Goal: Task Accomplishment & Management: Complete application form

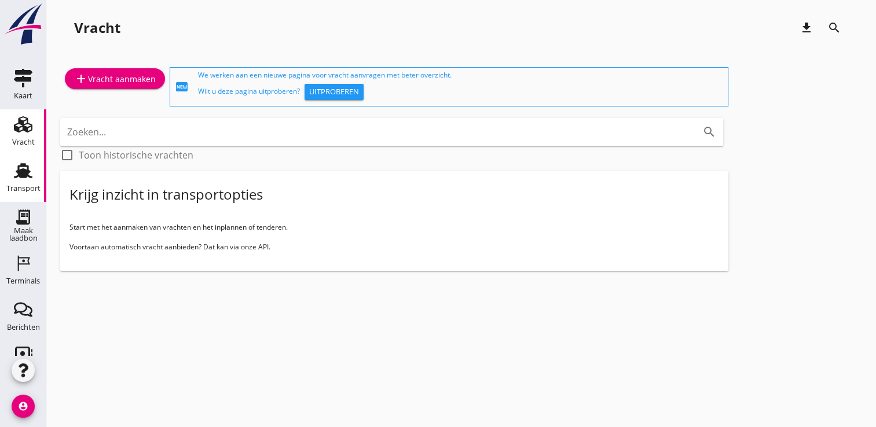
click at [12, 157] on link "Transport Transport" at bounding box center [23, 179] width 46 height 46
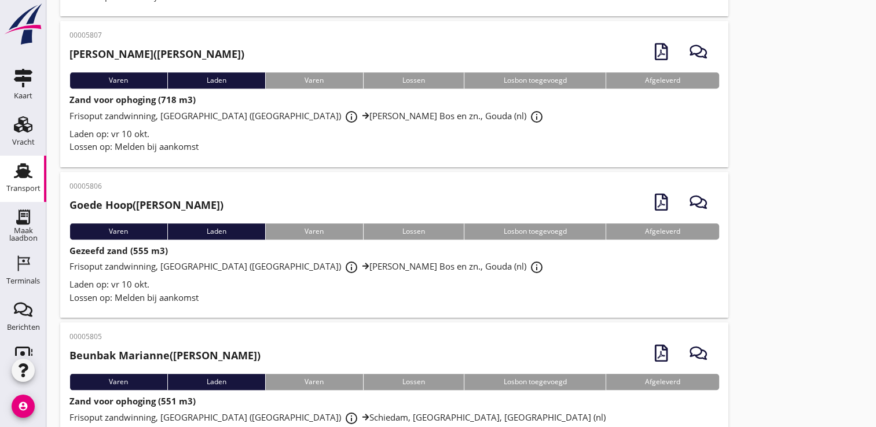
scroll to position [1124, 0]
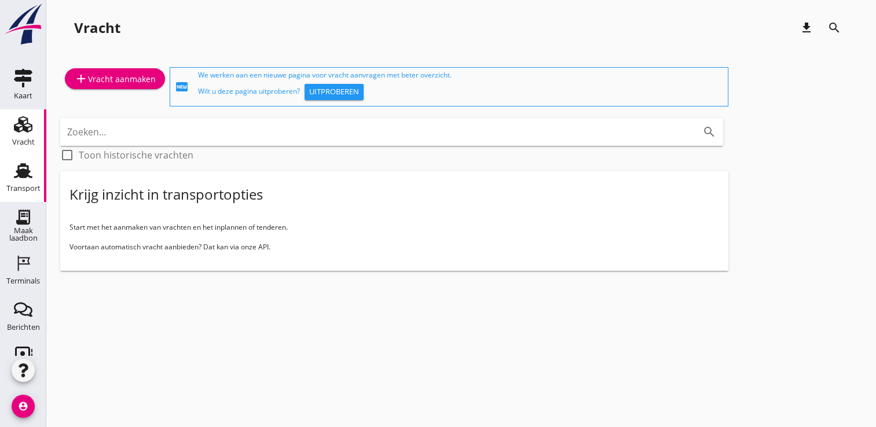
click at [10, 185] on div "Transport" at bounding box center [23, 189] width 34 height 8
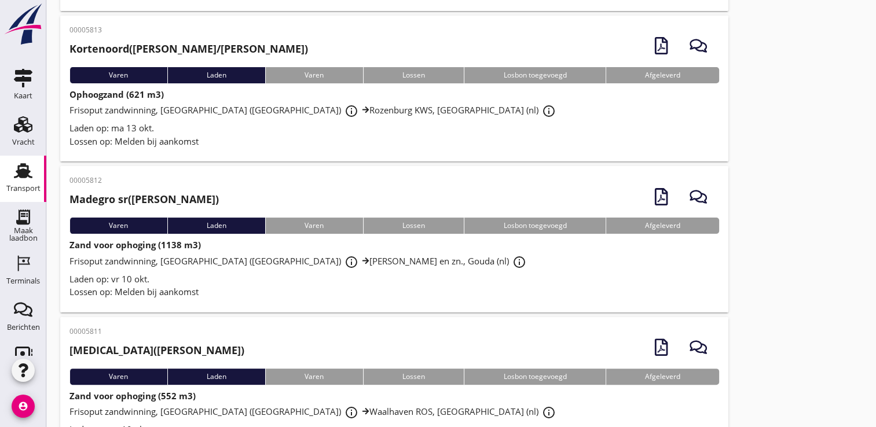
scroll to position [214, 0]
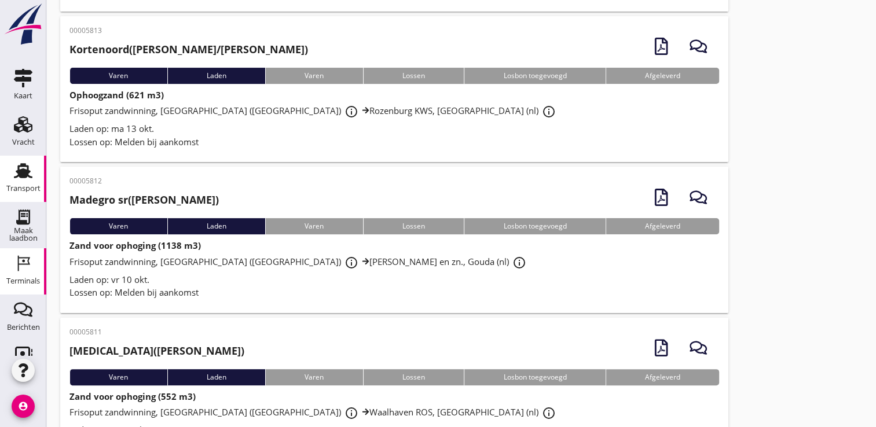
click at [16, 281] on div "Terminals" at bounding box center [23, 281] width 34 height 8
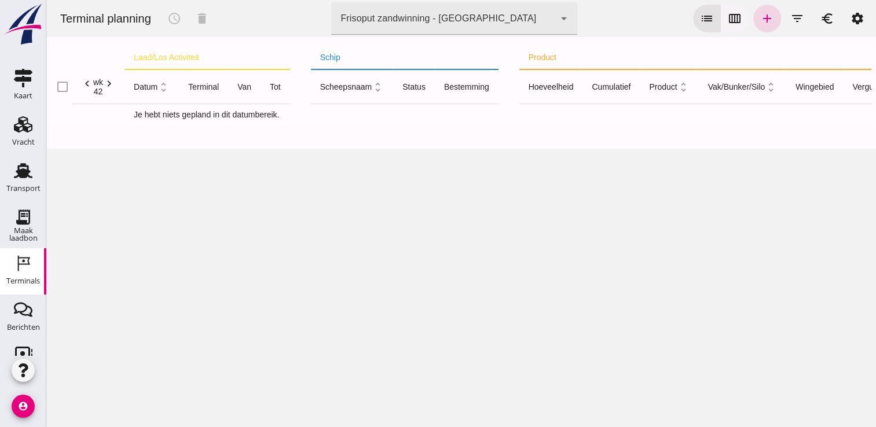
click at [728, 18] on icon "calendar_view_week" at bounding box center [735, 19] width 14 height 14
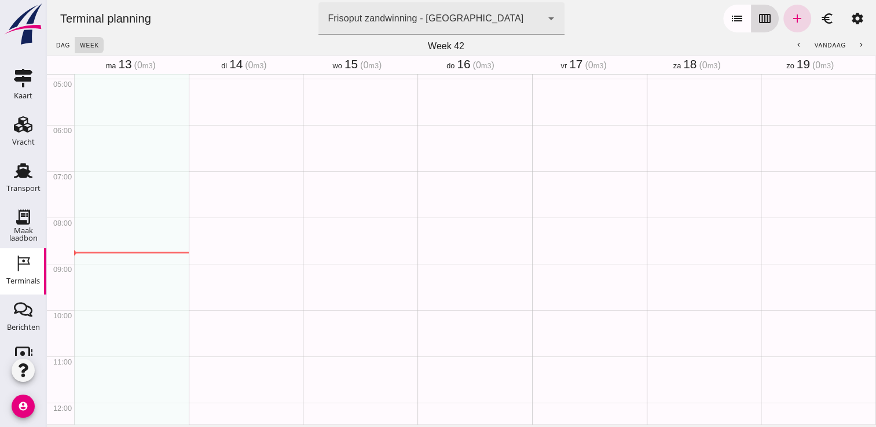
scroll to position [371, 0]
click at [795, 44] on icon "chevron_left" at bounding box center [799, 46] width 8 height 8
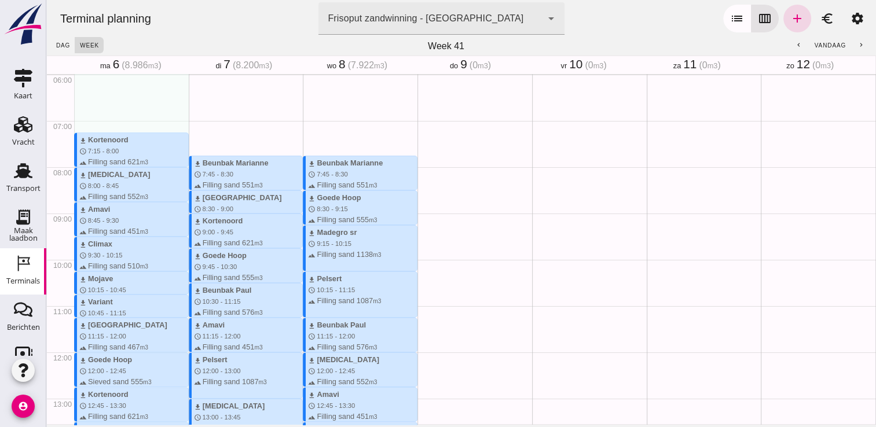
scroll to position [277, 0]
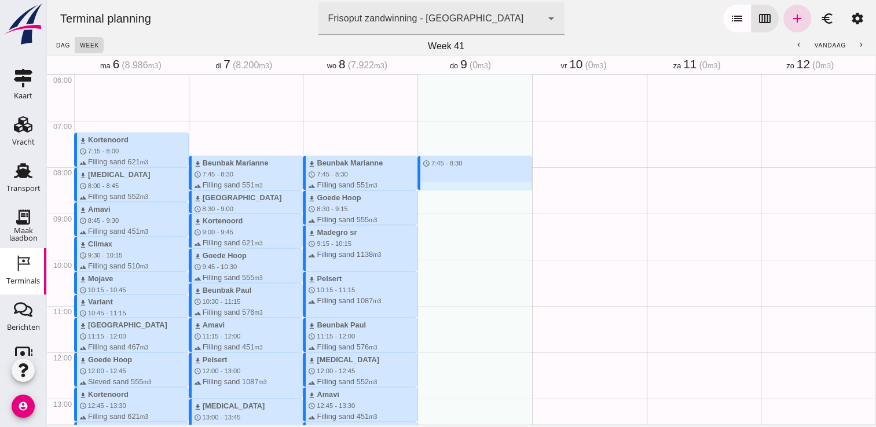
drag, startPoint x: 419, startPoint y: 160, endPoint x: 422, endPoint y: 192, distance: 32.6
click at [422, 192] on div "schedule 7:45 - 8:30" at bounding box center [474, 352] width 115 height 1111
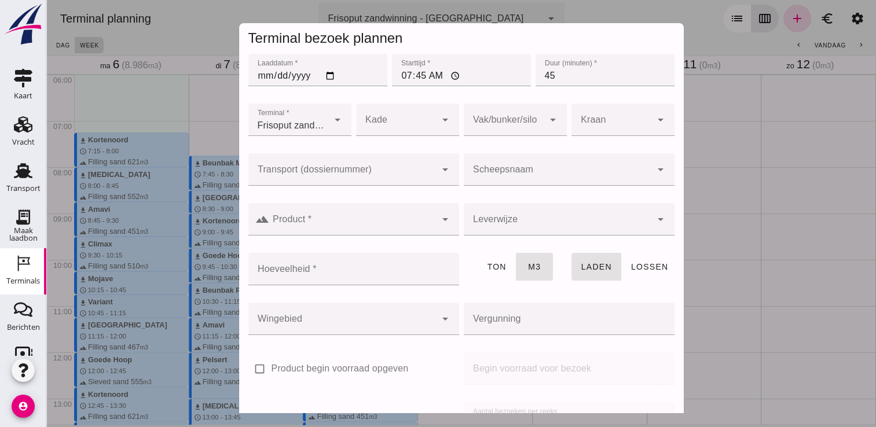
click at [550, 167] on div at bounding box center [558, 169] width 188 height 32
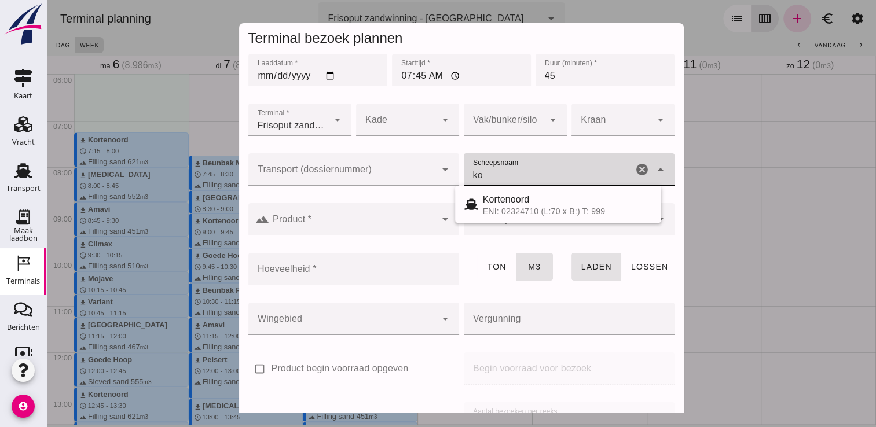
type input "Kortenoord"
type input "621"
click at [393, 224] on input "Product *" at bounding box center [352, 225] width 167 height 14
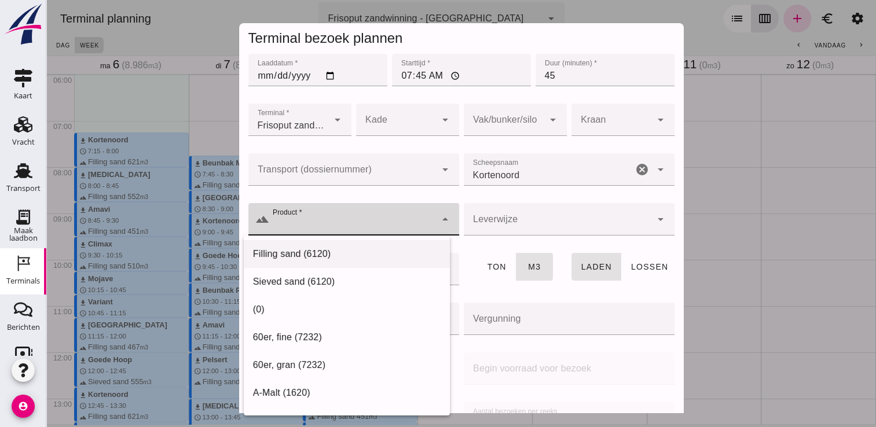
click at [355, 255] on div "Filling sand (6120)" at bounding box center [347, 254] width 188 height 14
type input "Filling sand (6120)"
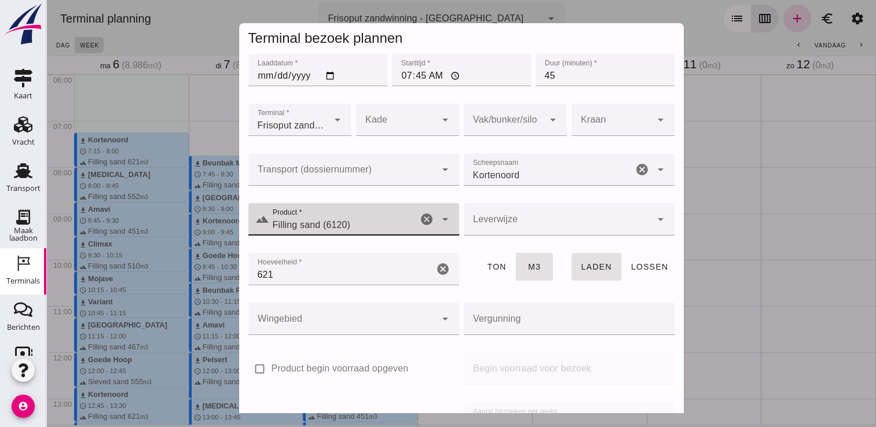
scroll to position [132, 0]
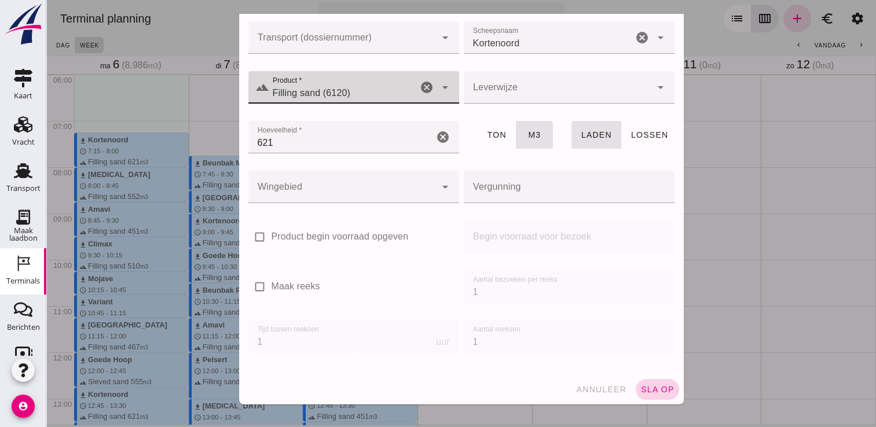
click at [640, 391] on span "sla op" at bounding box center [657, 389] width 34 height 9
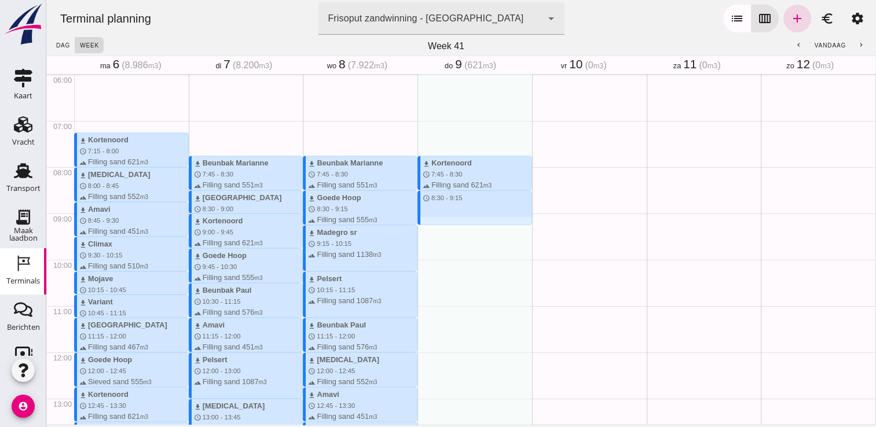
drag, startPoint x: 420, startPoint y: 193, endPoint x: 420, endPoint y: 228, distance: 34.2
click at [420, 228] on div "download Kortenoord schedule 7:45 - 8:30 terrain Filling sand 621 m3 schedule 8…" at bounding box center [474, 352] width 115 height 1111
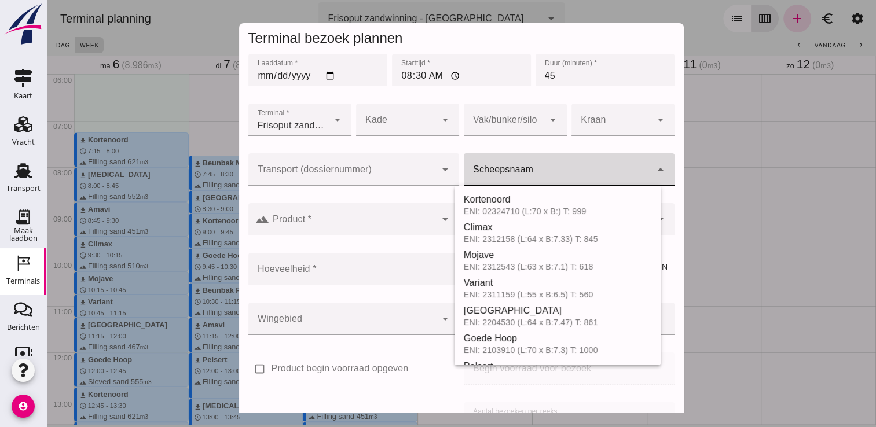
click at [515, 171] on input "Scheepsnaam" at bounding box center [558, 175] width 188 height 14
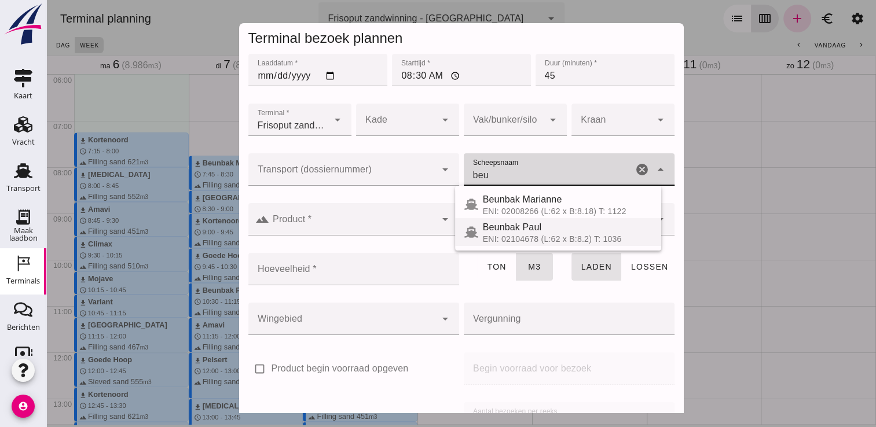
click at [523, 232] on span "Beunbak Paul" at bounding box center [512, 227] width 58 height 10
type input "Beunbak Paul"
type input "576"
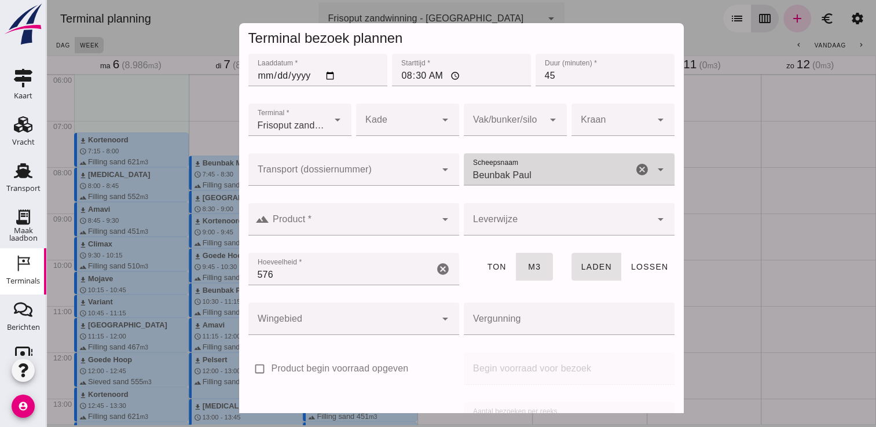
type input "Beunbak Paul"
click at [357, 218] on input "Product *" at bounding box center [352, 225] width 167 height 14
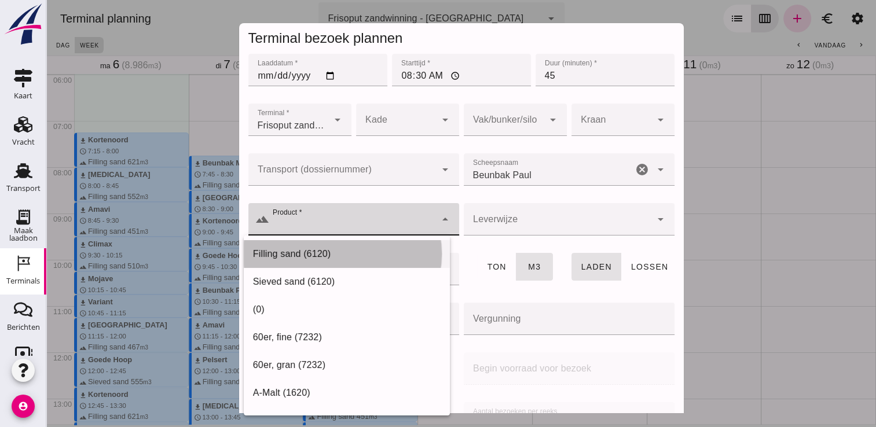
click at [328, 247] on div "Filling sand (6120)" at bounding box center [347, 254] width 188 height 14
type input "Filling sand (6120)"
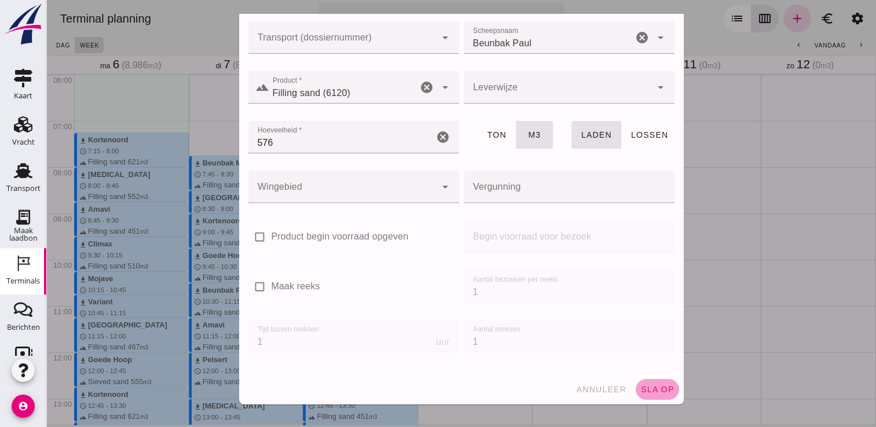
click at [642, 391] on span "sla op" at bounding box center [657, 389] width 34 height 9
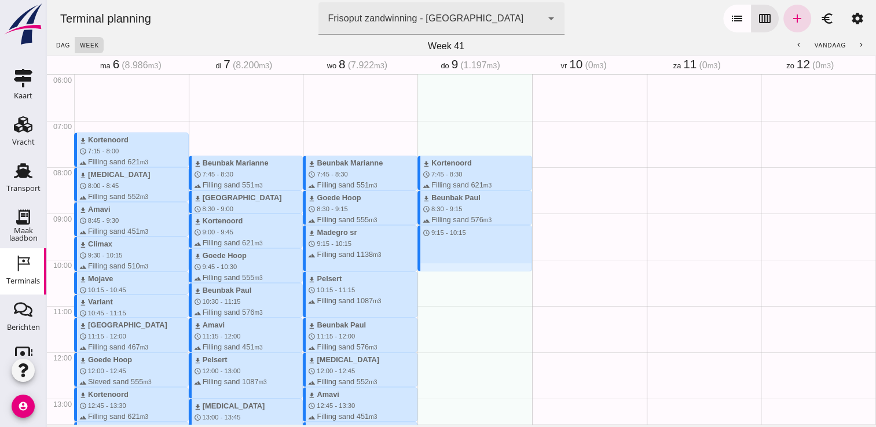
drag, startPoint x: 432, startPoint y: 229, endPoint x: 435, endPoint y: 268, distance: 38.9
click at [435, 268] on div "download Kortenoord schedule 7:45 - 8:30 terrain Filling sand 621 m3 download B…" at bounding box center [474, 352] width 115 height 1111
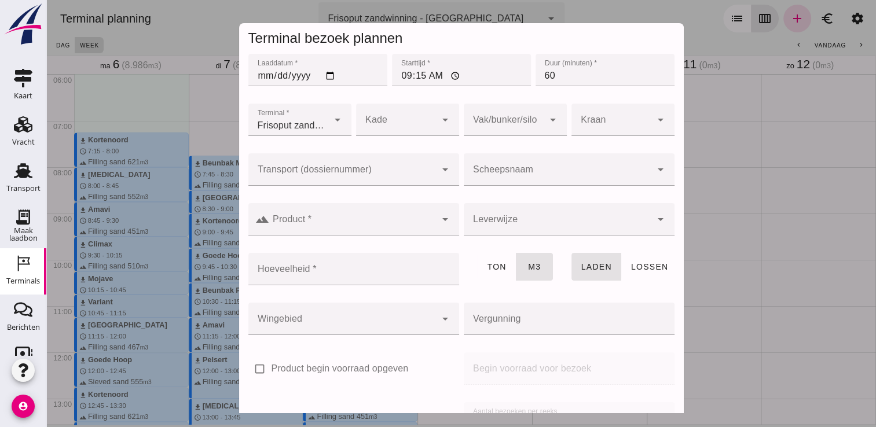
click at [596, 170] on input "Scheepsnaam" at bounding box center [558, 175] width 188 height 14
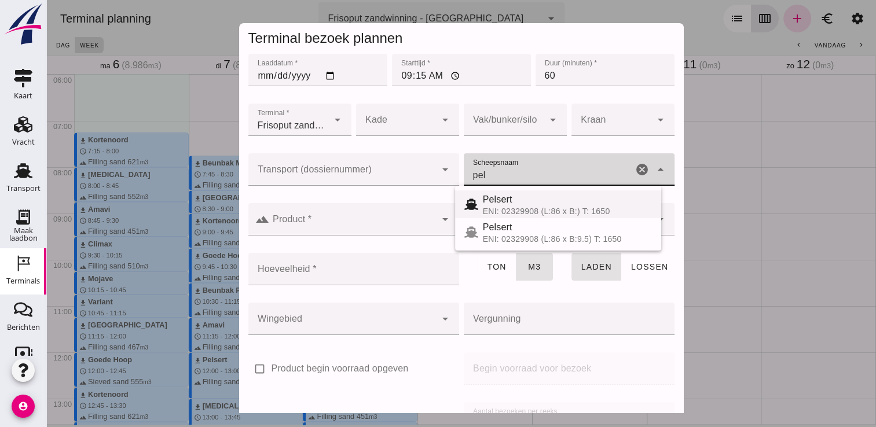
click at [491, 211] on div "ENI: 02329908 (L:86 x B:) T: 1650" at bounding box center [567, 211] width 169 height 9
type input "Pelsert"
type input "1087"
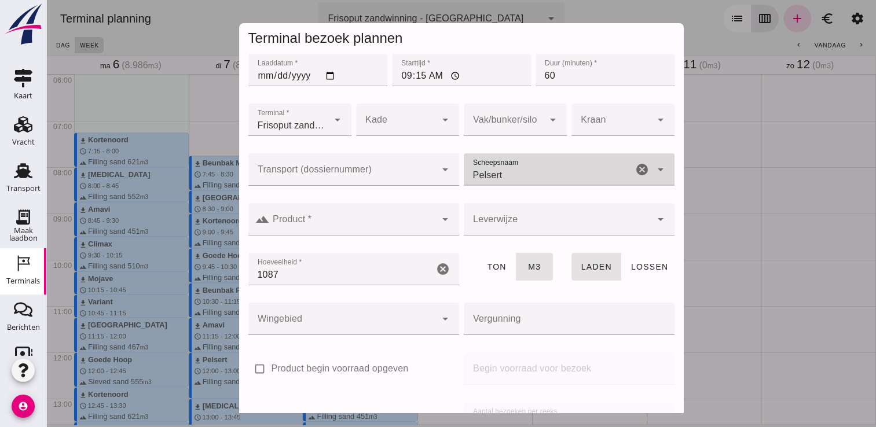
type input "Pelsert"
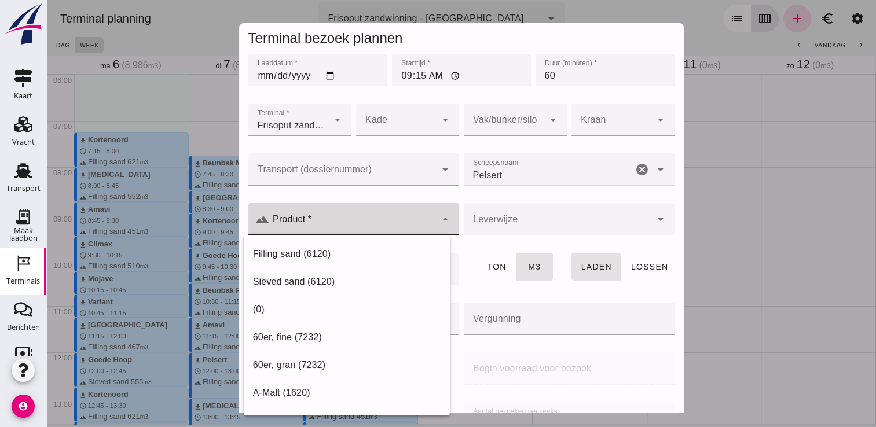
click at [403, 226] on input "Product *" at bounding box center [352, 225] width 167 height 14
click at [341, 258] on div "Filling sand (6120)" at bounding box center [347, 254] width 188 height 14
type input "Filling sand (6120)"
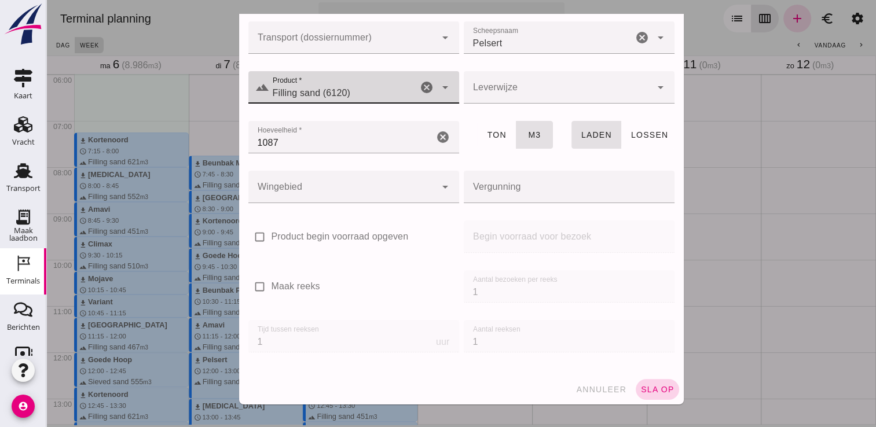
click at [647, 397] on button "sla op" at bounding box center [657, 389] width 43 height 21
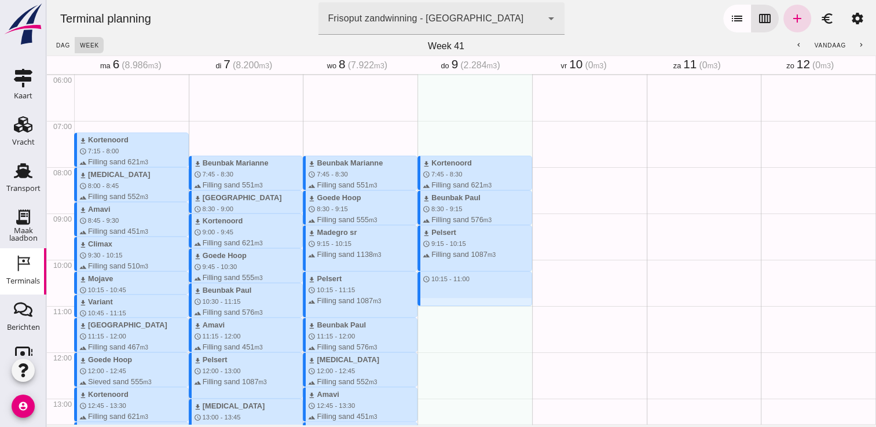
drag, startPoint x: 426, startPoint y: 276, endPoint x: 428, endPoint y: 305, distance: 29.0
click at [428, 305] on div "download Kortenoord schedule 7:45 - 8:30 terrain Filling sand 621 m3 download B…" at bounding box center [474, 352] width 115 height 1111
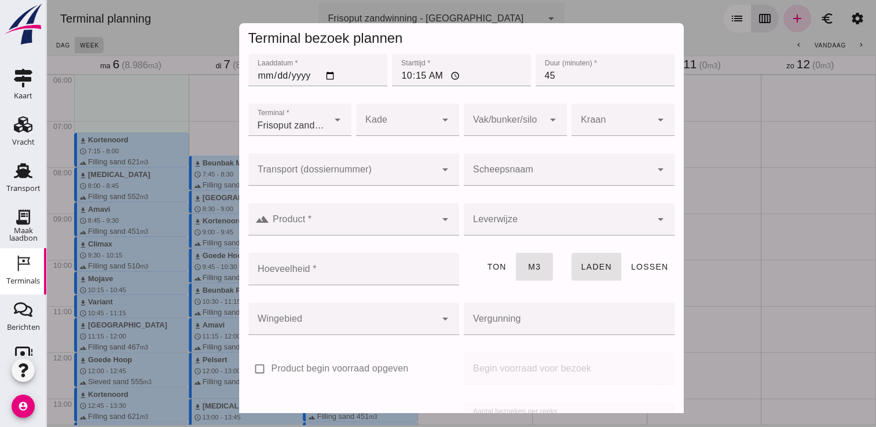
click at [573, 173] on input "Scheepsnaam" at bounding box center [558, 175] width 188 height 14
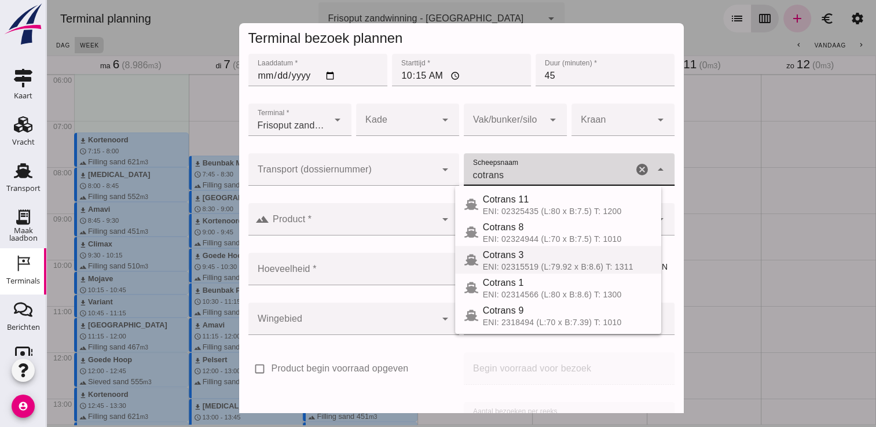
click at [544, 263] on div "ENI: 02315519 (L:79.92 x B:8.6) T: 1311" at bounding box center [567, 266] width 169 height 9
type input "Cotrans 3"
type input "820"
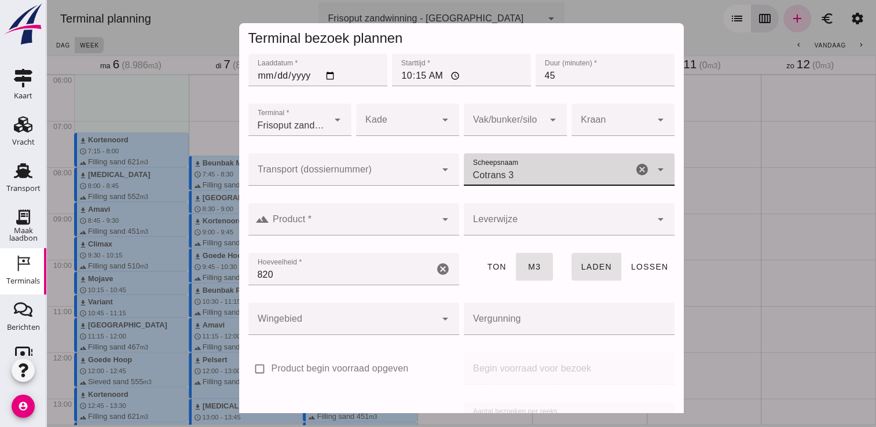
type input "Cotrans 3"
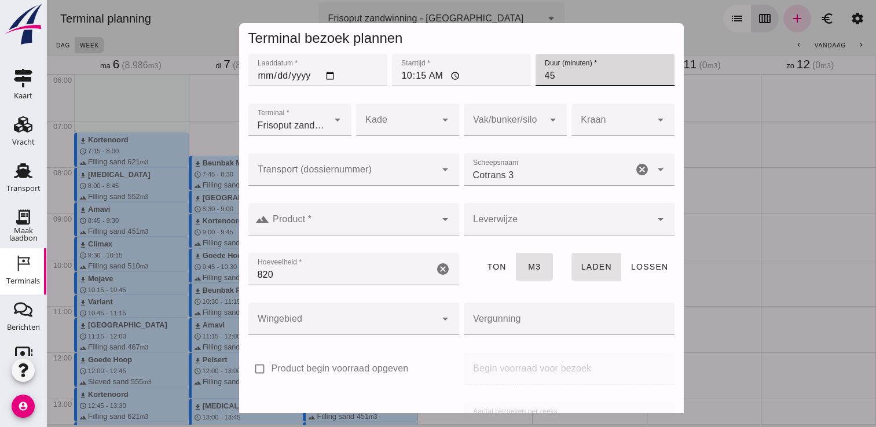
drag, startPoint x: 573, startPoint y: 75, endPoint x: 533, endPoint y: 79, distance: 40.2
click at [536, 79] on input "45" at bounding box center [605, 70] width 139 height 32
type input "60"
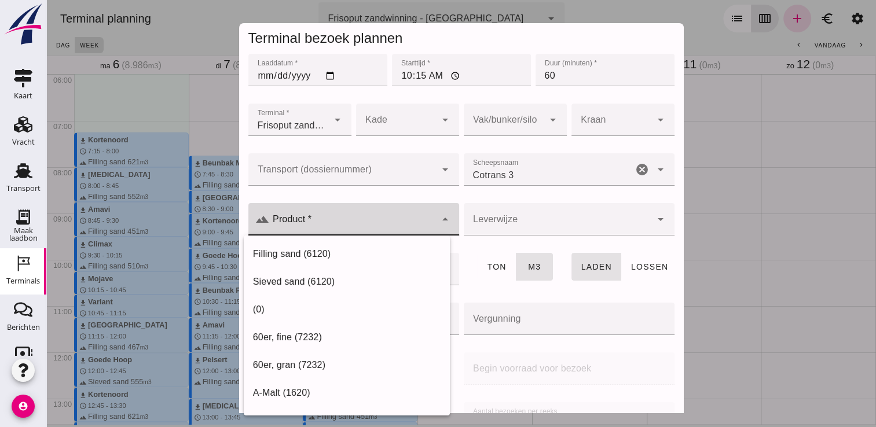
click at [306, 226] on input "Product *" at bounding box center [352, 225] width 167 height 14
click at [318, 247] on div "Filling sand (6120)" at bounding box center [347, 254] width 206 height 28
type input "Filling sand (6120)"
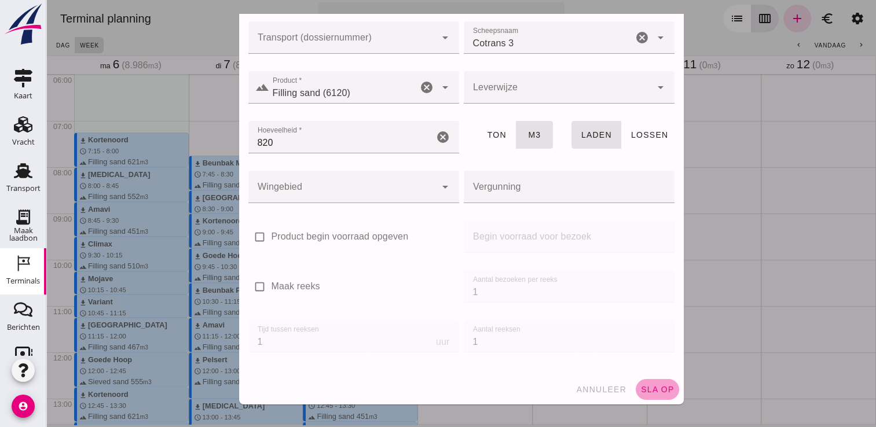
click at [647, 393] on span "sla op" at bounding box center [657, 389] width 34 height 9
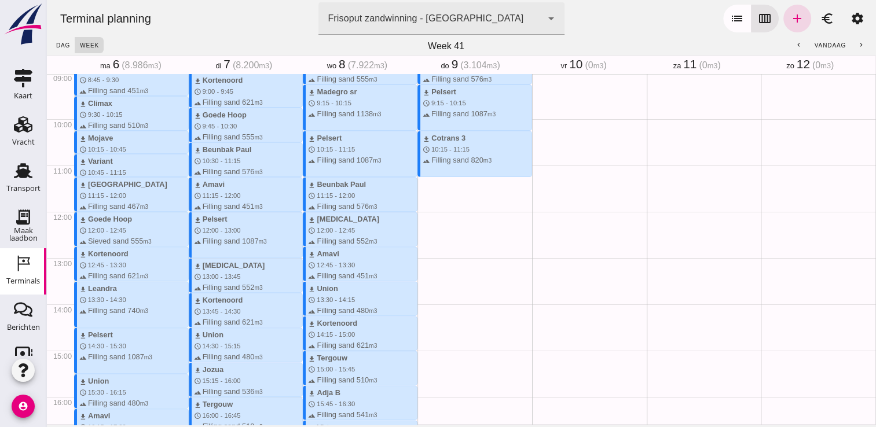
scroll to position [419, 0]
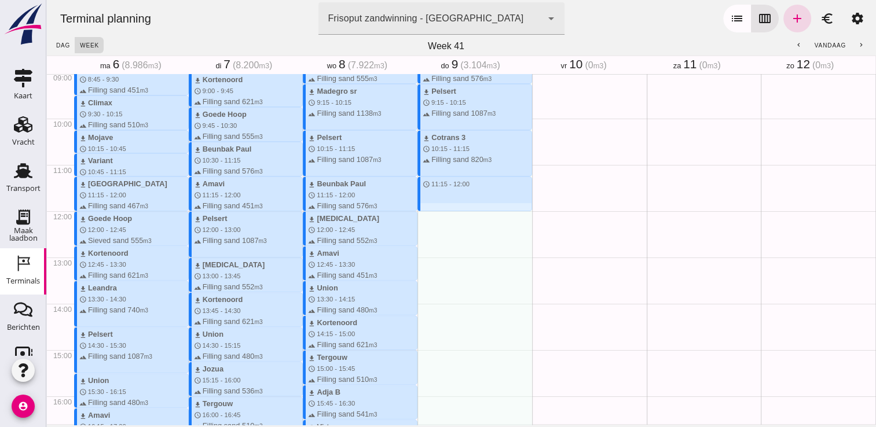
drag, startPoint x: 421, startPoint y: 180, endPoint x: 424, endPoint y: 208, distance: 28.5
click at [424, 208] on div "download Kortenoord schedule 7:45 - 8:30 terrain Filling sand 621 m3 download B…" at bounding box center [474, 211] width 115 height 1111
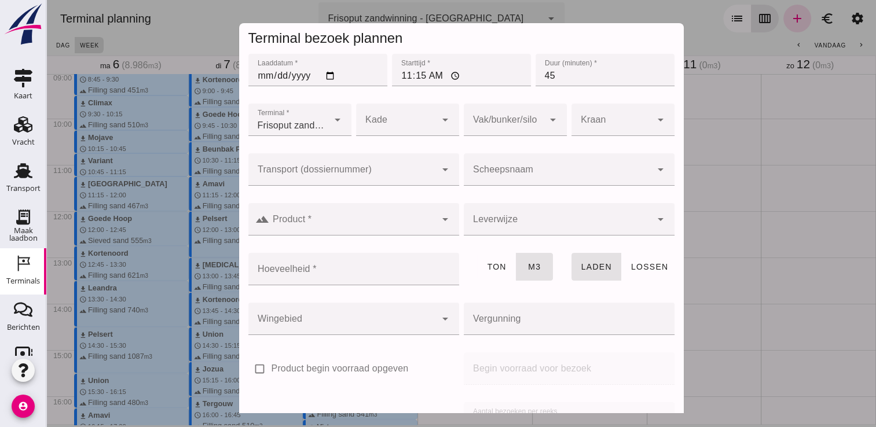
click at [494, 170] on input "Scheepsnaam" at bounding box center [558, 175] width 188 height 14
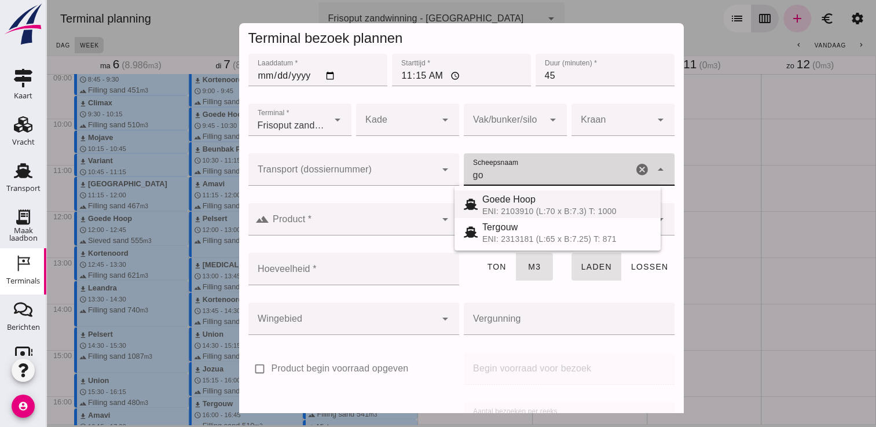
click at [506, 197] on span "Goede Hoop" at bounding box center [508, 200] width 53 height 10
type input "Goede Hoop"
type input "555"
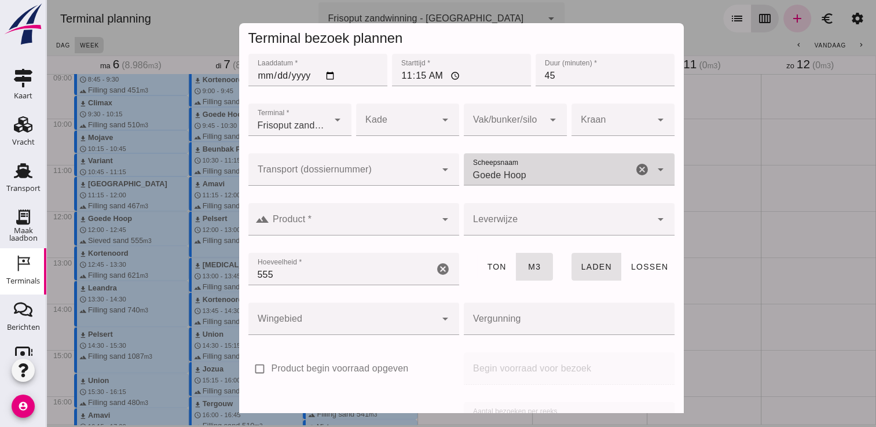
type input "Goede Hoop"
click at [397, 224] on input "Product *" at bounding box center [352, 225] width 167 height 14
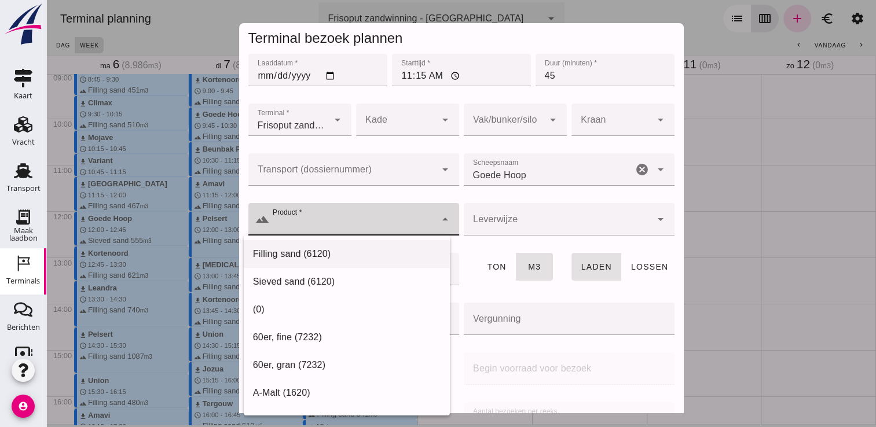
click at [327, 254] on div "Filling sand (6120)" at bounding box center [347, 254] width 188 height 14
type input "Filling sand (6120)"
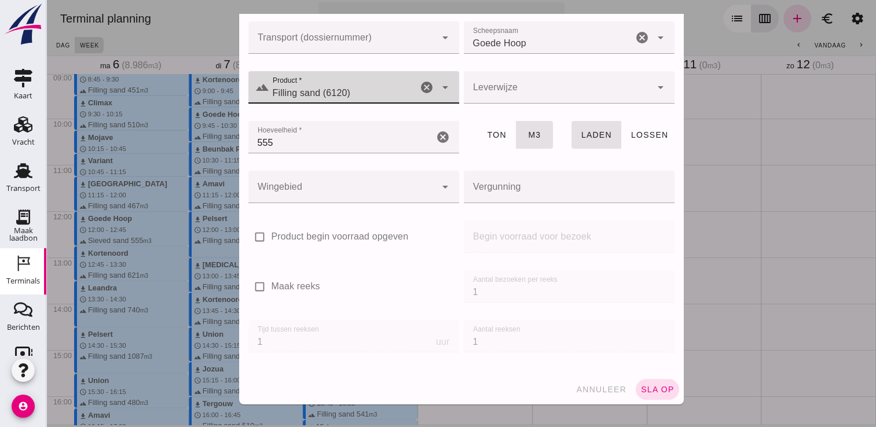
scroll to position [132, 0]
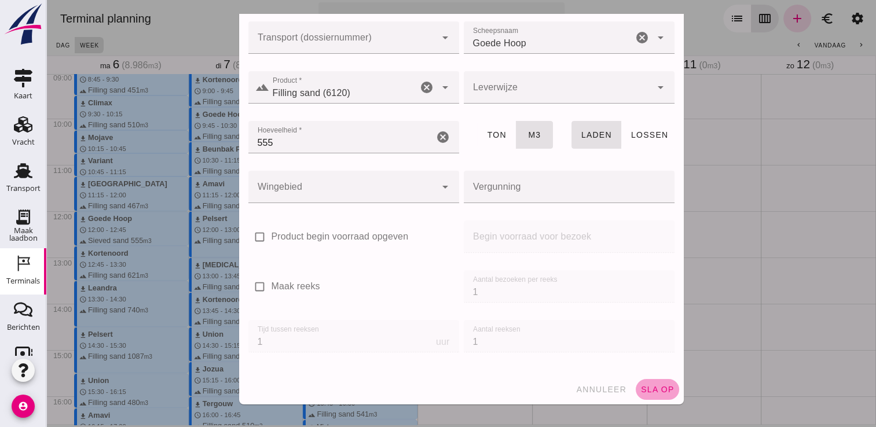
click at [644, 388] on span "sla op" at bounding box center [657, 389] width 34 height 9
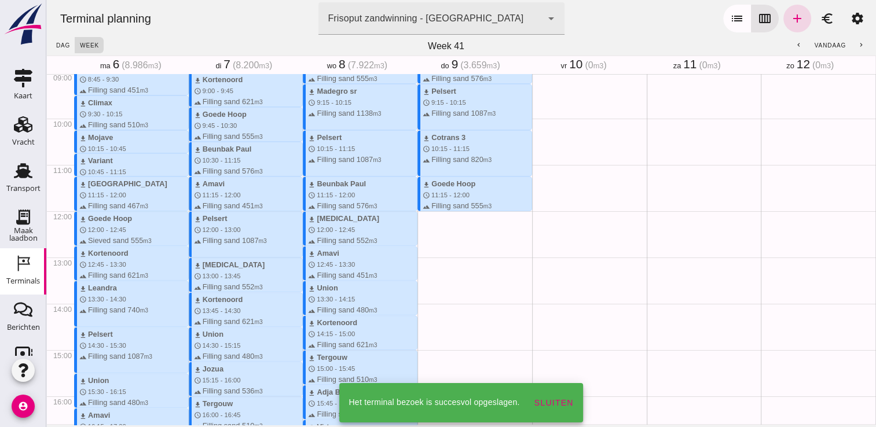
scroll to position [471, 0]
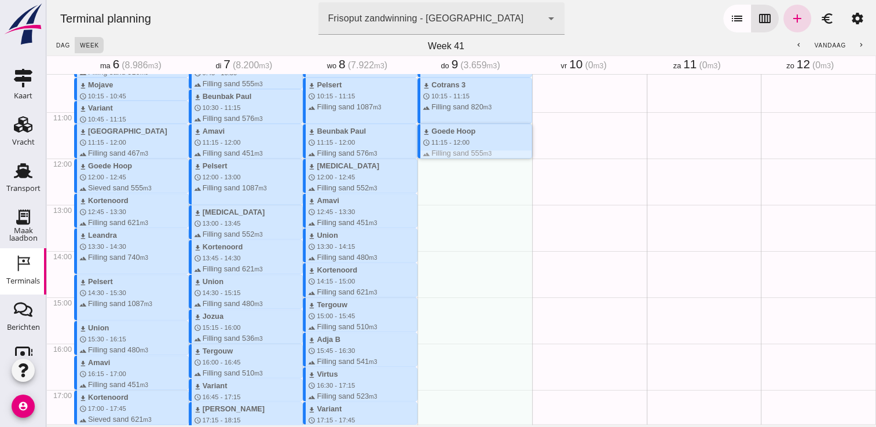
click at [456, 158] on div "download Goede Hoop schedule 11:15 - 12:00 terrain Filling sand 555 m3" at bounding box center [474, 141] width 115 height 35
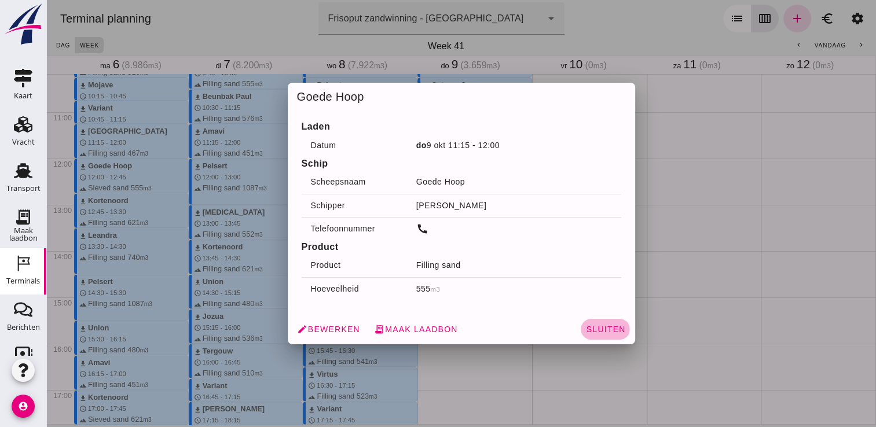
click at [602, 330] on span "Sluiten" at bounding box center [605, 329] width 40 height 9
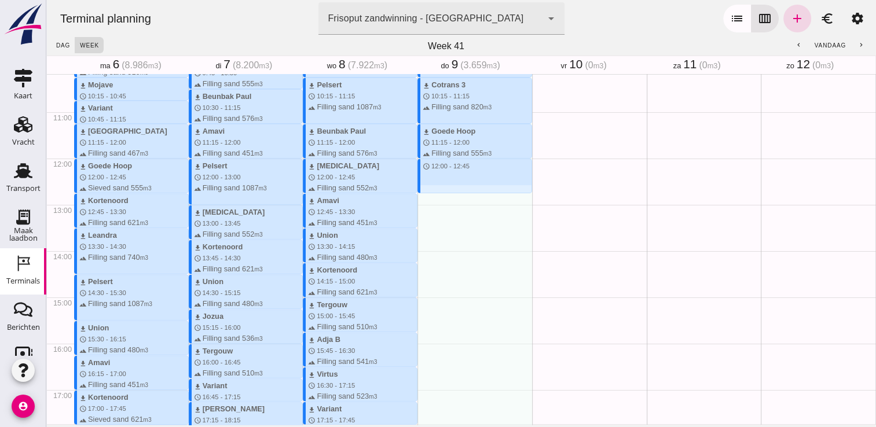
drag, startPoint x: 445, startPoint y: 161, endPoint x: 451, endPoint y: 193, distance: 33.0
click at [451, 193] on div "download Kortenoord schedule 7:45 - 8:30 terrain Filling sand 621 m3 download B…" at bounding box center [474, 158] width 115 height 1111
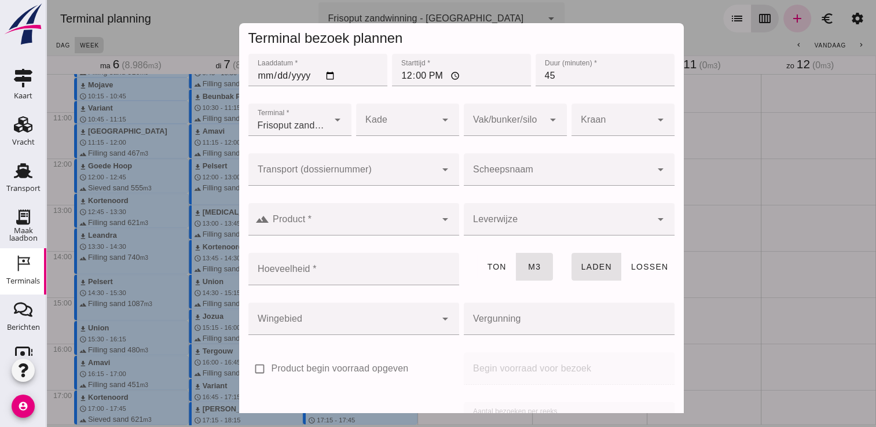
click at [503, 171] on input "Scheepsnaam" at bounding box center [558, 175] width 188 height 14
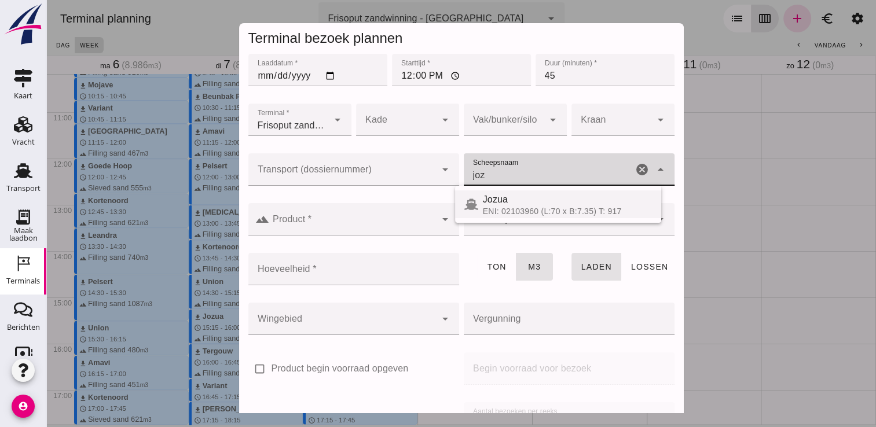
click at [488, 207] on div "ENI: 02103960 (L:70 x B:7.35) T: 917" at bounding box center [567, 211] width 169 height 9
type input "Jozua"
type input "536"
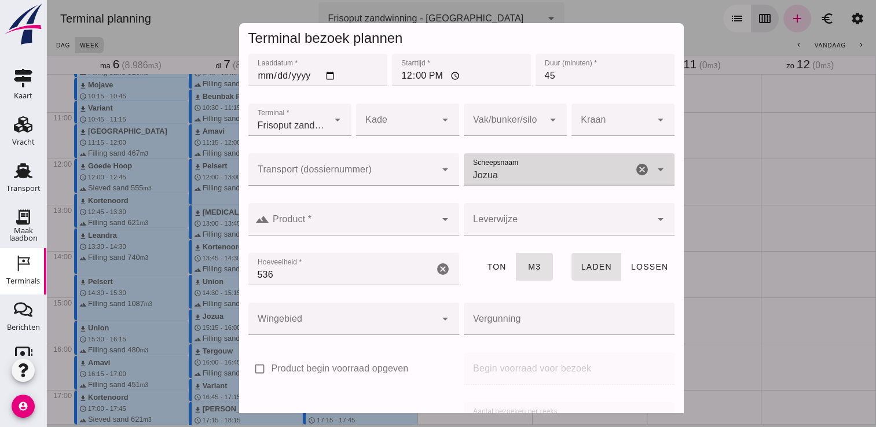
type input "Jozua"
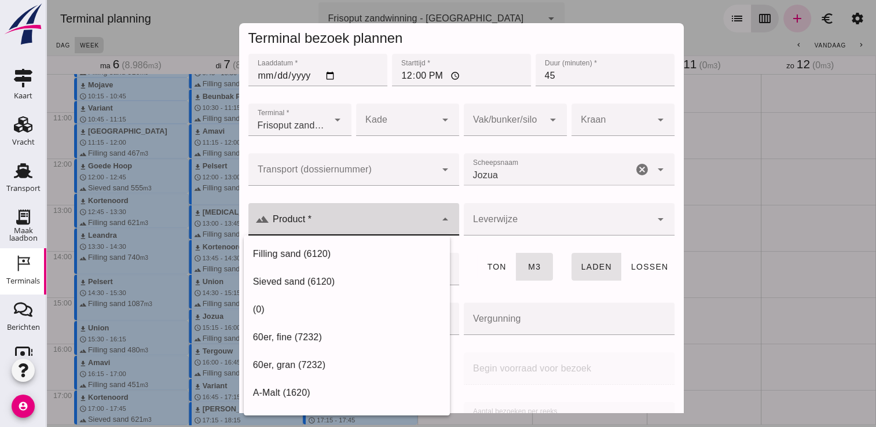
click at [347, 226] on input "Product *" at bounding box center [352, 225] width 167 height 14
click at [300, 256] on div "Filling sand (6120)" at bounding box center [347, 254] width 188 height 14
type input "Filling sand (6120)"
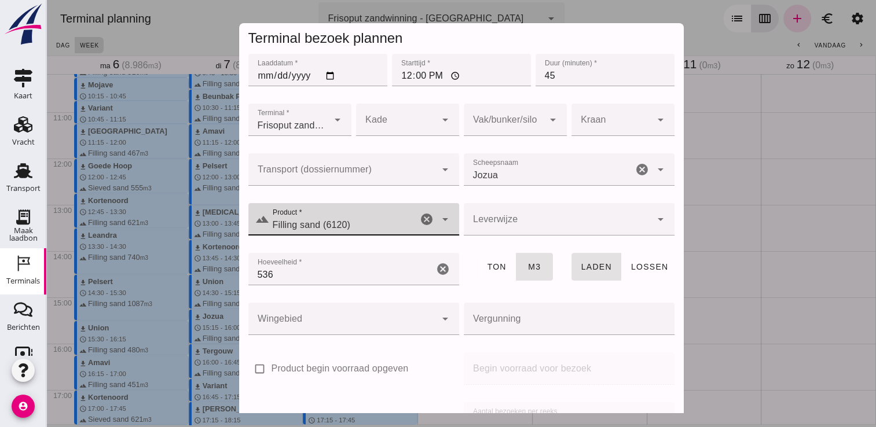
scroll to position [132, 0]
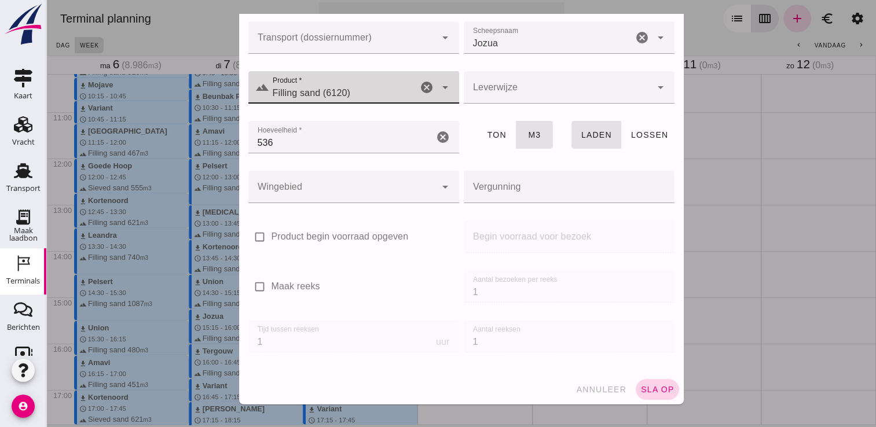
click at [655, 388] on span "sla op" at bounding box center [657, 389] width 34 height 9
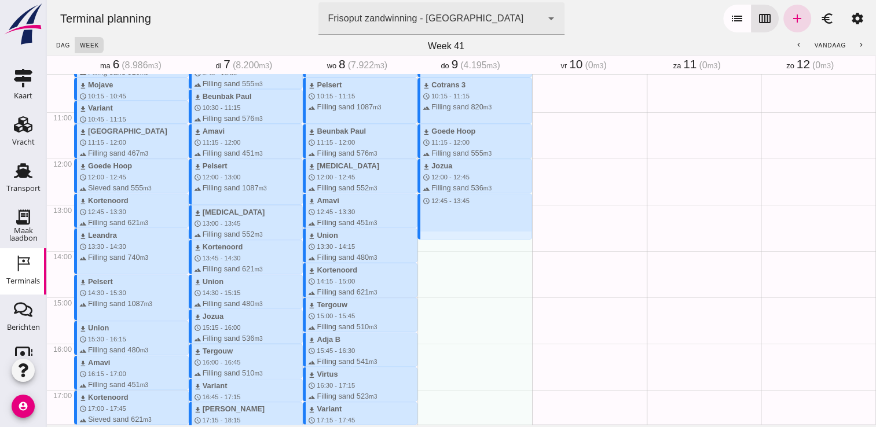
drag, startPoint x: 431, startPoint y: 196, endPoint x: 433, endPoint y: 237, distance: 41.1
click at [433, 237] on div "download Kortenoord schedule 7:45 - 8:30 terrain Filling sand 621 m3 download B…" at bounding box center [474, 158] width 115 height 1111
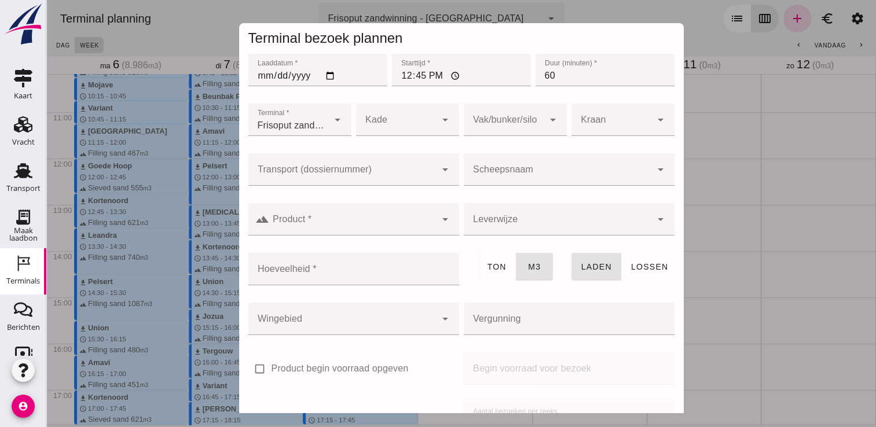
click at [592, 163] on div at bounding box center [558, 169] width 188 height 32
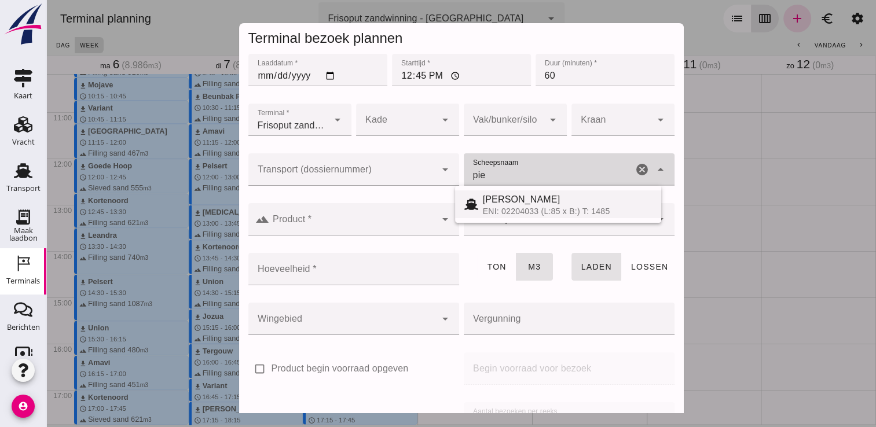
click at [516, 210] on div "ENI: 02204033 (L:85 x B:) T: 1485" at bounding box center [567, 211] width 169 height 9
type input "[PERSON_NAME]"
type input "968"
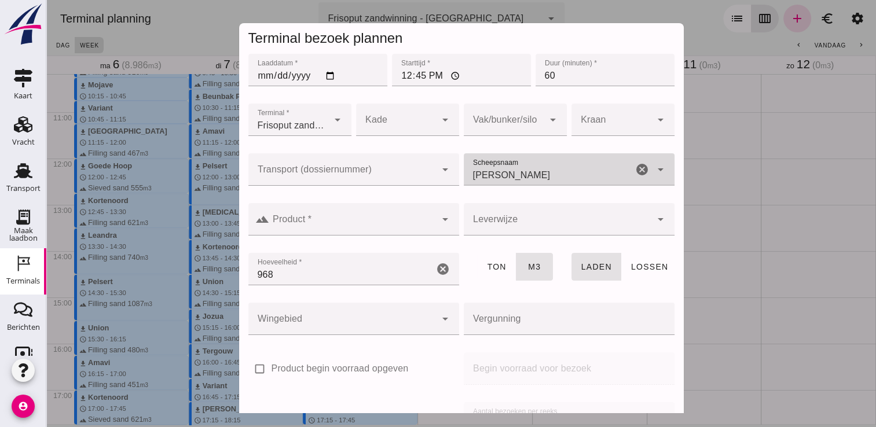
type input "[PERSON_NAME]"
click at [327, 225] on input "Product *" at bounding box center [352, 225] width 167 height 14
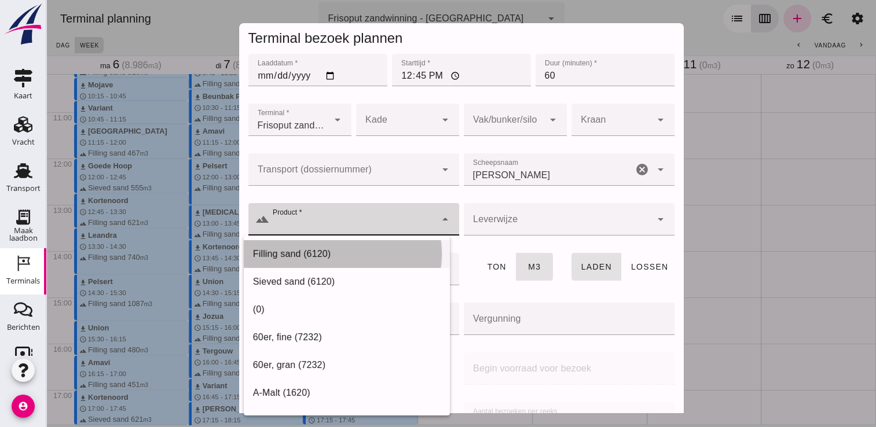
click at [289, 265] on div "Filling sand (6120)" at bounding box center [347, 254] width 206 height 28
type input "Filling sand (6120)"
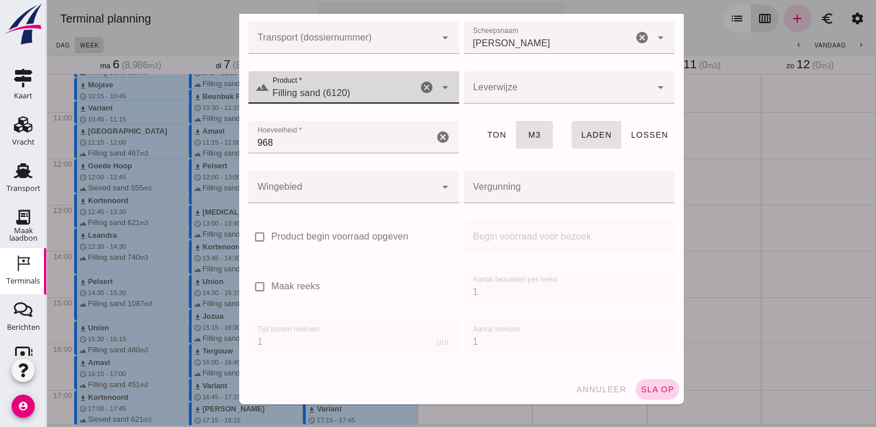
click at [640, 385] on span "sla op" at bounding box center [657, 389] width 34 height 9
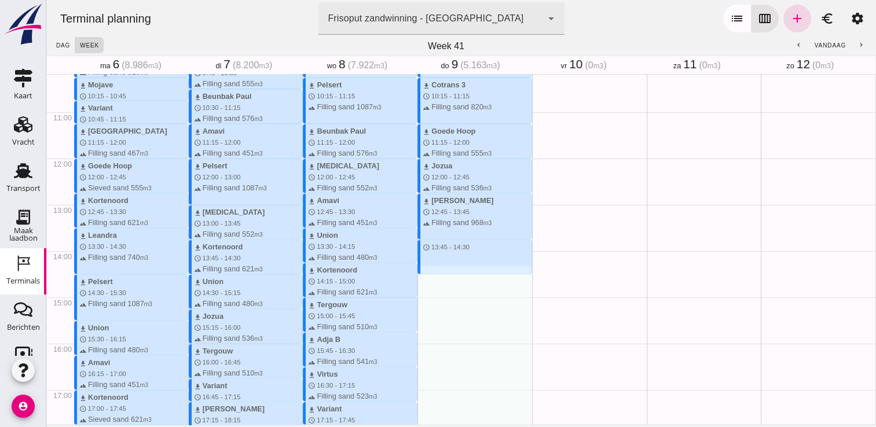
drag, startPoint x: 420, startPoint y: 245, endPoint x: 424, endPoint y: 277, distance: 32.2
click at [424, 277] on div "download Kortenoord schedule 7:45 - 8:30 terrain Filling sand 621 m3 download B…" at bounding box center [474, 158] width 115 height 1111
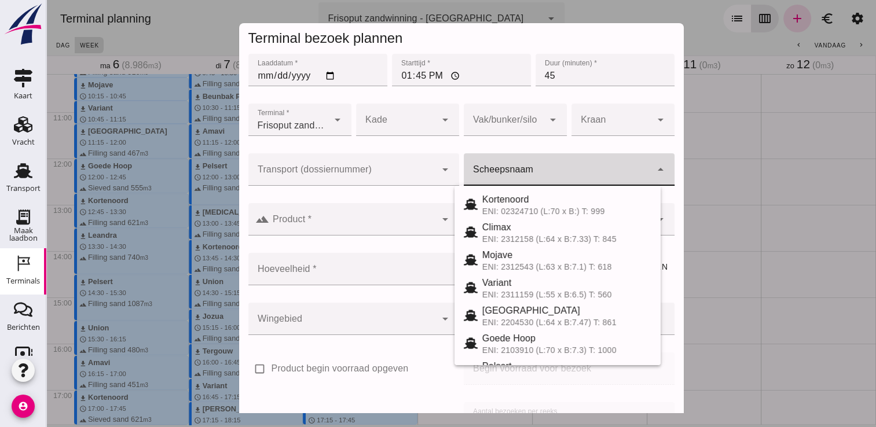
click at [516, 163] on div at bounding box center [558, 169] width 188 height 32
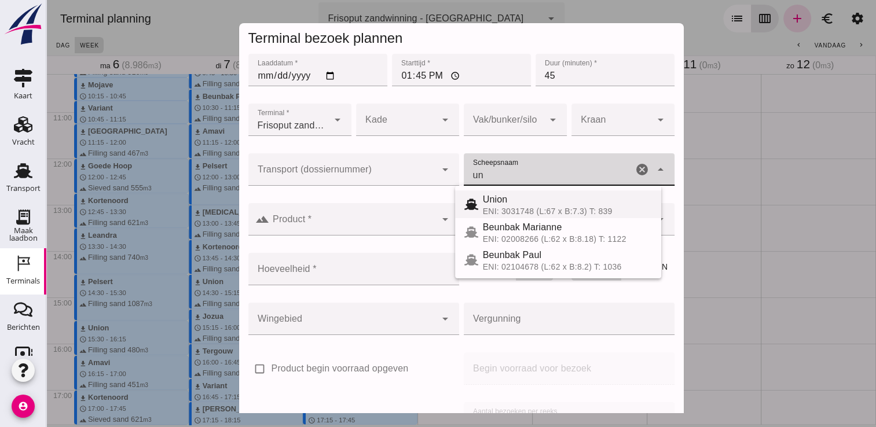
click at [502, 197] on span "Union" at bounding box center [495, 200] width 25 height 10
type input "Union"
type input "480"
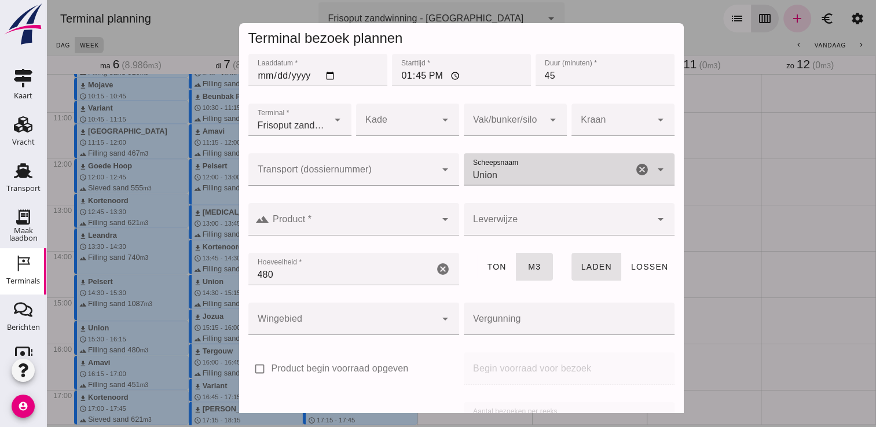
type input "Union"
click at [386, 237] on div at bounding box center [353, 242] width 211 height 13
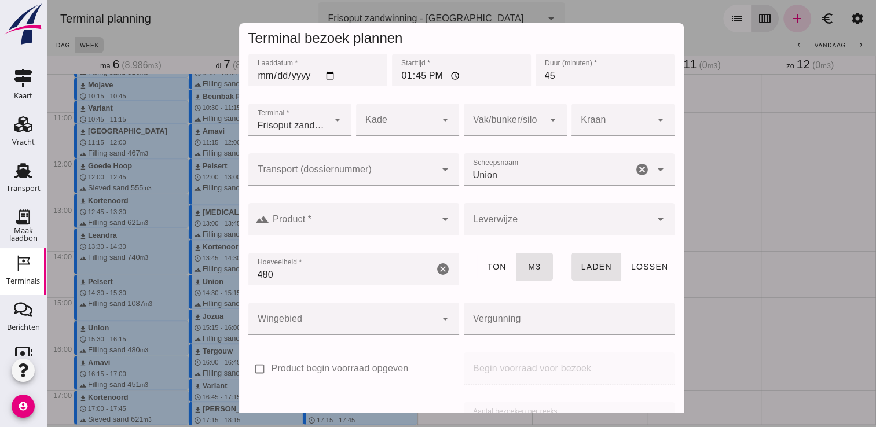
click at [345, 223] on input "Product *" at bounding box center [352, 225] width 167 height 14
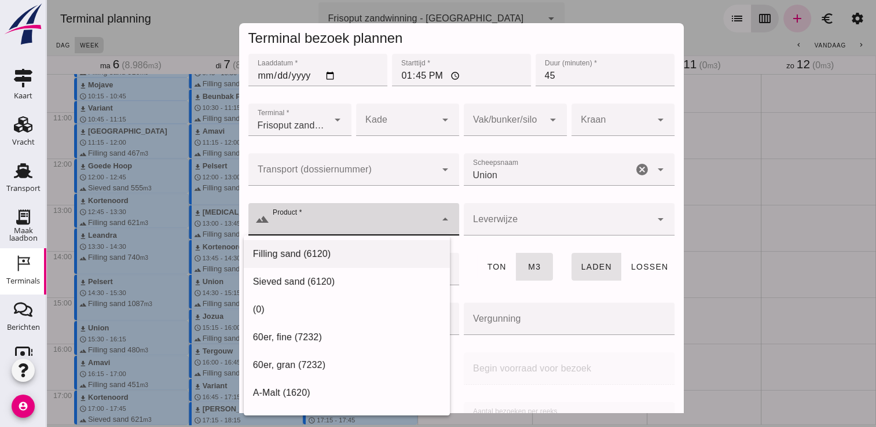
click at [301, 252] on div "Filling sand (6120)" at bounding box center [347, 254] width 188 height 14
type input "Filling sand (6120)"
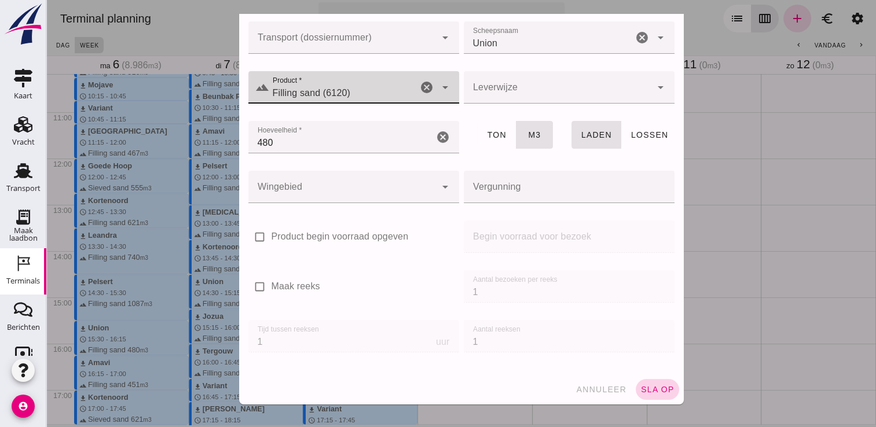
click at [658, 385] on span "sla op" at bounding box center [657, 389] width 34 height 9
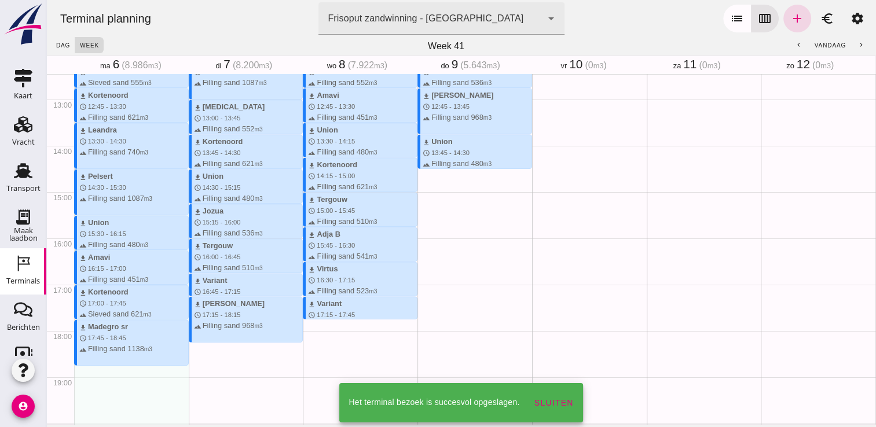
scroll to position [593, 0]
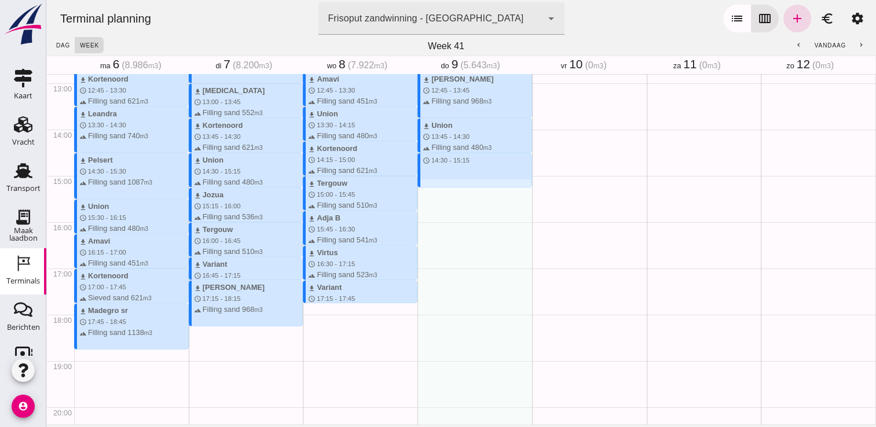
drag, startPoint x: 425, startPoint y: 157, endPoint x: 428, endPoint y: 192, distance: 34.9
click at [428, 192] on div "download Kortenoord schedule 7:45 - 8:30 terrain Filling sand 621 m3 download B…" at bounding box center [474, 36] width 115 height 1111
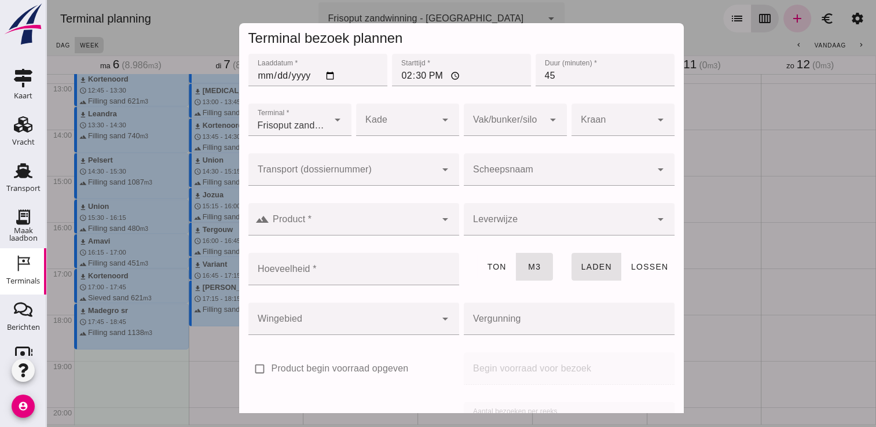
click at [563, 170] on input "Scheepsnaam" at bounding box center [558, 175] width 188 height 14
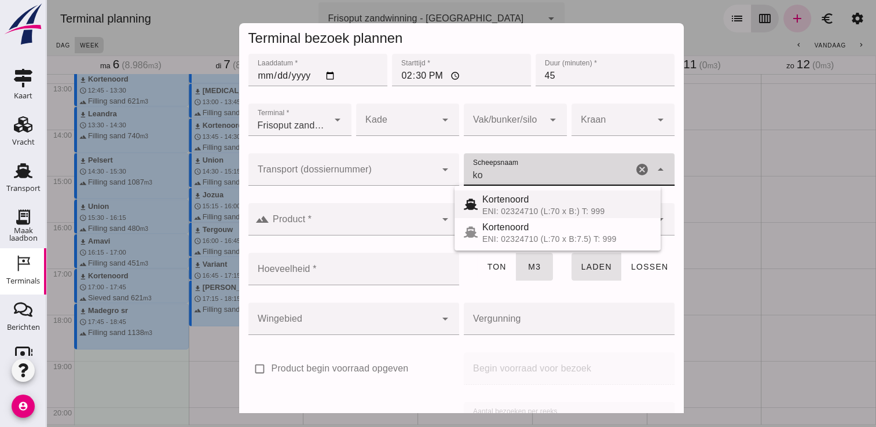
click at [504, 200] on span "Kortenoord" at bounding box center [505, 200] width 47 height 10
type input "Kortenoord"
type input "621"
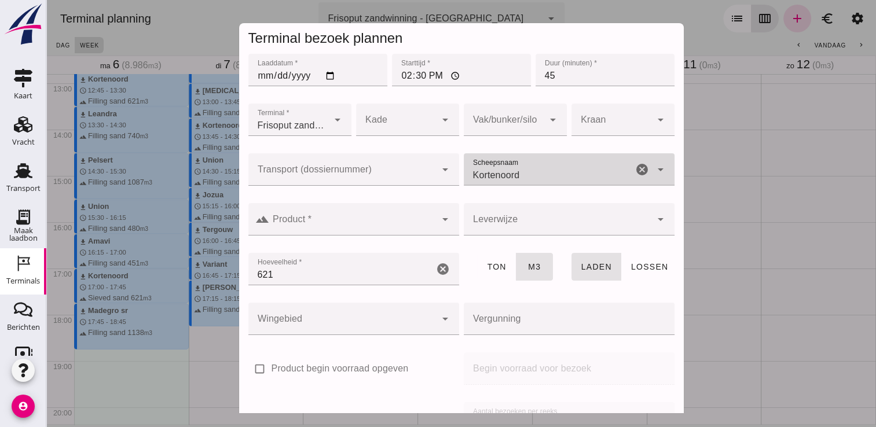
type input "Kortenoord"
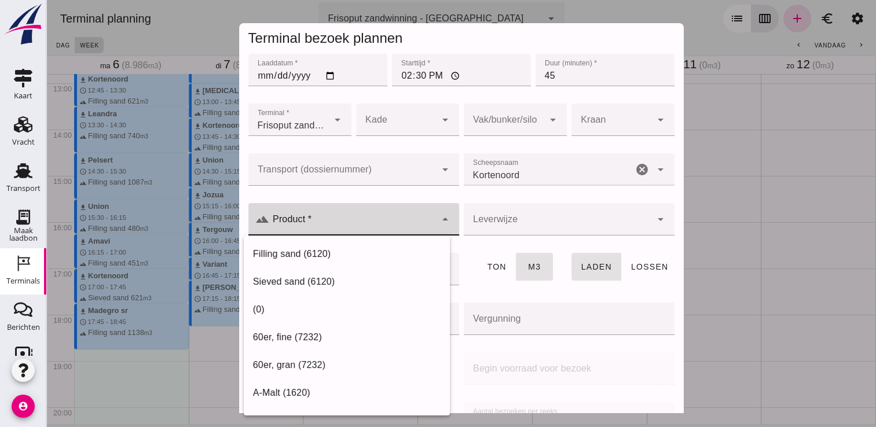
click at [347, 226] on input "Product *" at bounding box center [352, 225] width 167 height 14
click at [264, 258] on div "Filling sand (6120)" at bounding box center [347, 254] width 188 height 14
type input "Filling sand (6120)"
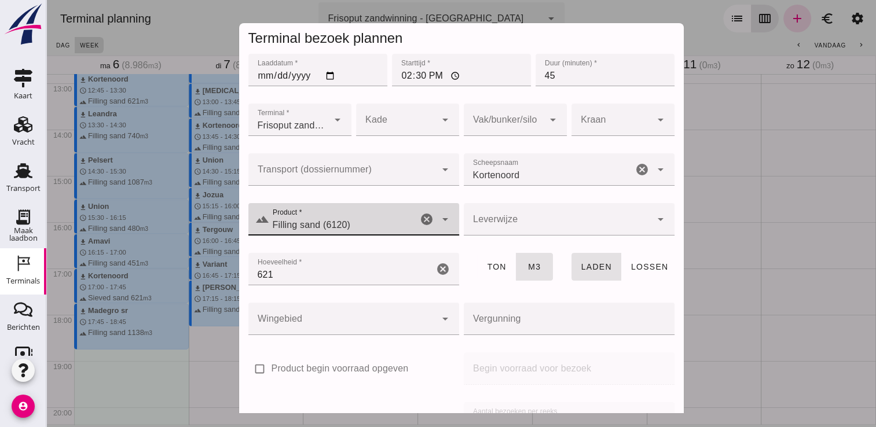
scroll to position [132, 0]
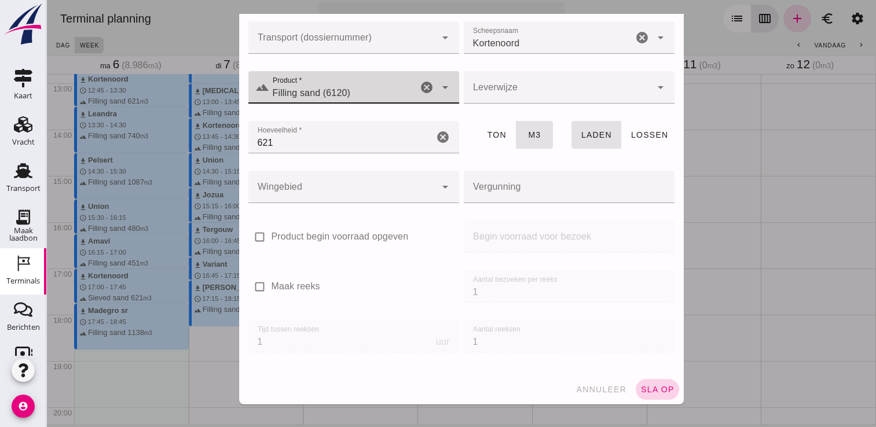
click at [655, 386] on span "sla op" at bounding box center [657, 389] width 34 height 9
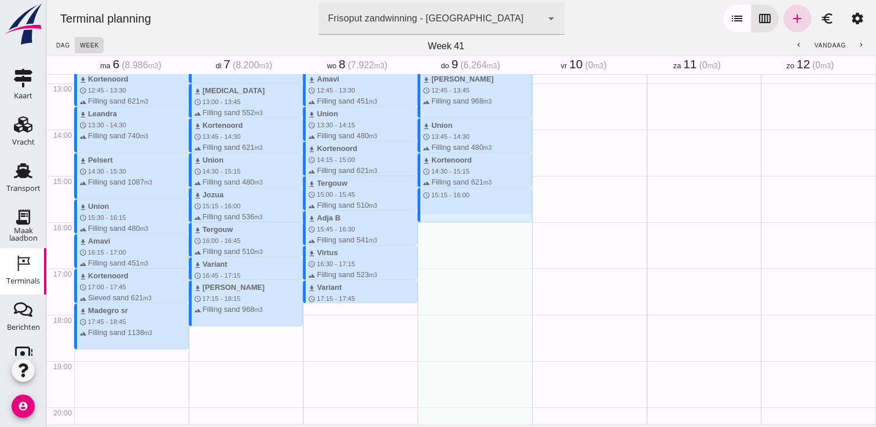
drag, startPoint x: 454, startPoint y: 191, endPoint x: 454, endPoint y: 222, distance: 30.7
click at [454, 222] on div "download Kortenoord schedule 7:45 - 8:30 terrain Filling sand 621 m3 download B…" at bounding box center [474, 36] width 115 height 1111
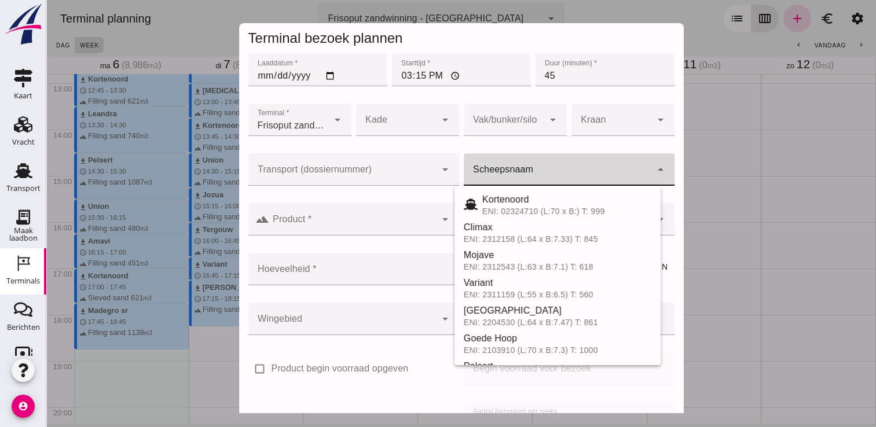
click at [544, 174] on input "Scheepsnaam" at bounding box center [558, 175] width 188 height 14
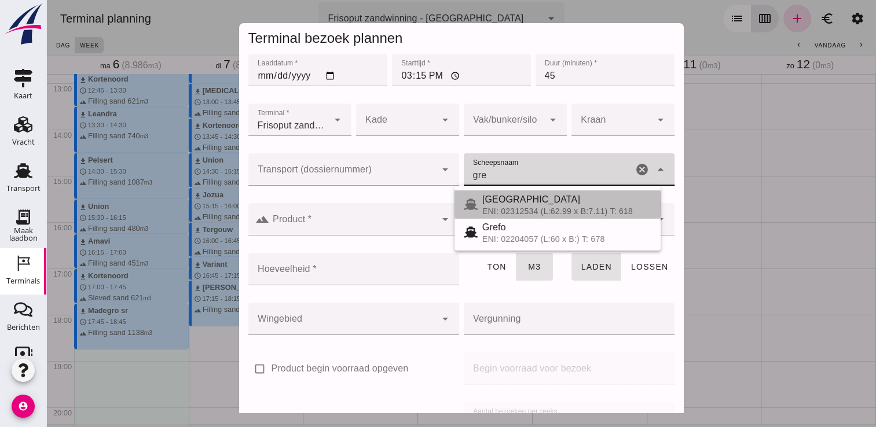
click at [495, 199] on span "[GEOGRAPHIC_DATA]" at bounding box center [531, 200] width 98 height 10
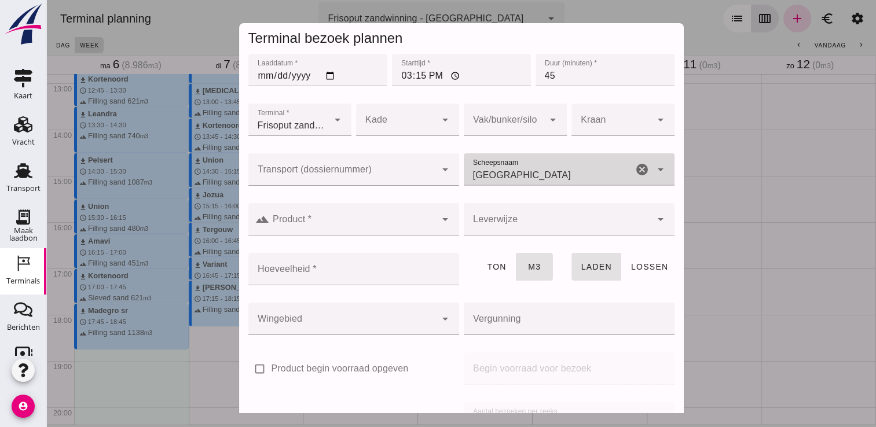
type input "[GEOGRAPHIC_DATA]"
click at [390, 214] on div at bounding box center [352, 219] width 167 height 32
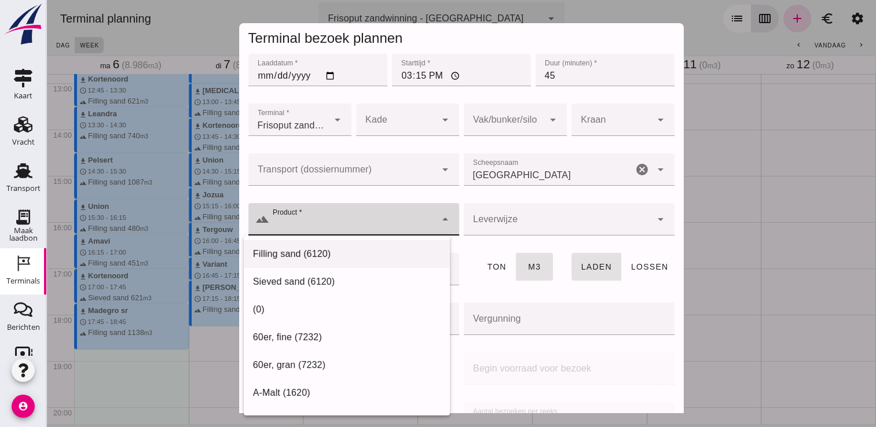
click at [357, 249] on div "Filling sand (6120)" at bounding box center [347, 254] width 188 height 14
type input "Filling sand (6120)"
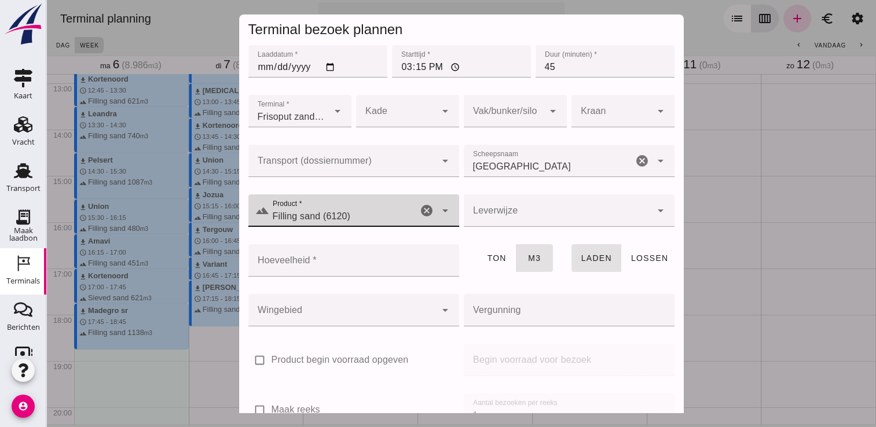
scroll to position [6, 0]
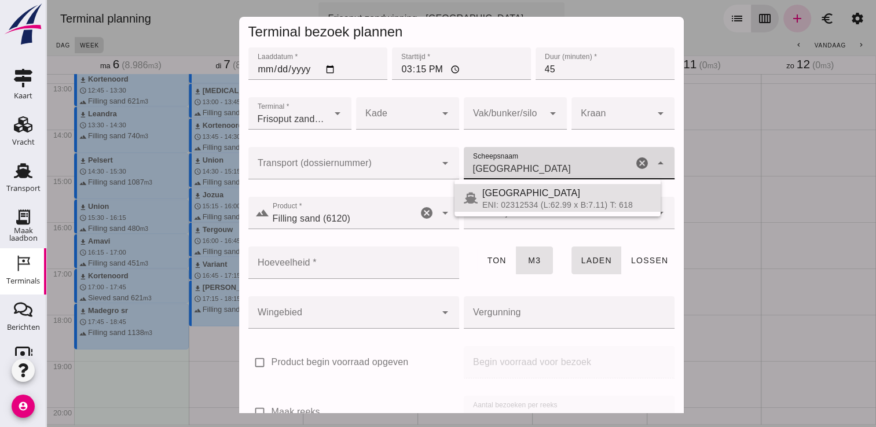
click at [529, 156] on div "Grevelingen [GEOGRAPHIC_DATA]" at bounding box center [548, 163] width 169 height 32
click at [535, 198] on div "[GEOGRAPHIC_DATA]" at bounding box center [566, 193] width 169 height 14
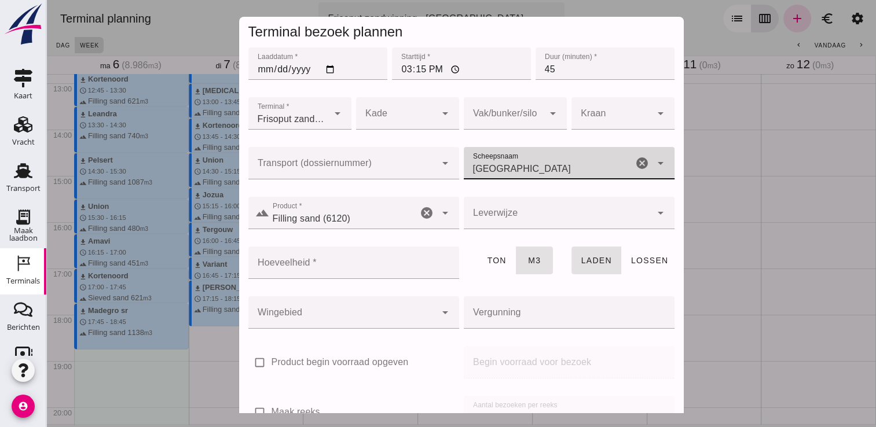
click at [343, 279] on div at bounding box center [353, 285] width 211 height 13
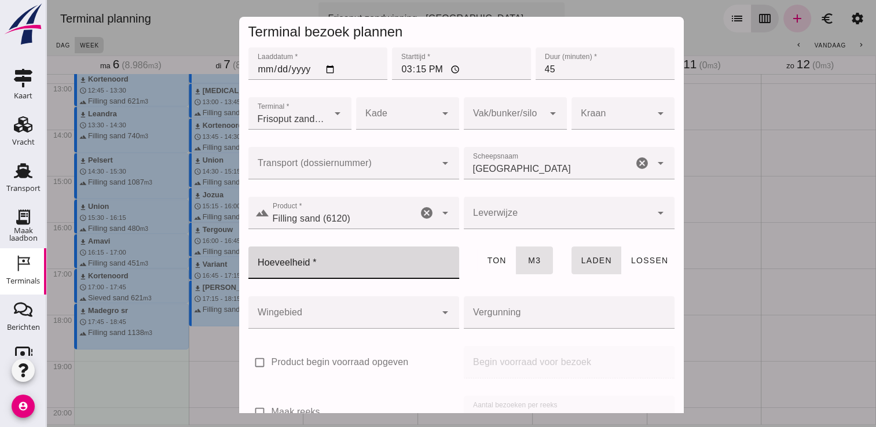
click at [352, 265] on input "Hoeveelheid *" at bounding box center [350, 263] width 204 height 32
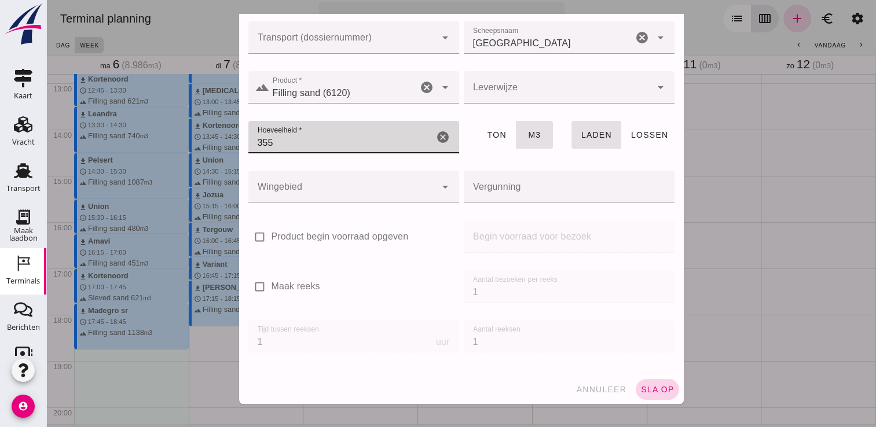
type input "355"
click at [640, 385] on span "sla op" at bounding box center [657, 389] width 34 height 9
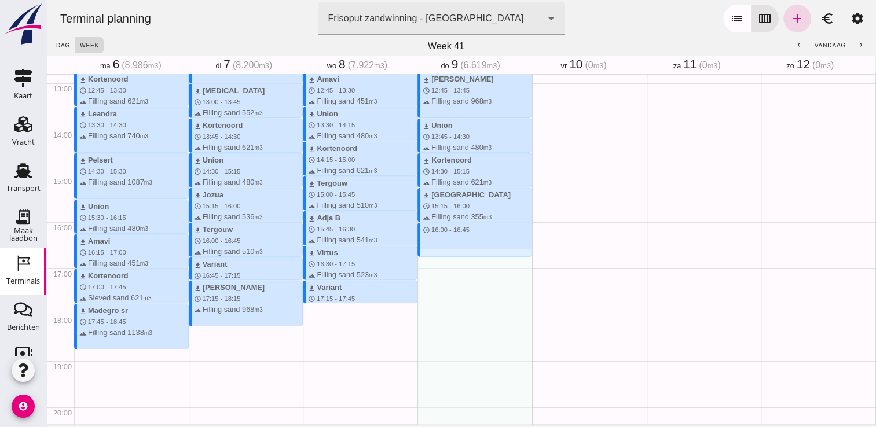
drag, startPoint x: 435, startPoint y: 226, endPoint x: 441, endPoint y: 256, distance: 30.7
click at [441, 256] on div "download Kortenoord schedule 7:45 - 8:30 terrain Filling sand 621 m3 download B…" at bounding box center [474, 36] width 115 height 1111
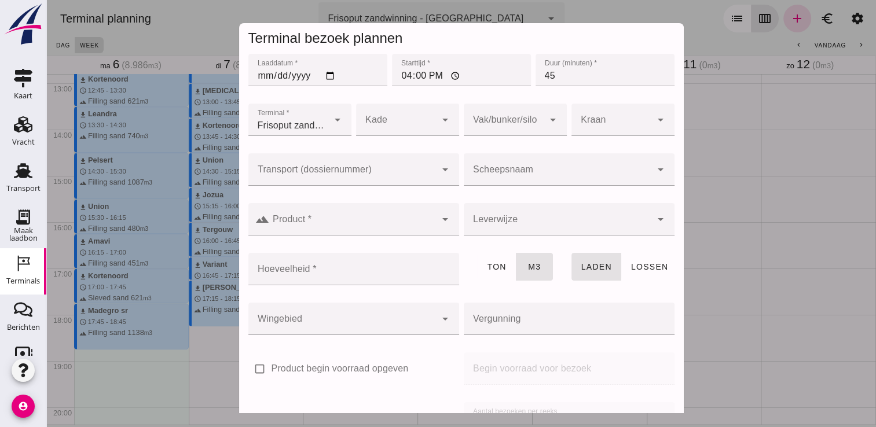
click at [511, 166] on div at bounding box center [558, 169] width 188 height 32
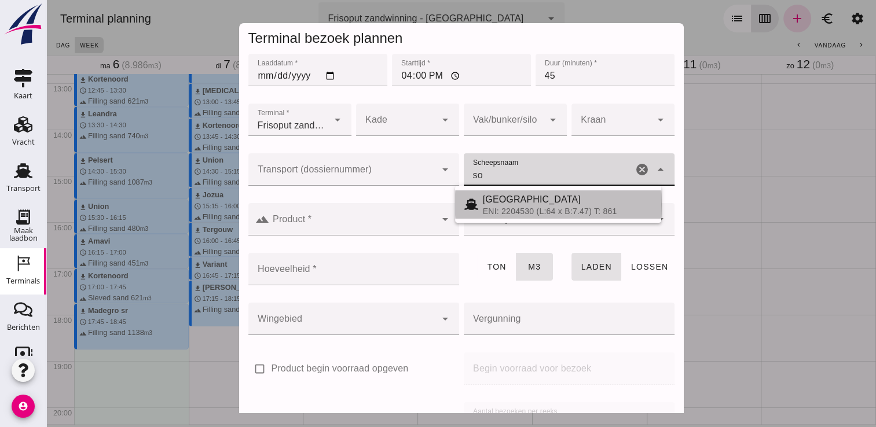
click at [520, 196] on div "[GEOGRAPHIC_DATA]" at bounding box center [567, 200] width 169 height 14
type input "[GEOGRAPHIC_DATA]"
type input "467"
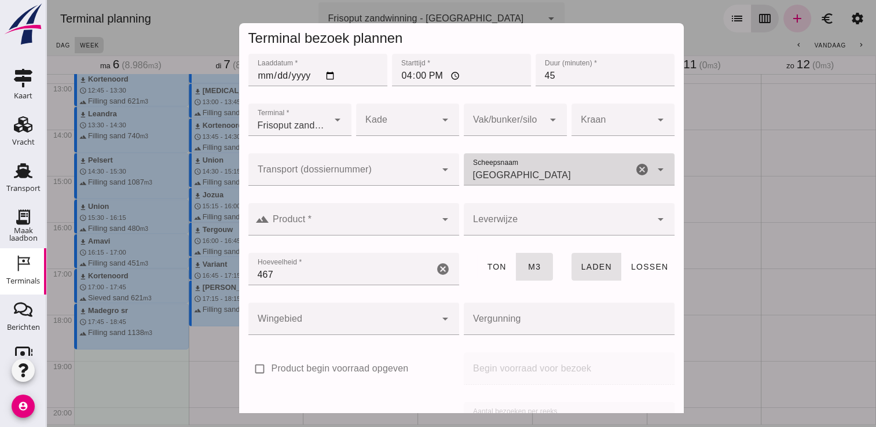
type input "[GEOGRAPHIC_DATA]"
click at [394, 216] on div at bounding box center [352, 219] width 167 height 32
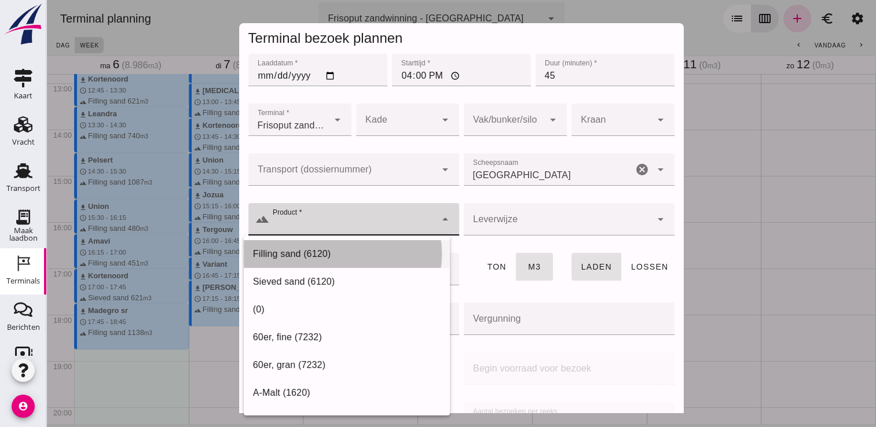
click at [350, 245] on div "Filling sand (6120)" at bounding box center [347, 254] width 206 height 28
type input "Filling sand (6120)"
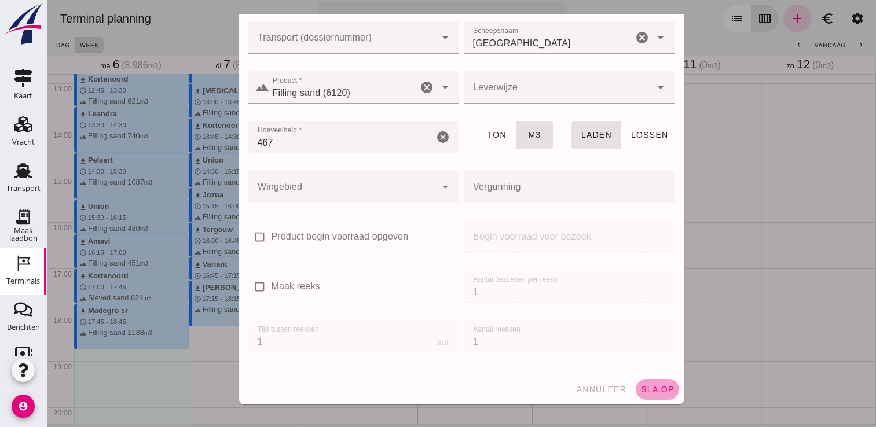
click at [652, 388] on span "sla op" at bounding box center [657, 389] width 34 height 9
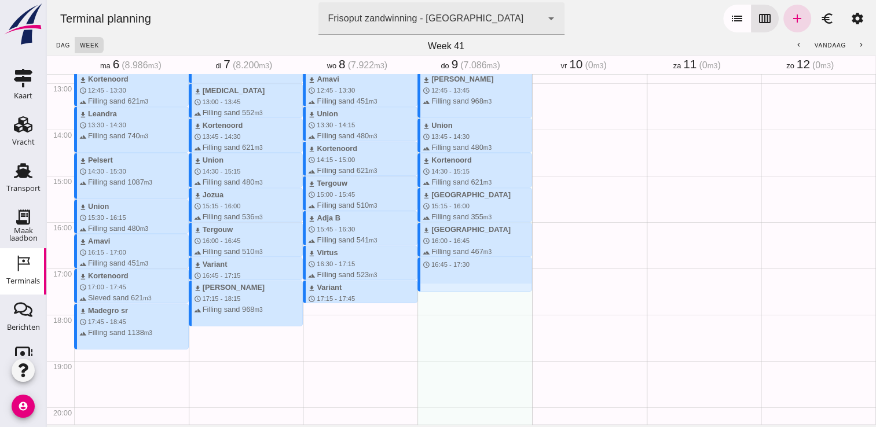
drag, startPoint x: 425, startPoint y: 261, endPoint x: 430, endPoint y: 287, distance: 26.5
click at [430, 287] on div "download Kortenoord schedule 7:45 - 8:30 terrain Filling sand 621 m3 download B…" at bounding box center [474, 36] width 115 height 1111
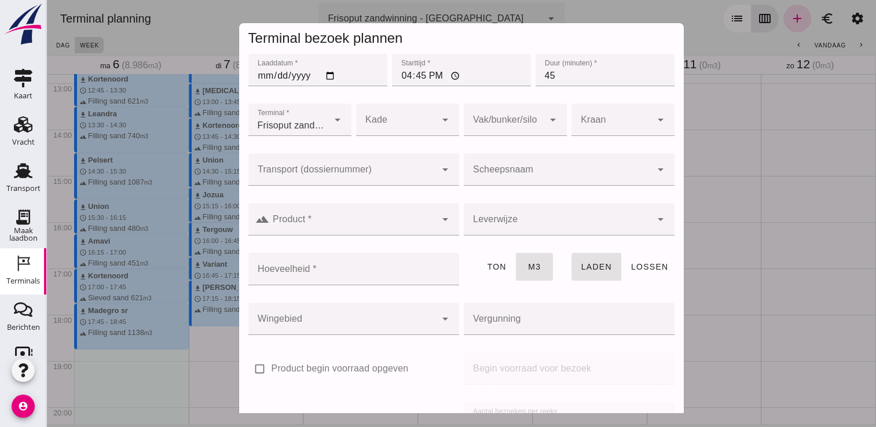
click at [550, 175] on input "Scheepsnaam" at bounding box center [558, 175] width 188 height 14
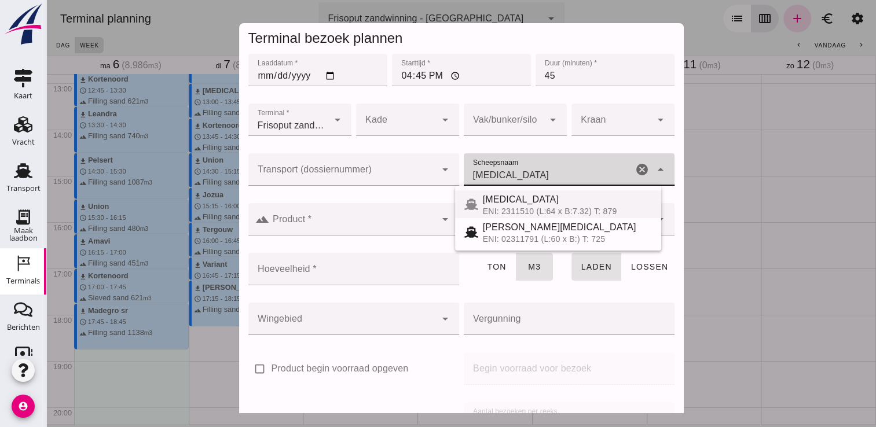
click at [493, 204] on span "[MEDICAL_DATA]" at bounding box center [521, 200] width 76 height 10
type input "[MEDICAL_DATA]"
type input "552"
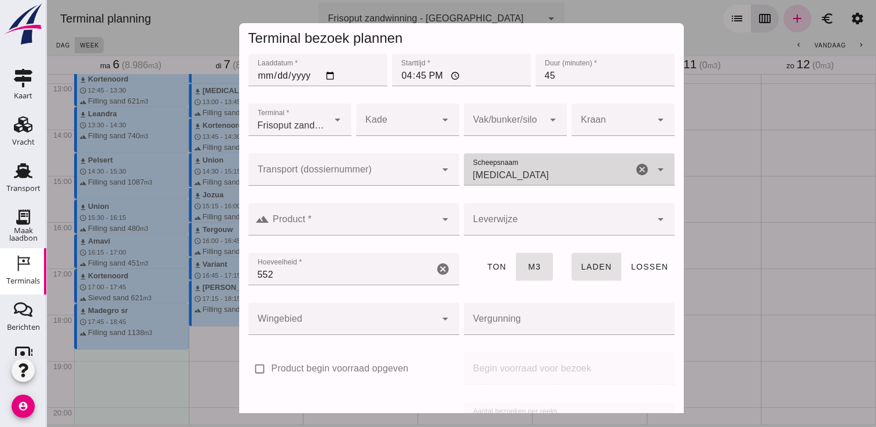
type input "[MEDICAL_DATA]"
click at [370, 226] on input "Product *" at bounding box center [352, 225] width 167 height 14
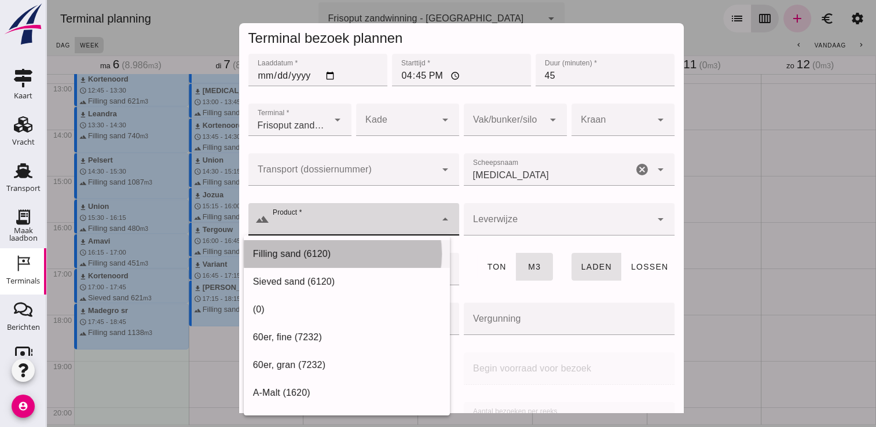
click at [316, 257] on div "Filling sand (6120)" at bounding box center [347, 254] width 188 height 14
type input "Filling sand (6120)"
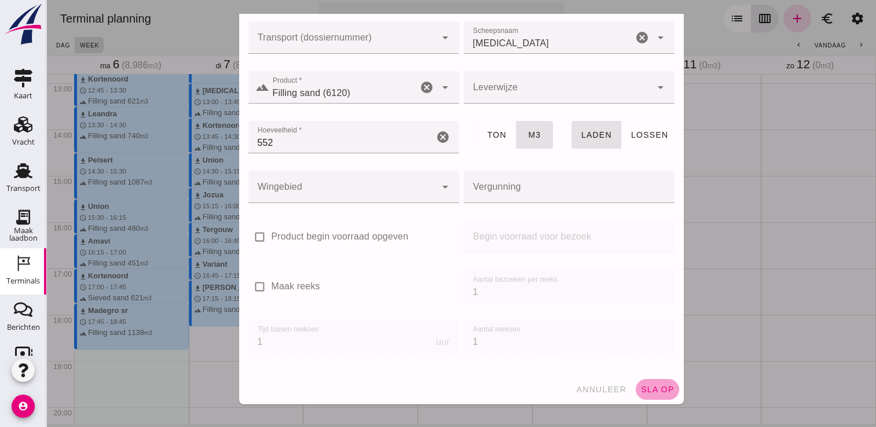
click at [651, 388] on span "sla op" at bounding box center [657, 389] width 34 height 9
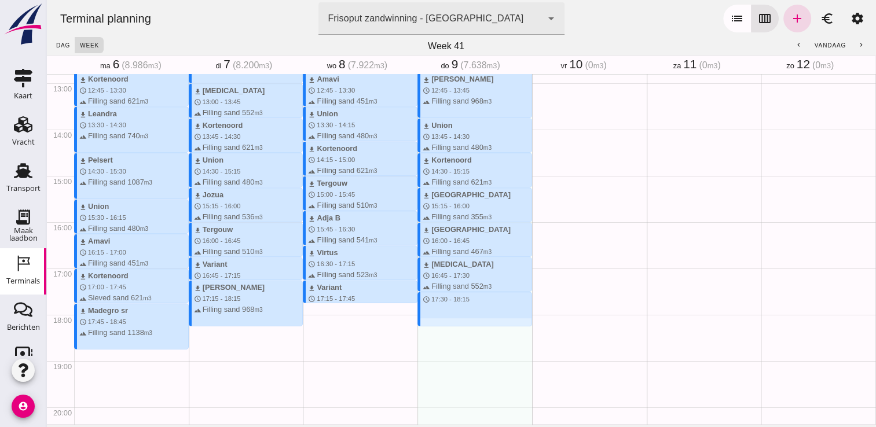
drag, startPoint x: 428, startPoint y: 296, endPoint x: 434, endPoint y: 326, distance: 30.6
click at [434, 326] on div "download Kortenoord schedule 7:45 - 8:30 terrain Filling sand 621 m3 download B…" at bounding box center [474, 36] width 115 height 1111
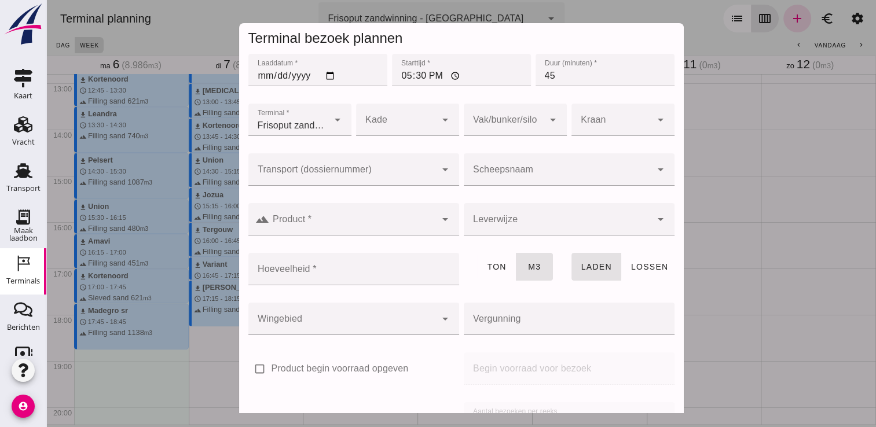
click at [486, 176] on input "Scheepsnaam" at bounding box center [558, 175] width 188 height 14
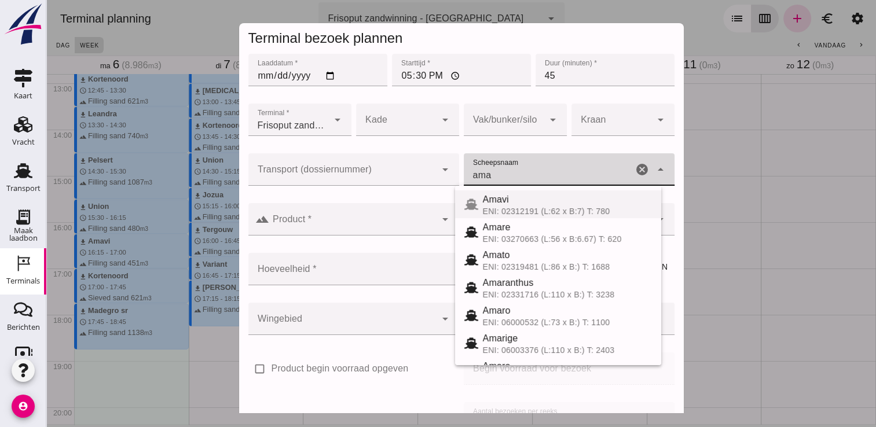
click at [503, 197] on span "Amavi" at bounding box center [496, 200] width 26 height 10
type input "Amavi"
type input "451"
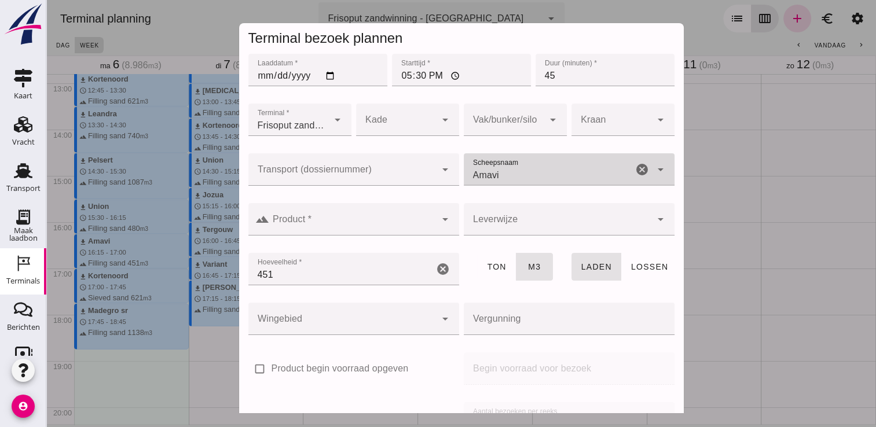
type input "Amavi"
click at [407, 233] on div at bounding box center [352, 219] width 167 height 32
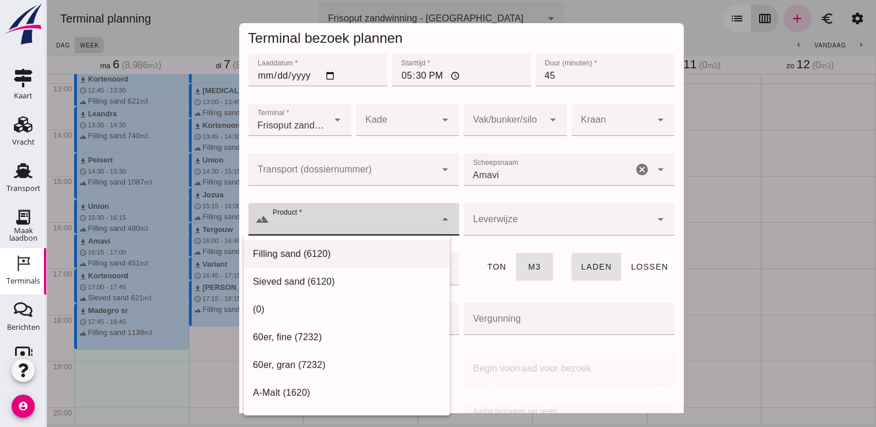
click at [351, 254] on div "Filling sand (6120)" at bounding box center [347, 254] width 188 height 14
type input "Filling sand (6120)"
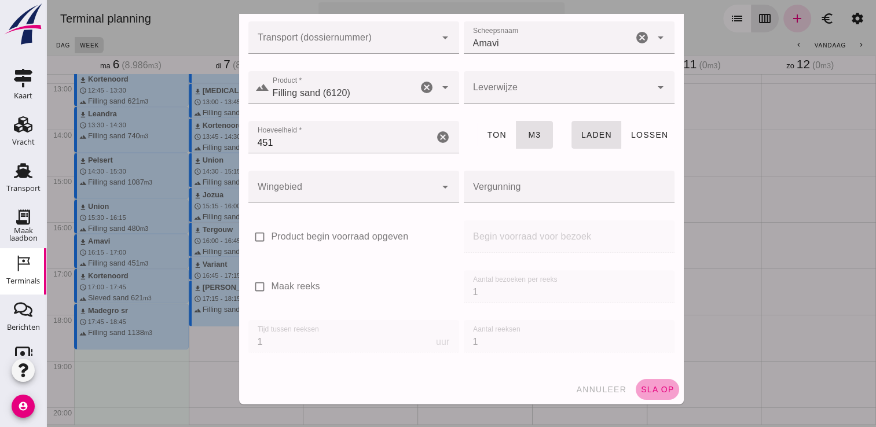
click at [643, 393] on span "sla op" at bounding box center [657, 389] width 34 height 9
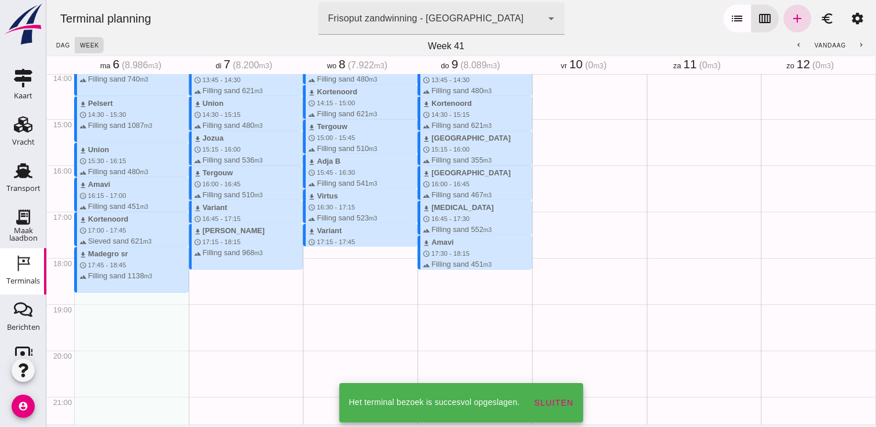
scroll to position [659, 0]
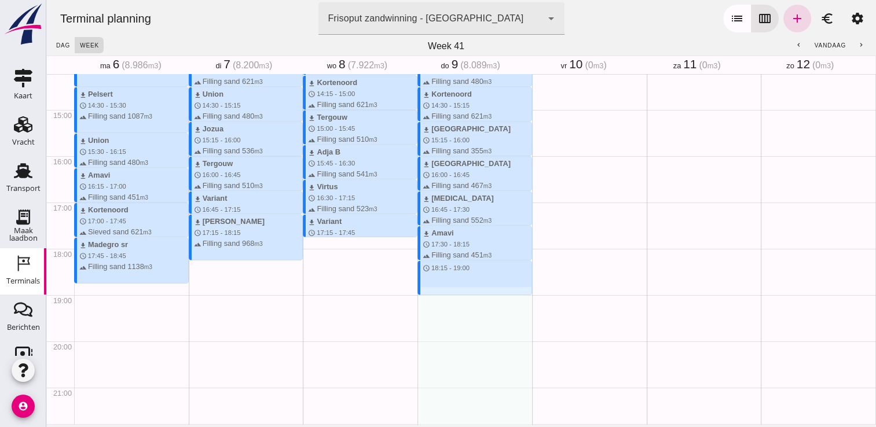
drag, startPoint x: 429, startPoint y: 263, endPoint x: 431, endPoint y: 294, distance: 31.3
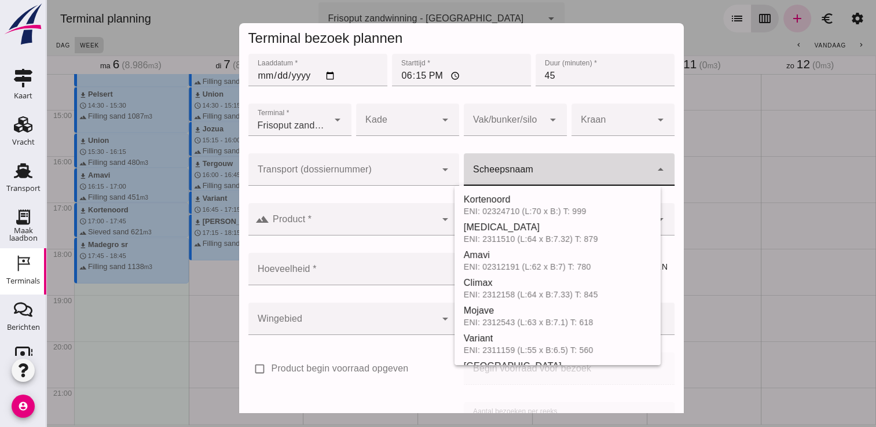
click at [505, 159] on div at bounding box center [558, 169] width 188 height 32
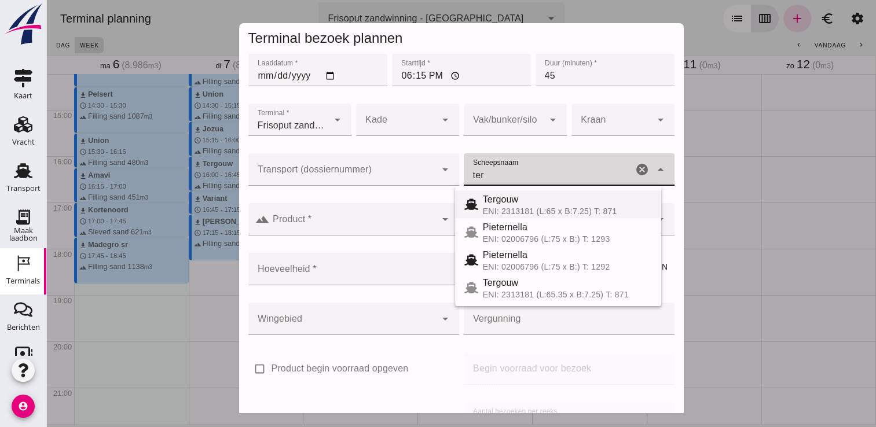
click at [511, 204] on span "Tergouw" at bounding box center [501, 200] width 36 height 10
type input "Tergouw"
type input "510"
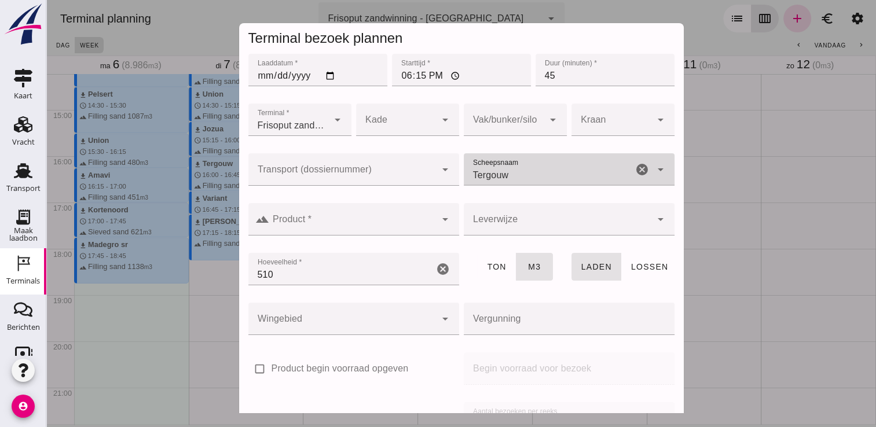
type input "Tergouw"
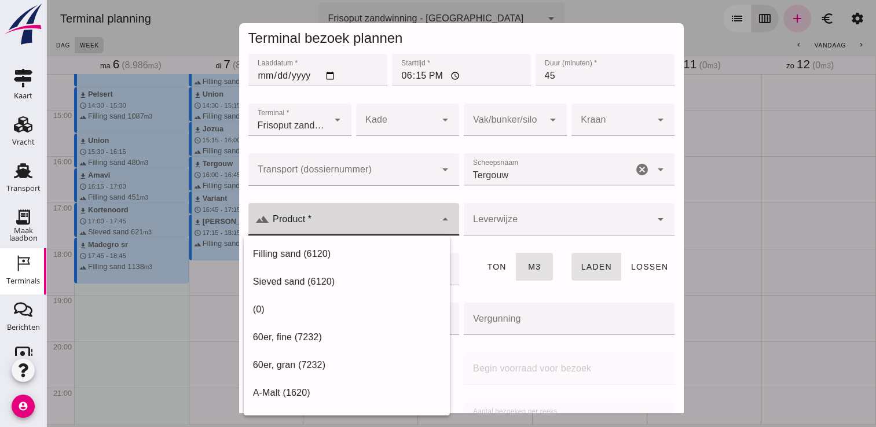
click at [398, 230] on input "Product *" at bounding box center [352, 225] width 167 height 14
drag, startPoint x: 348, startPoint y: 273, endPoint x: 296, endPoint y: 249, distance: 57.3
click at [296, 249] on div "Filling sand (6120) Sieved sand (6120) (0) 60er, fine (7232) 60er, gran (7232) …" at bounding box center [347, 325] width 206 height 179
click at [296, 249] on div "Filling sand (6120)" at bounding box center [347, 254] width 188 height 14
type input "Filling sand (6120)"
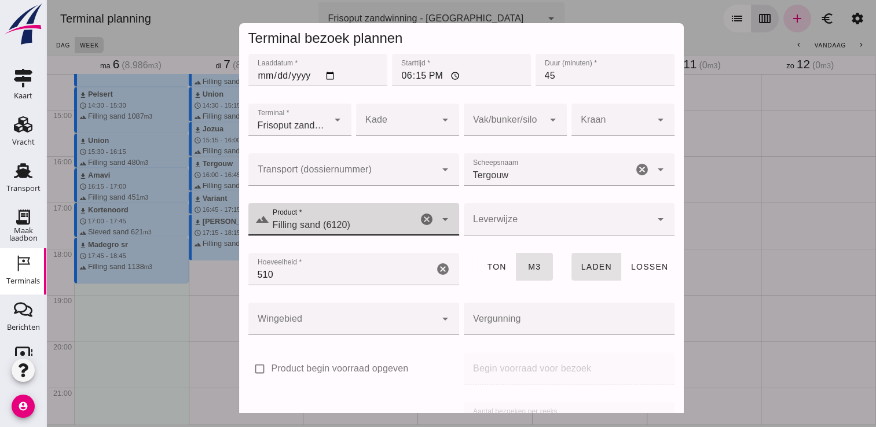
scroll to position [132, 0]
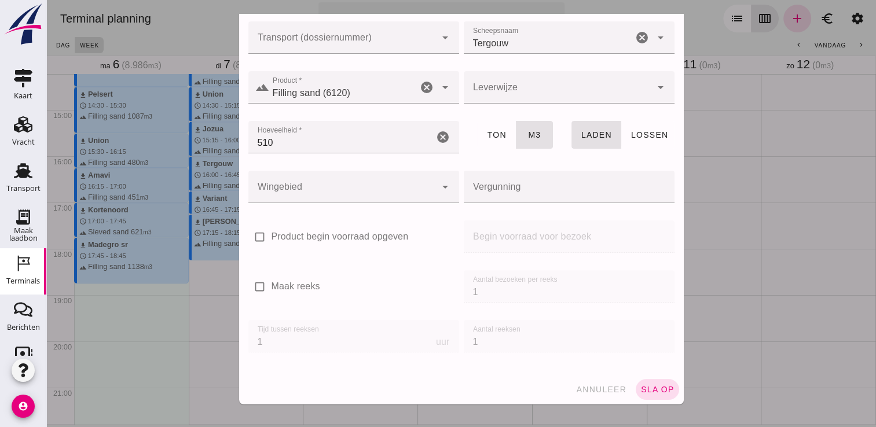
click at [646, 376] on div "annuleer sla op" at bounding box center [461, 390] width 445 height 30
click at [648, 385] on span "sla op" at bounding box center [657, 389] width 34 height 9
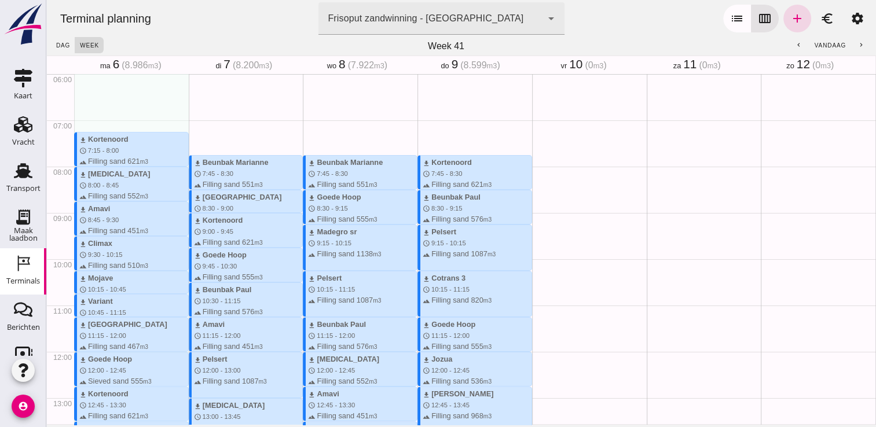
scroll to position [278, 0]
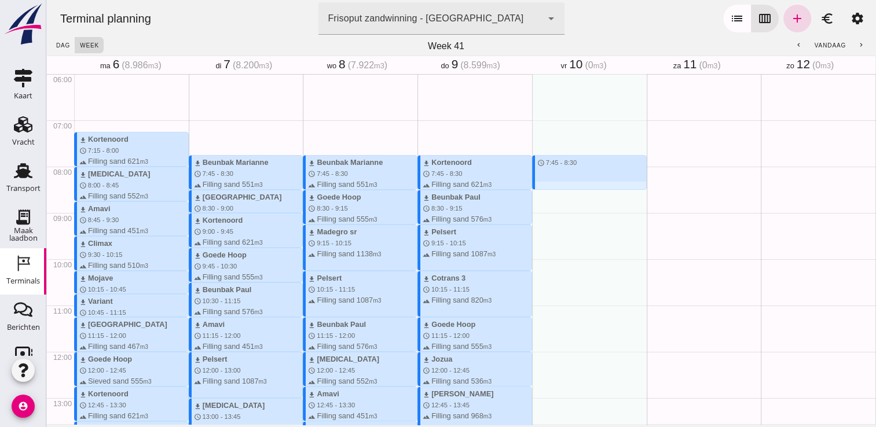
drag, startPoint x: 533, startPoint y: 157, endPoint x: 537, endPoint y: 188, distance: 30.4
click at [537, 188] on div "schedule 7:45 - 8:30" at bounding box center [589, 351] width 115 height 1111
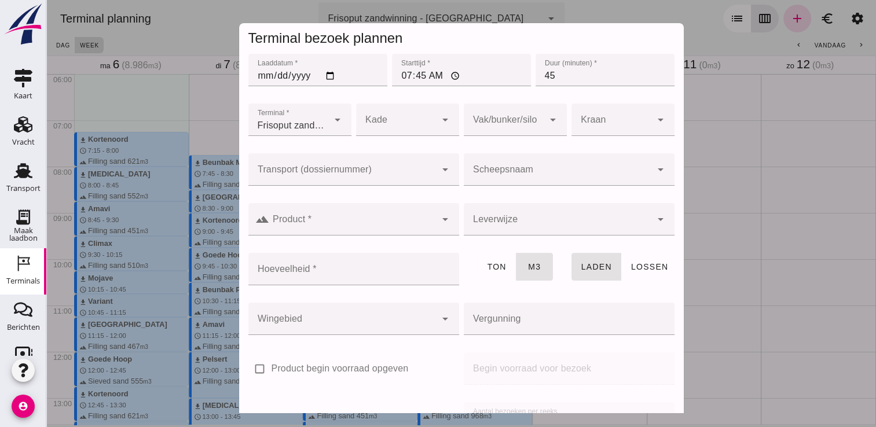
click at [593, 175] on input "Scheepsnaam" at bounding box center [558, 175] width 188 height 14
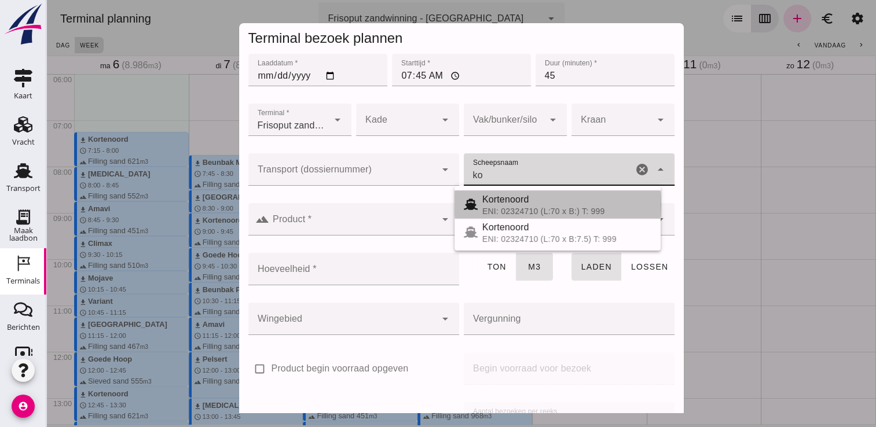
click at [537, 193] on div "Kortenoord" at bounding box center [566, 200] width 169 height 14
type input "Kortenoord"
type input "621"
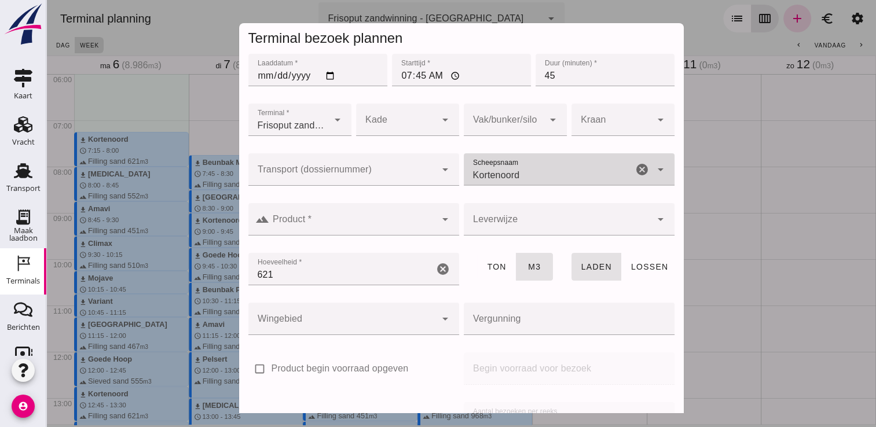
type input "Kortenoord"
click at [386, 215] on div at bounding box center [352, 219] width 167 height 32
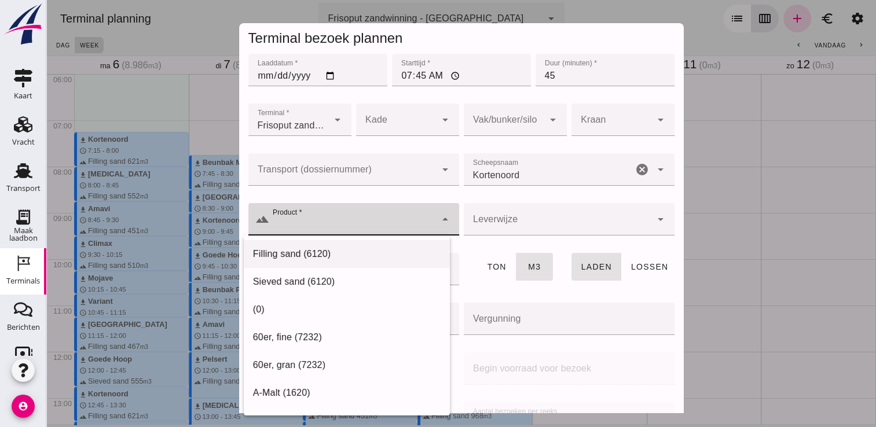
click at [324, 248] on div "Filling sand (6120)" at bounding box center [347, 254] width 188 height 14
type input "Filling sand (6120)"
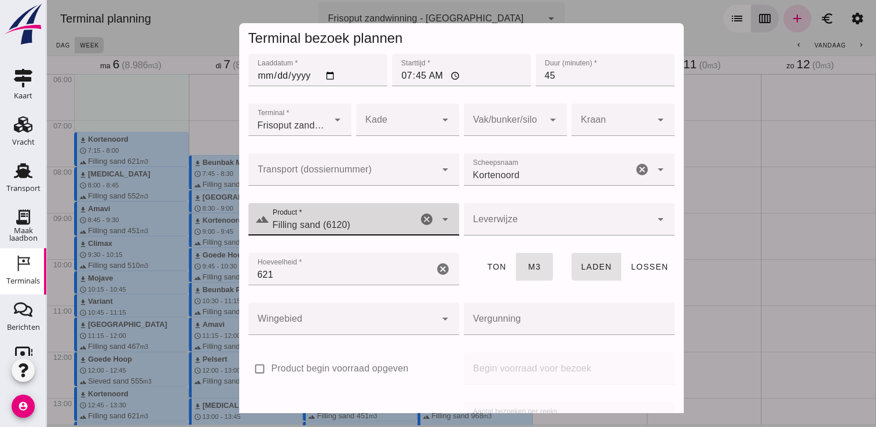
scroll to position [132, 0]
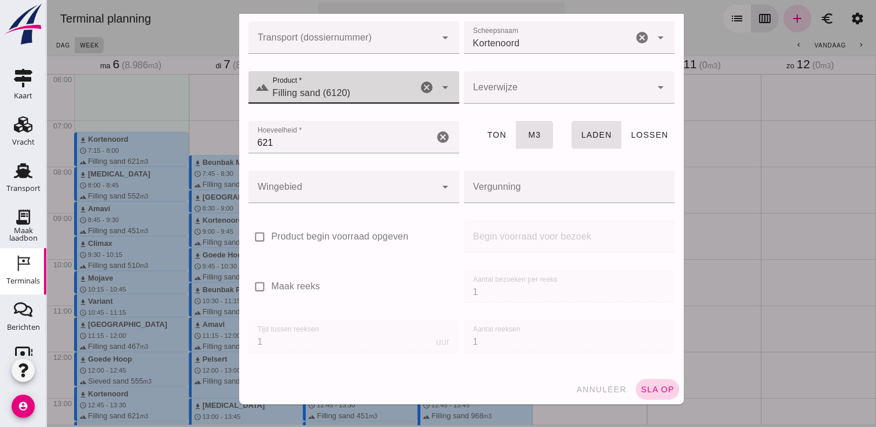
click at [650, 386] on span "sla op" at bounding box center [657, 389] width 34 height 9
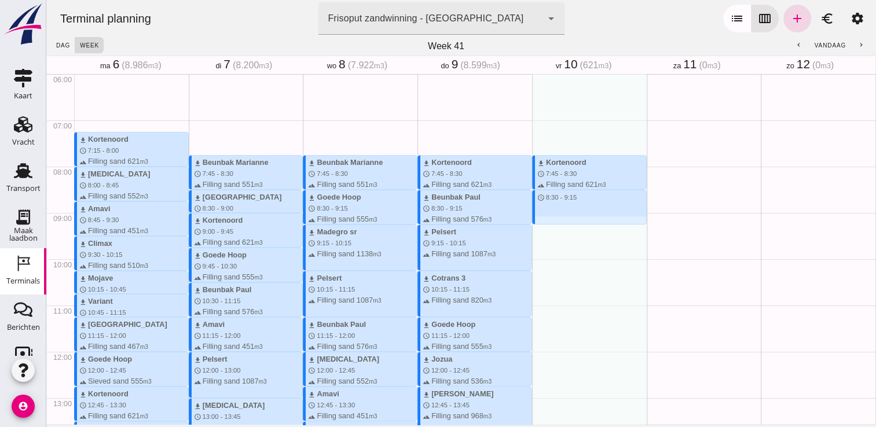
drag, startPoint x: 536, startPoint y: 193, endPoint x: 540, endPoint y: 221, distance: 28.1
click at [540, 221] on div "download Kortenoord schedule 7:45 - 8:30 terrain Filling sand 621 m3 schedule 8…" at bounding box center [589, 351] width 115 height 1111
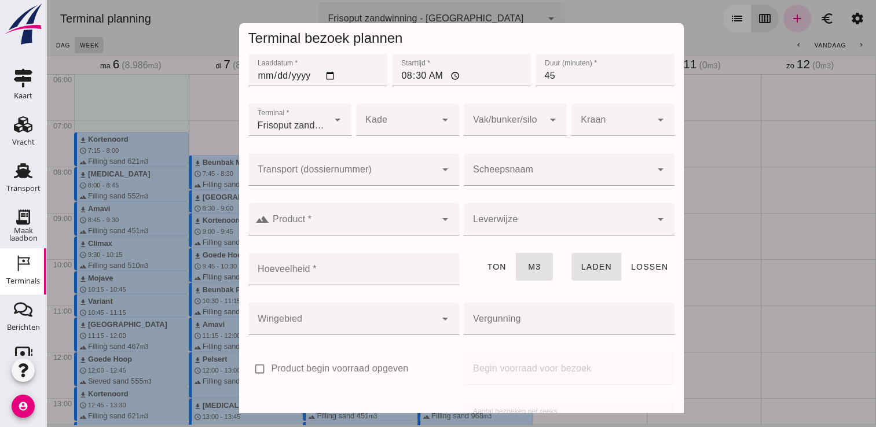
click at [494, 175] on input "Scheepsnaam" at bounding box center [558, 175] width 188 height 14
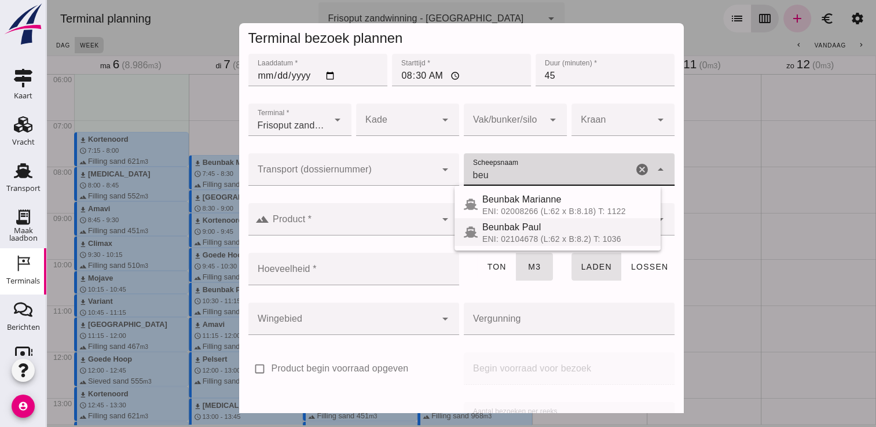
click at [509, 243] on div "ENI: 02104678 (L:62 x B:8.2) T: 1036" at bounding box center [566, 238] width 169 height 9
type input "Beunbak Paul"
type input "576"
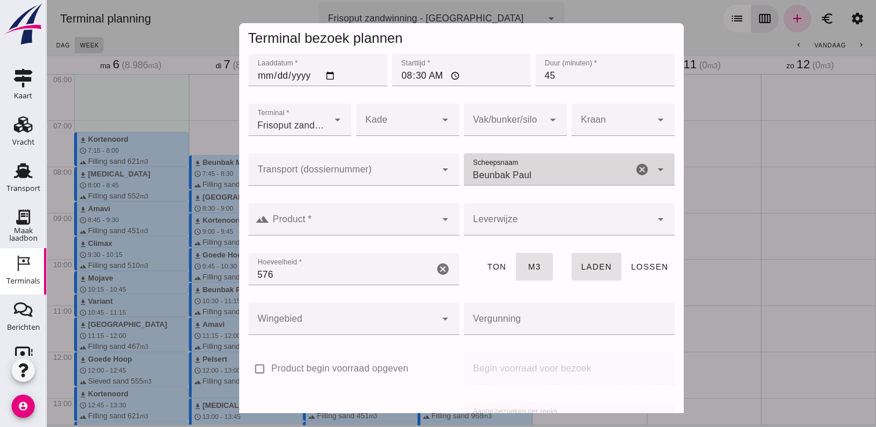
type input "Beunbak Paul"
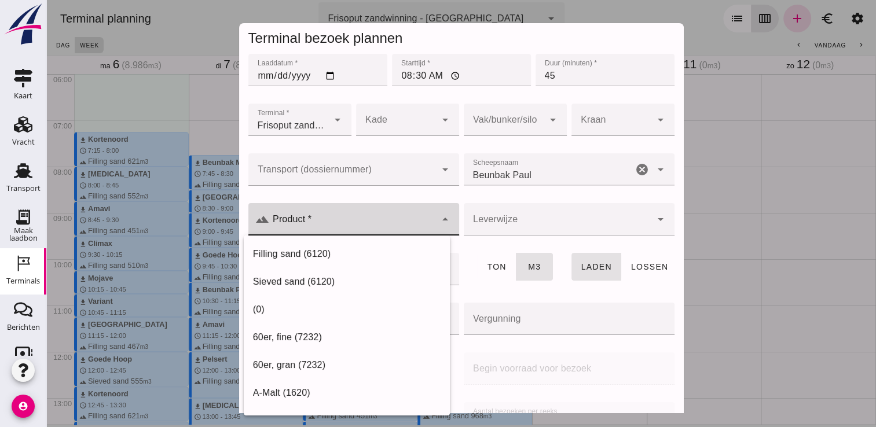
click at [357, 215] on div at bounding box center [352, 219] width 167 height 32
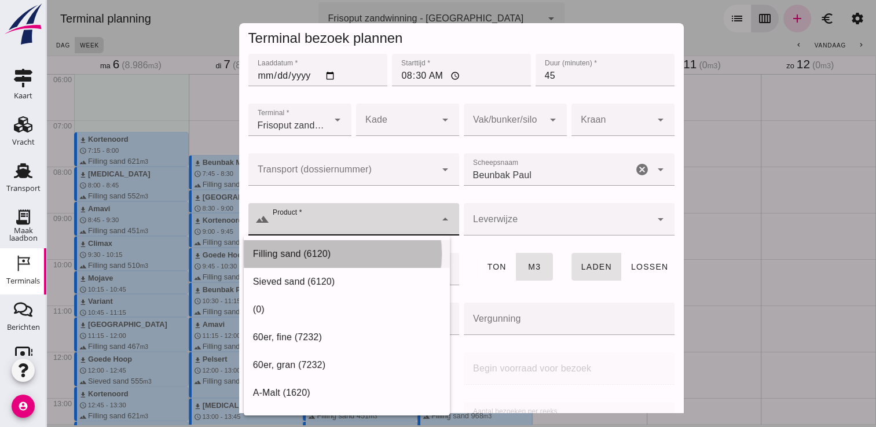
click at [315, 248] on div "Filling sand (6120)" at bounding box center [347, 254] width 188 height 14
type input "Filling sand (6120)"
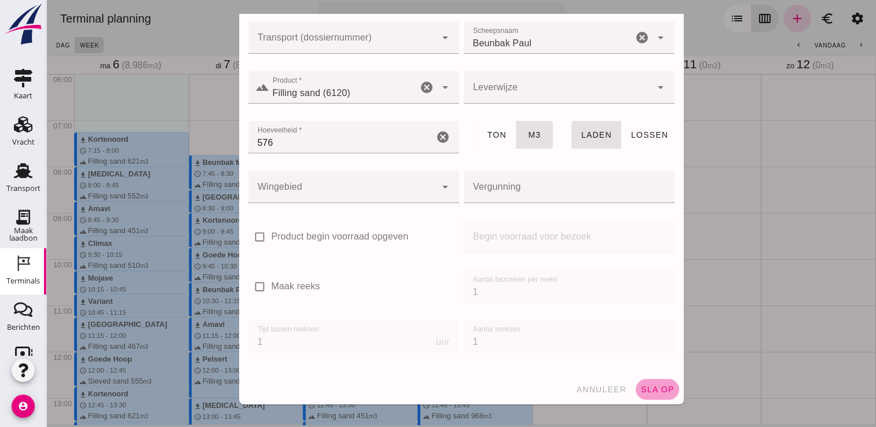
click at [652, 395] on button "sla op" at bounding box center [657, 389] width 43 height 21
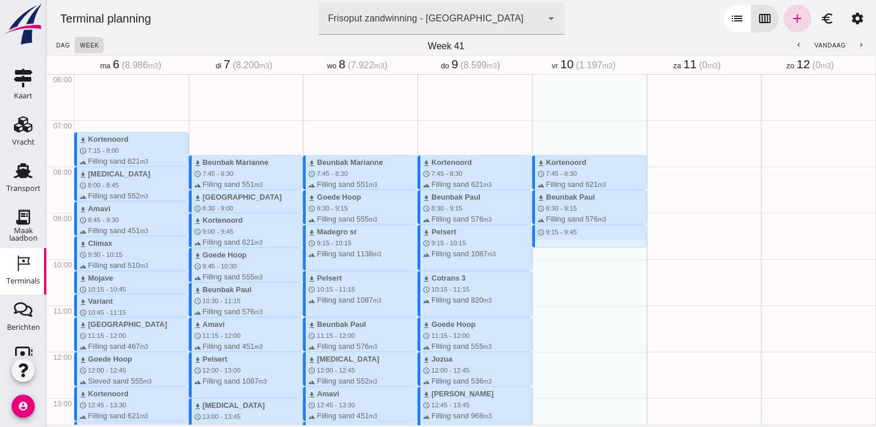
drag, startPoint x: 547, startPoint y: 228, endPoint x: 550, endPoint y: 242, distance: 14.3
click at [550, 242] on div "download Kortenoord schedule 7:45 - 8:30 terrain Filling sand 621 m3 download B…" at bounding box center [589, 351] width 115 height 1111
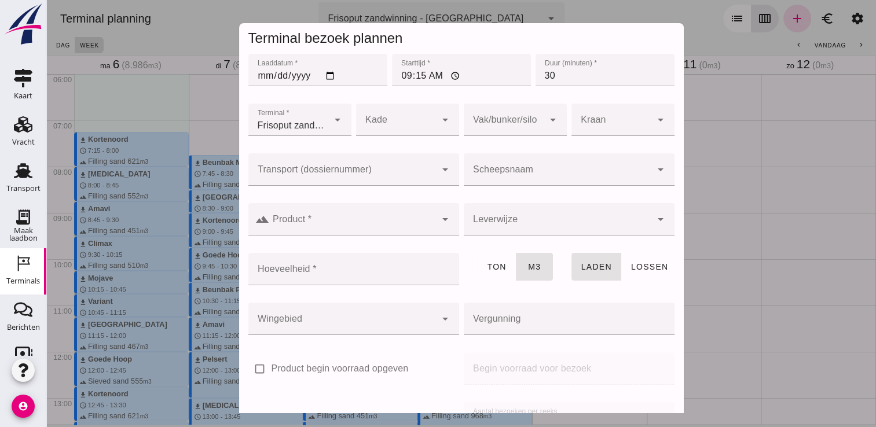
click at [552, 171] on input "Scheepsnaam" at bounding box center [558, 175] width 188 height 14
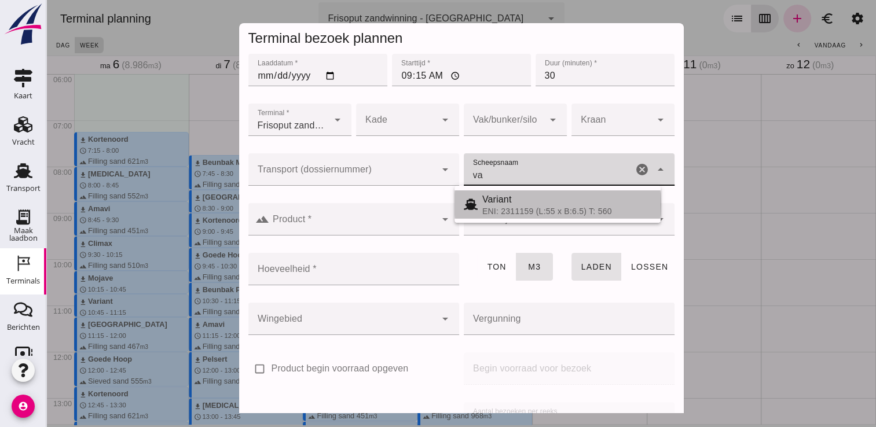
click at [521, 207] on div "ENI: 2311159 (L:55 x B:6.5) T: 560" at bounding box center [566, 211] width 169 height 9
type input "Variant"
type input "337"
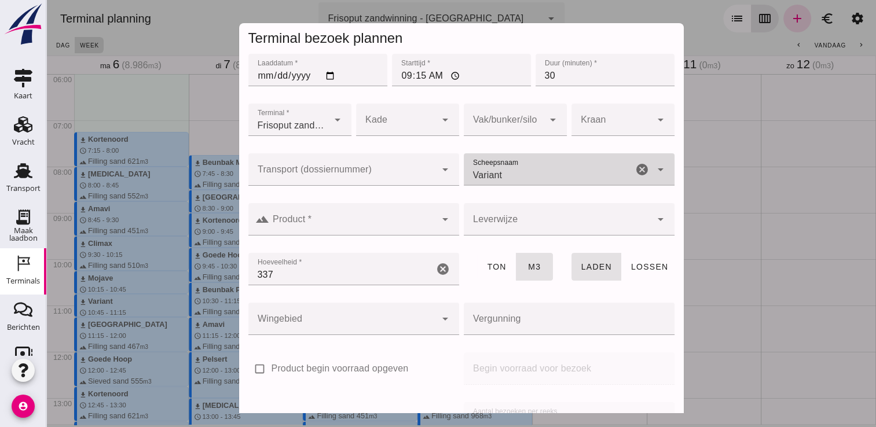
type input "Variant"
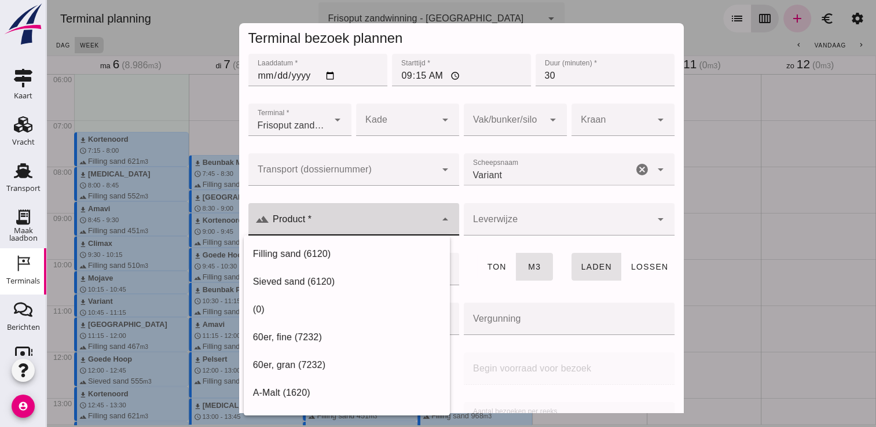
click at [380, 214] on div at bounding box center [352, 219] width 167 height 32
click at [302, 251] on div "Filling sand (6120)" at bounding box center [347, 254] width 188 height 14
type input "Filling sand (6120)"
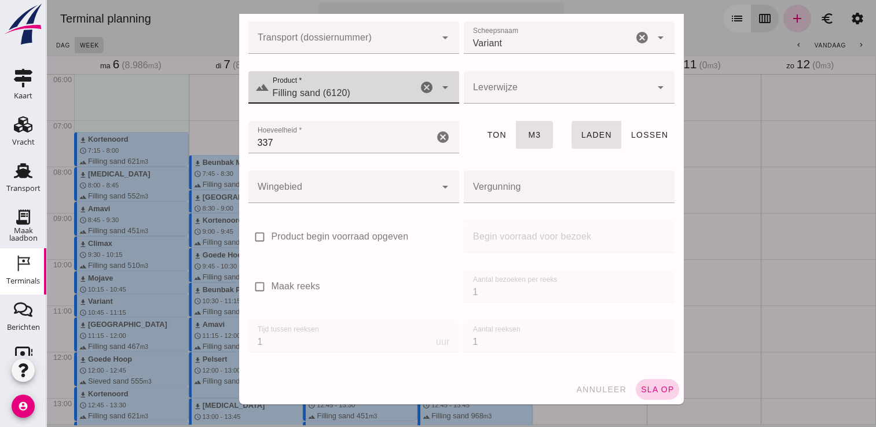
click at [651, 388] on span "sla op" at bounding box center [657, 389] width 34 height 9
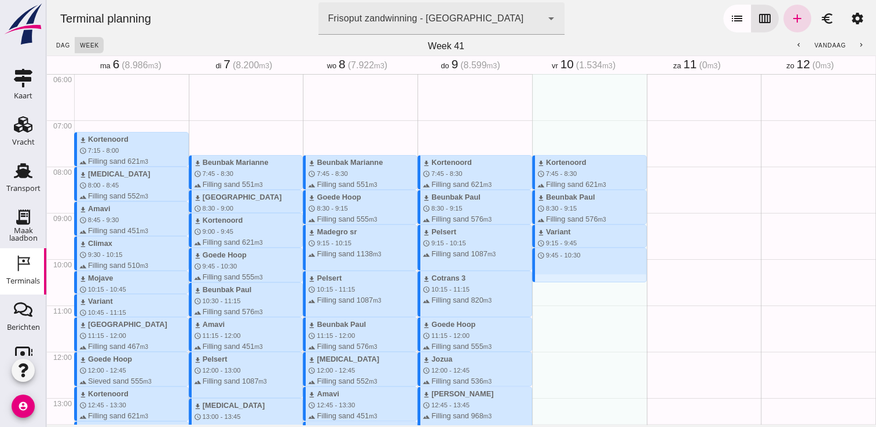
drag, startPoint x: 542, startPoint y: 252, endPoint x: 541, endPoint y: 284, distance: 31.3
click at [541, 284] on div "download Kortenoord schedule 7:45 - 8:30 terrain Filling sand 621 m3 download B…" at bounding box center [589, 351] width 115 height 1111
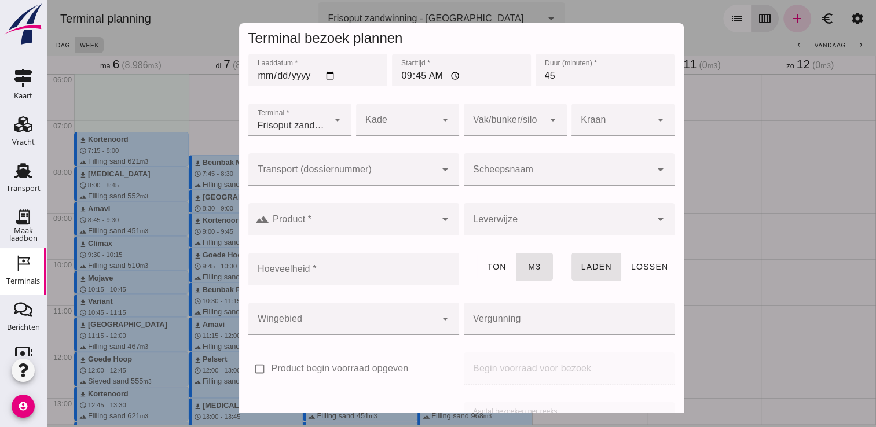
click at [514, 170] on input "Scheepsnaam" at bounding box center [558, 175] width 188 height 14
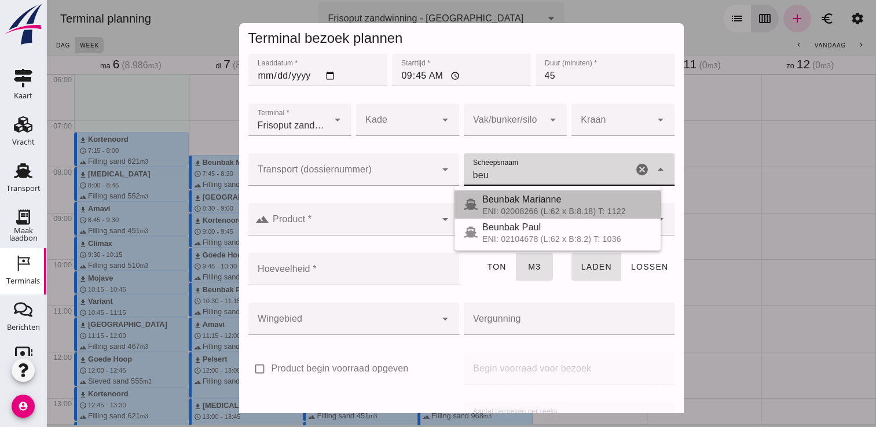
click at [526, 203] on span "Beunbak Marianne" at bounding box center [521, 200] width 79 height 10
type input "Beunbak Marianne"
type input "551"
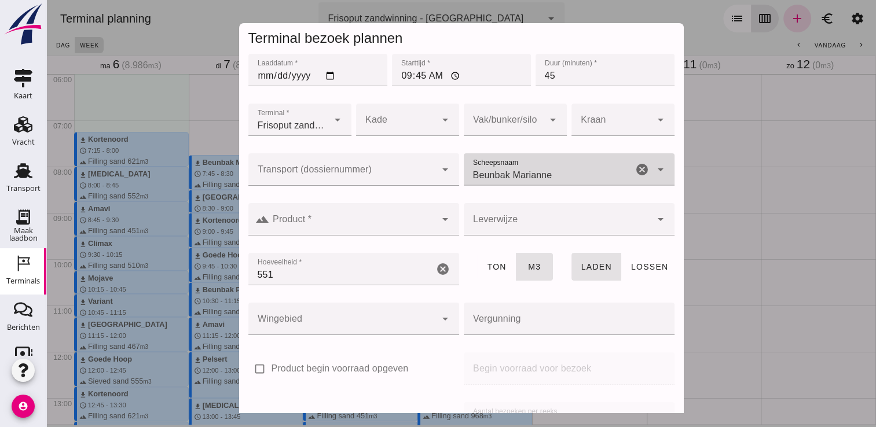
type input "Beunbak Marianne"
click at [393, 217] on div at bounding box center [352, 219] width 167 height 32
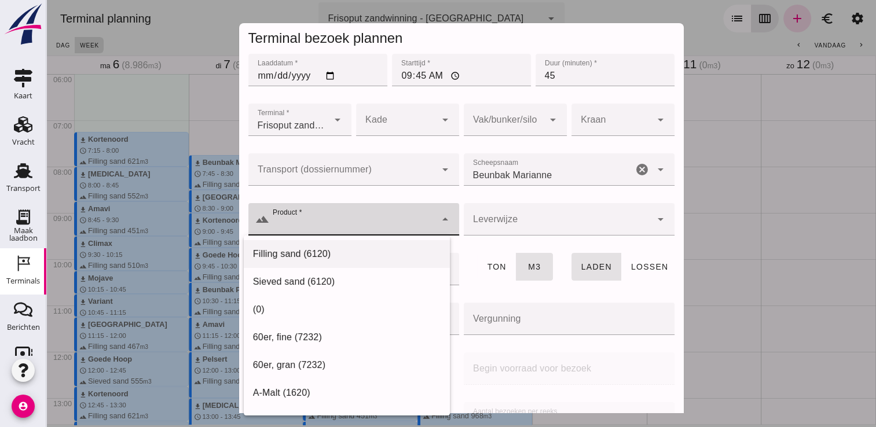
click at [302, 248] on div "Filling sand (6120)" at bounding box center [347, 254] width 188 height 14
type input "Filling sand (6120)"
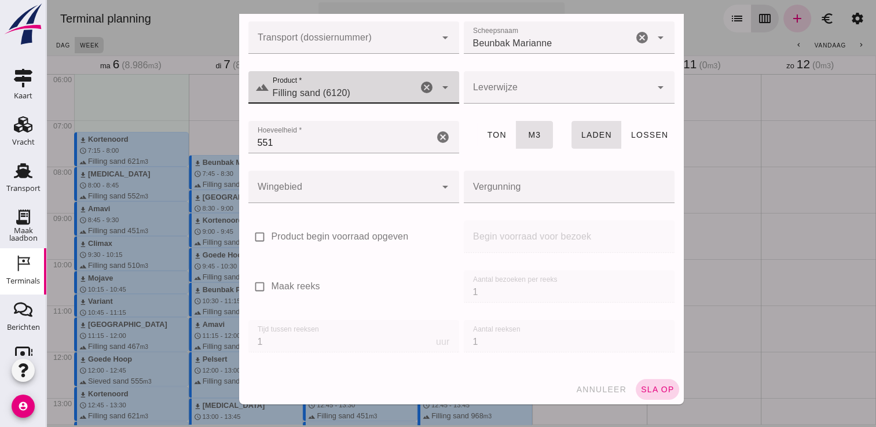
click at [658, 395] on button "sla op" at bounding box center [657, 389] width 43 height 21
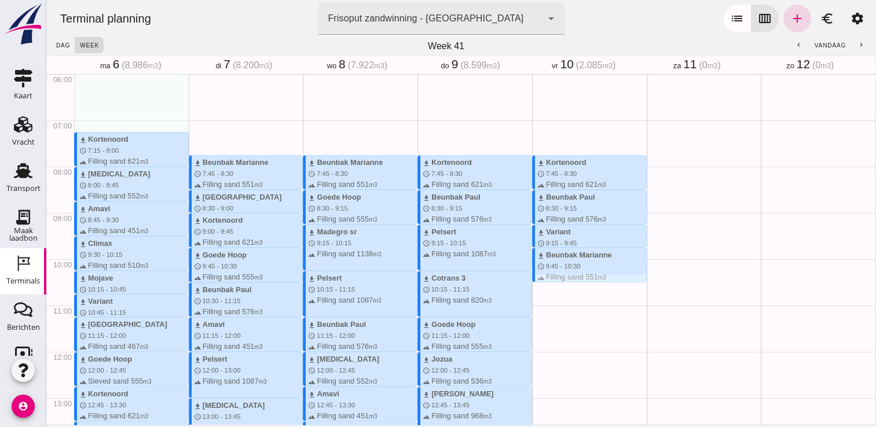
scroll to position [347, 0]
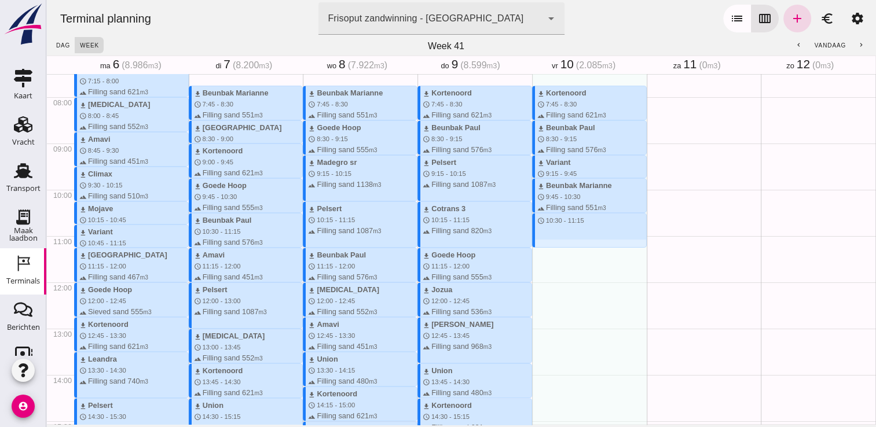
drag, startPoint x: 530, startPoint y: 215, endPoint x: 534, endPoint y: 247, distance: 32.1
click at [534, 247] on div "download Kortenoord schedule 7:45 - 8:30 terrain Filling sand 621 m3 download B…" at bounding box center [589, 282] width 115 height 1111
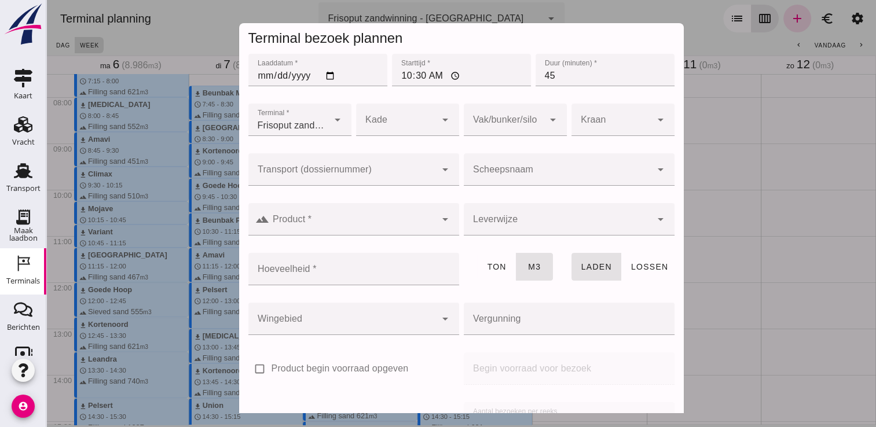
click at [558, 175] on input "Scheepsnaam" at bounding box center [558, 175] width 188 height 14
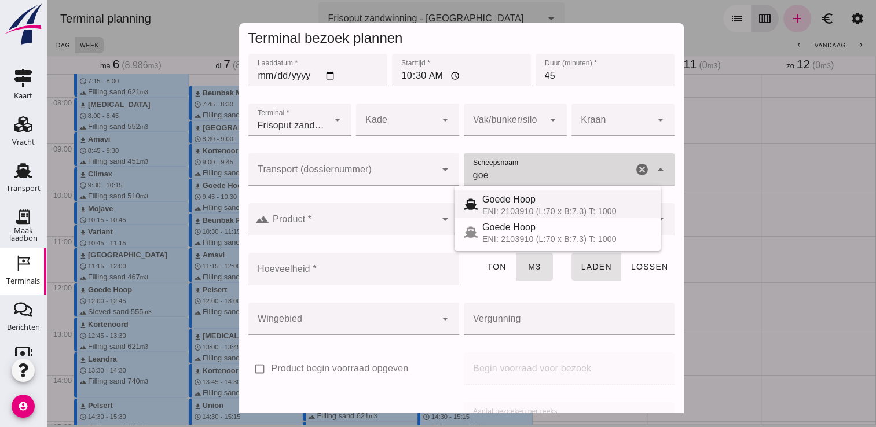
click at [541, 202] on div "Goede Hoop" at bounding box center [566, 200] width 169 height 14
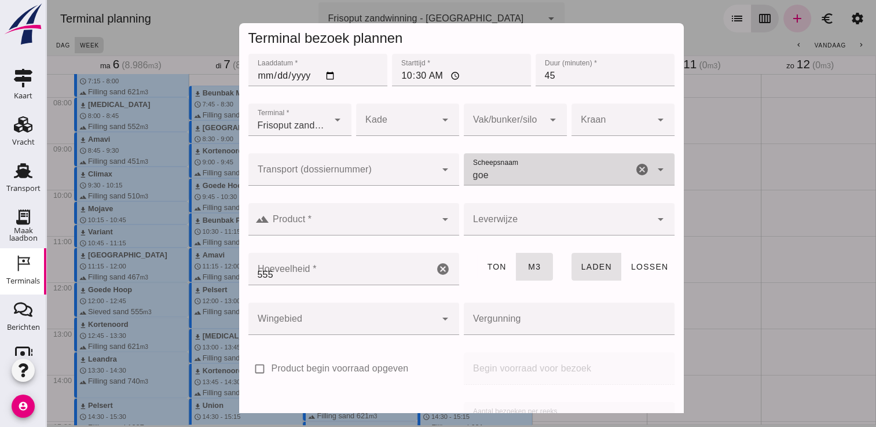
type input "Goede Hoop"
type input "555"
type input "Goede Hoop"
click at [329, 232] on input "Product *" at bounding box center [352, 225] width 167 height 14
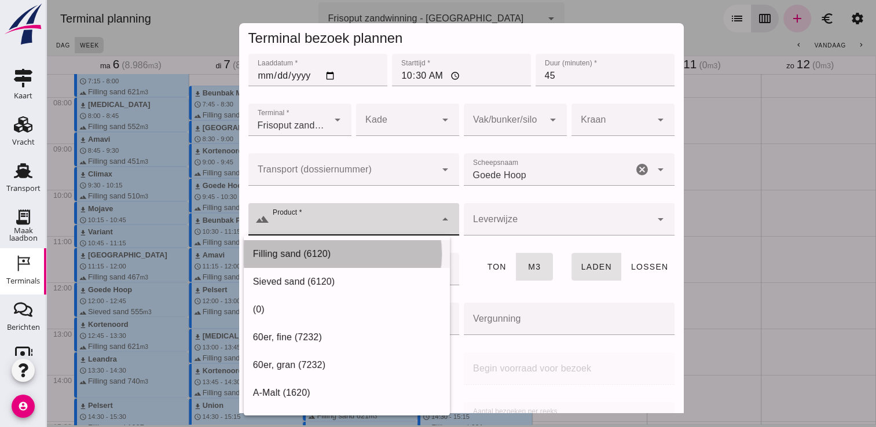
click at [298, 250] on div "Filling sand (6120)" at bounding box center [347, 254] width 188 height 14
type input "Filling sand (6120)"
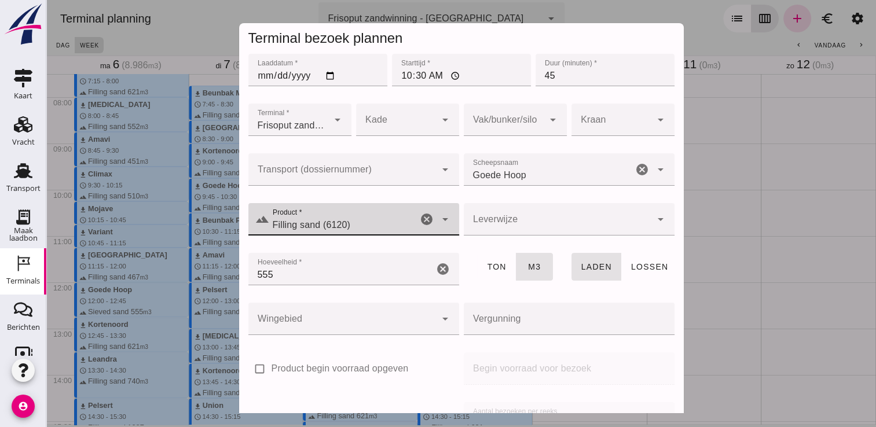
scroll to position [132, 0]
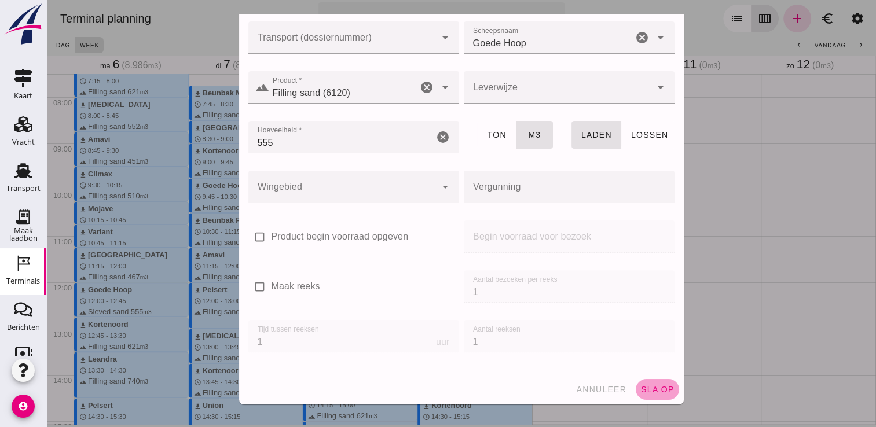
click at [655, 390] on span "sla op" at bounding box center [657, 389] width 34 height 9
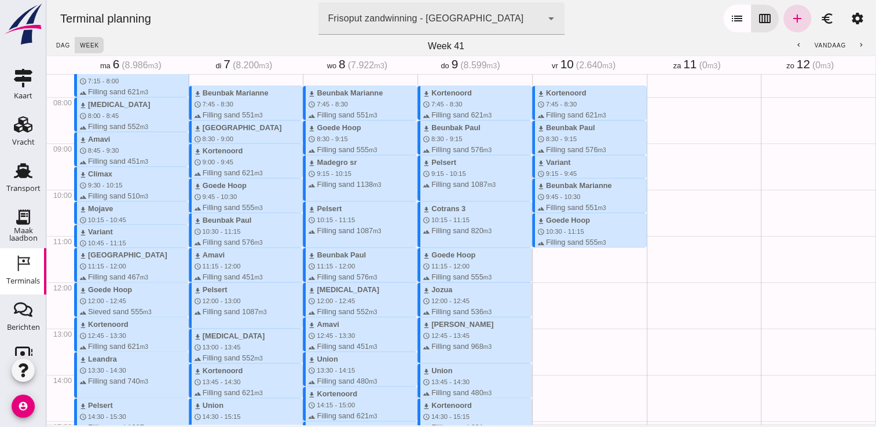
drag, startPoint x: 549, startPoint y: 253, endPoint x: 547, endPoint y: 279, distance: 26.2
click at [547, 279] on div "download Kortenoord schedule 7:45 - 8:30 terrain Filling sand 621 m3 download B…" at bounding box center [589, 282] width 115 height 1111
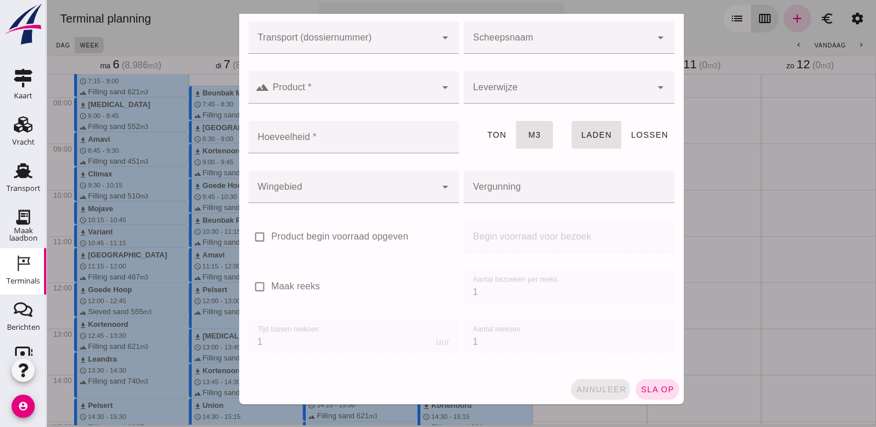
click at [579, 392] on span "annuleer" at bounding box center [600, 389] width 51 height 9
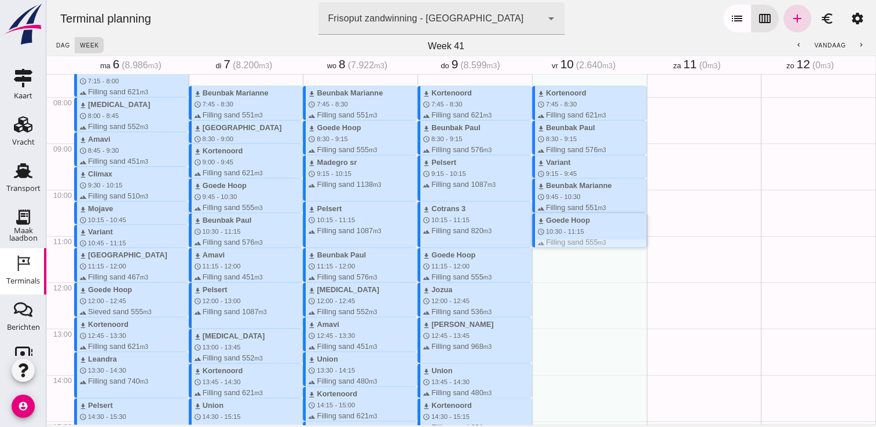
click at [561, 219] on div "download Goede Hoop" at bounding box center [563, 220] width 53 height 11
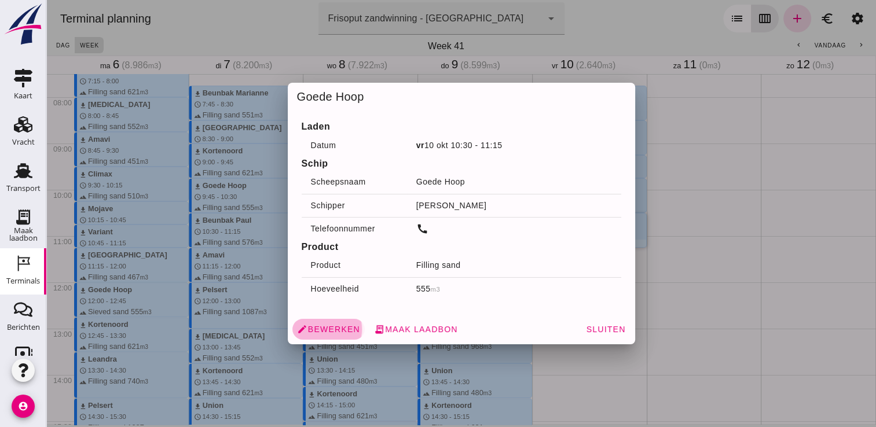
click at [305, 328] on span "edit Bewerken" at bounding box center [328, 329] width 63 height 10
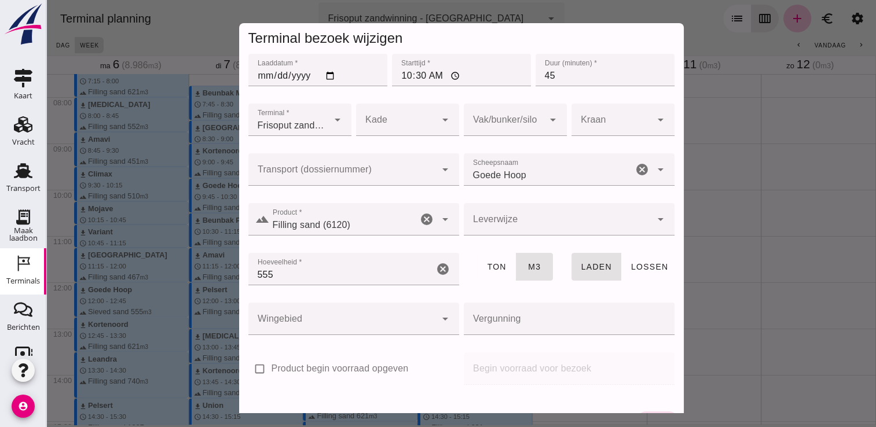
click at [322, 220] on input "Product *" at bounding box center [343, 225] width 148 height 14
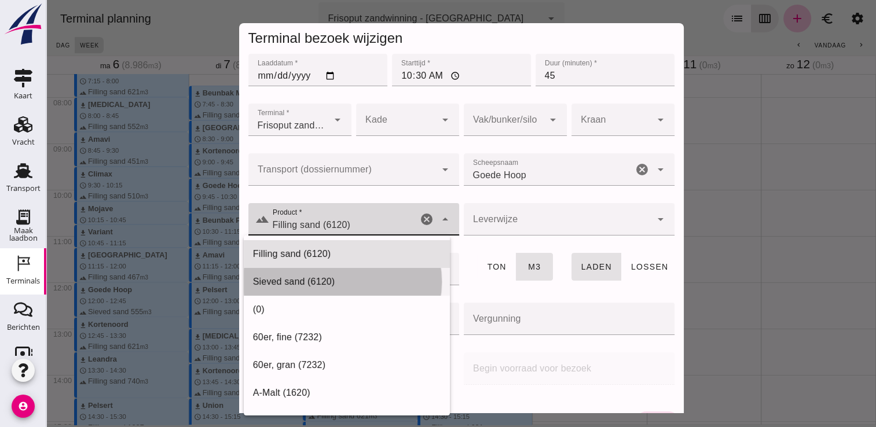
click at [343, 284] on div "Sieved sand (6120)" at bounding box center [347, 282] width 188 height 14
type input "Sieved sand (6120)"
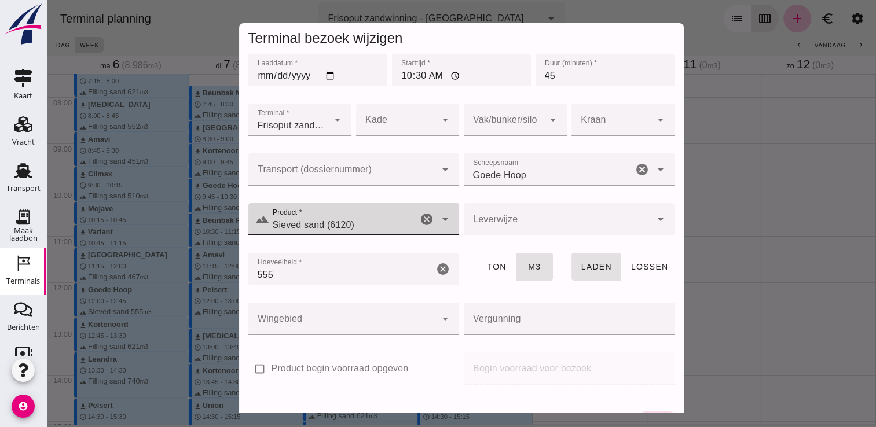
scroll to position [32, 0]
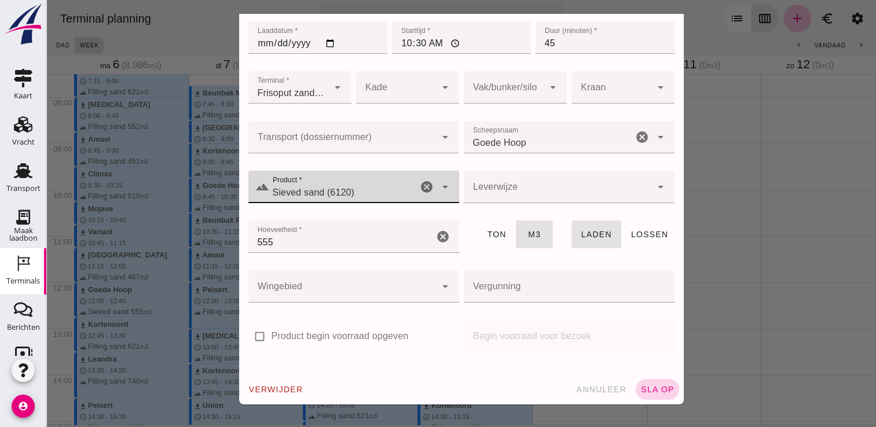
click at [640, 391] on span "sla op" at bounding box center [657, 389] width 34 height 9
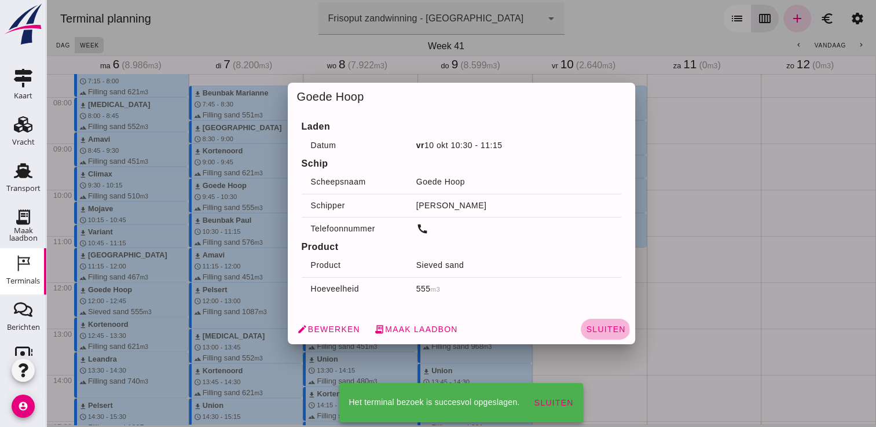
click at [608, 325] on span "Sluiten" at bounding box center [605, 329] width 40 height 9
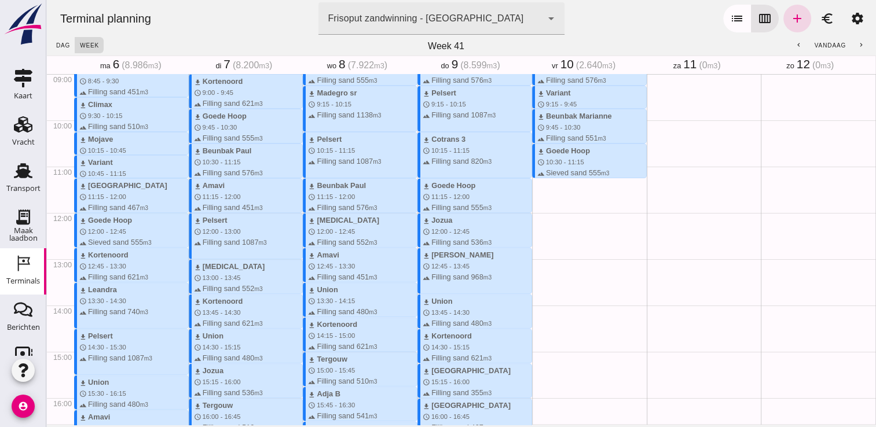
scroll to position [416, 0]
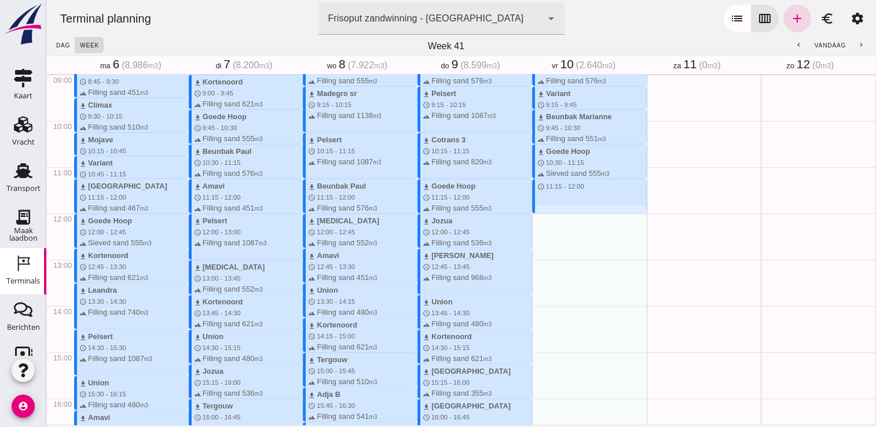
drag, startPoint x: 540, startPoint y: 180, endPoint x: 544, endPoint y: 210, distance: 30.5
click at [544, 210] on div "download Kortenoord schedule 7:45 - 8:30 terrain Filling sand 621 m3 download B…" at bounding box center [589, 213] width 115 height 1111
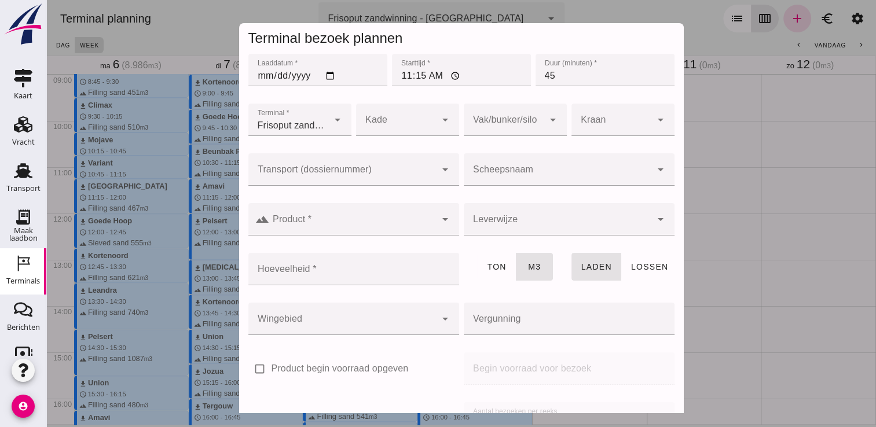
click at [575, 166] on div at bounding box center [558, 169] width 188 height 32
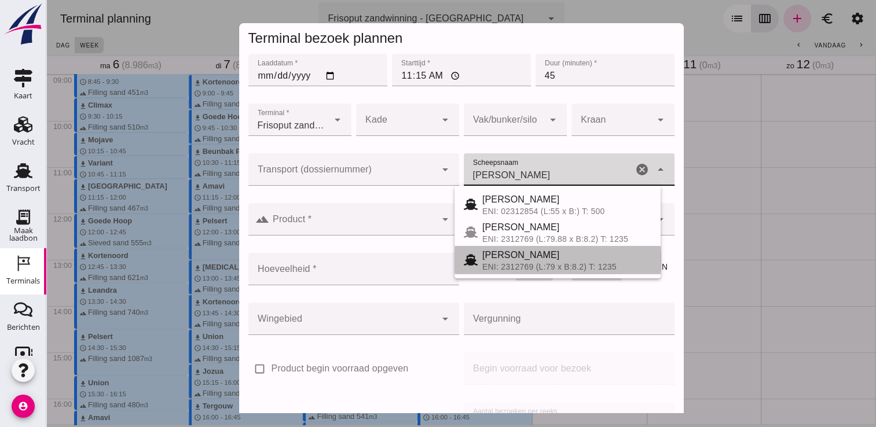
click at [516, 258] on span "[PERSON_NAME]" at bounding box center [521, 255] width 78 height 10
type input "[PERSON_NAME]"
type input "718"
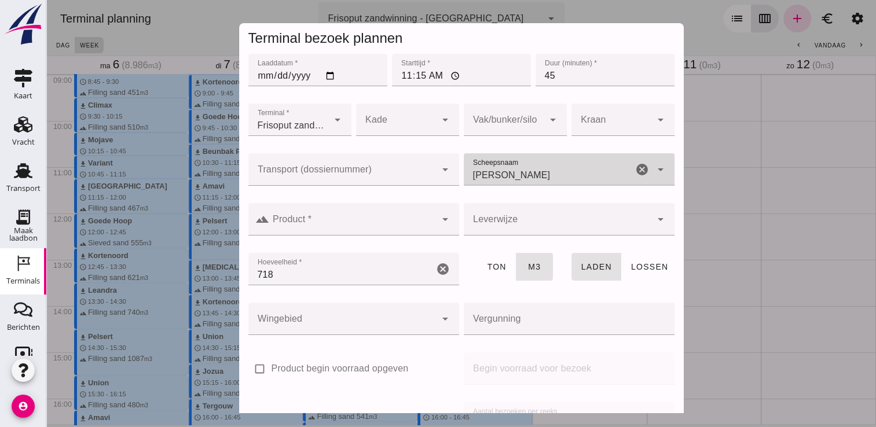
type input "[PERSON_NAME]"
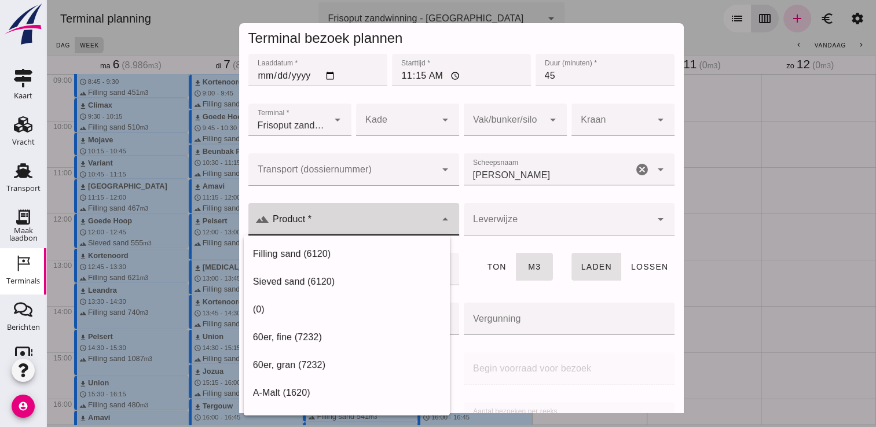
click at [347, 226] on input "Product *" at bounding box center [352, 225] width 167 height 14
click at [305, 251] on div "Filling sand (6120)" at bounding box center [347, 254] width 188 height 14
type input "Filling sand (6120)"
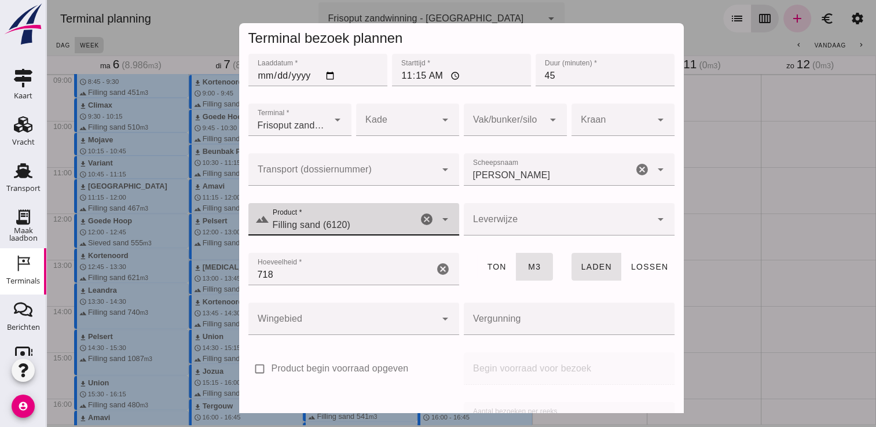
scroll to position [132, 0]
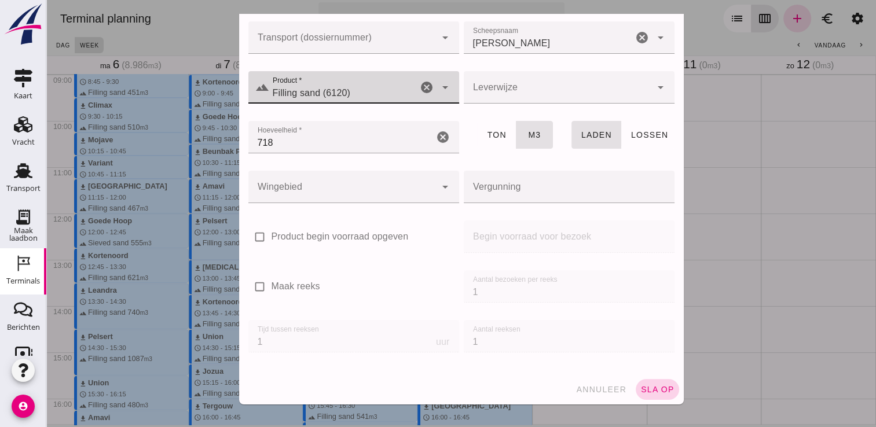
click at [642, 388] on span "sla op" at bounding box center [657, 389] width 34 height 9
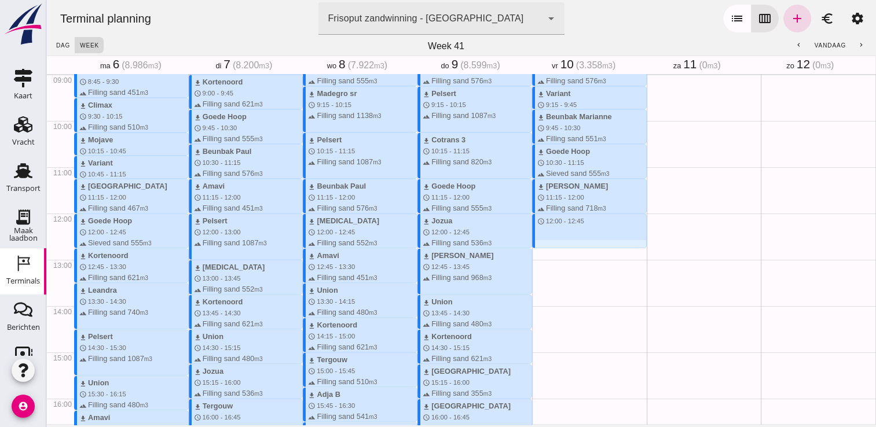
drag, startPoint x: 557, startPoint y: 218, endPoint x: 558, endPoint y: 244, distance: 25.5
click at [558, 244] on div "download Kortenoord schedule 7:45 - 8:30 terrain Filling sand 621 m3 download B…" at bounding box center [589, 213] width 115 height 1111
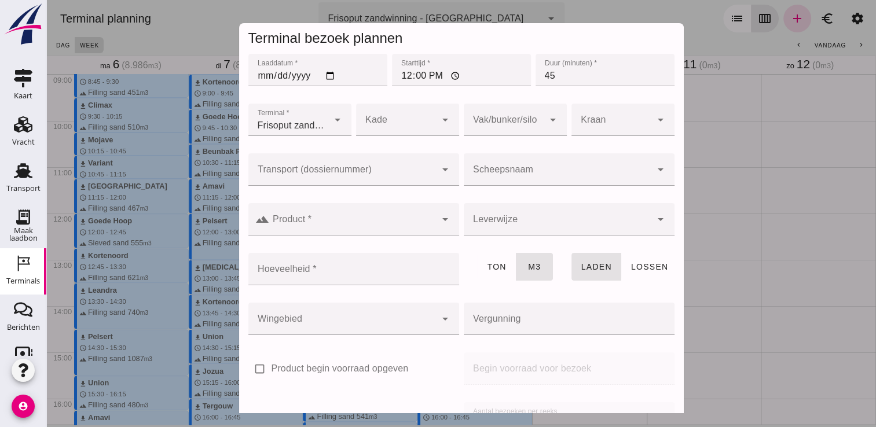
click at [569, 163] on div at bounding box center [558, 169] width 188 height 32
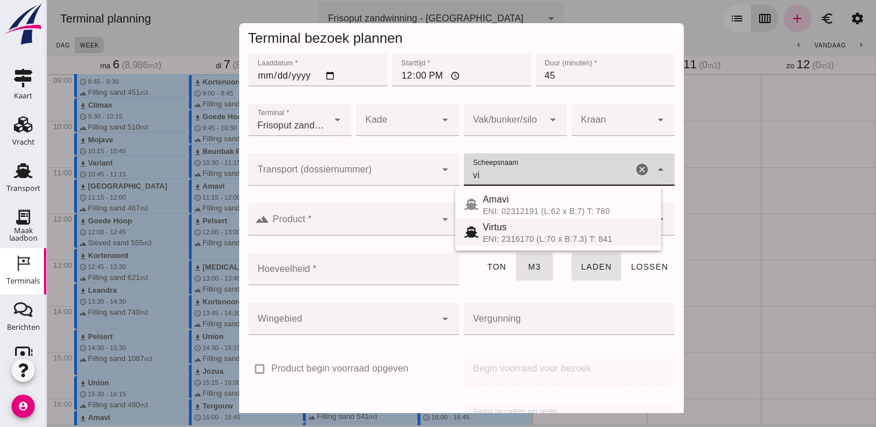
click at [518, 239] on div "ENI: 2316170 (L:70 x B:7.3) T: 841" at bounding box center [567, 238] width 169 height 9
type input "Virtus"
type input "523"
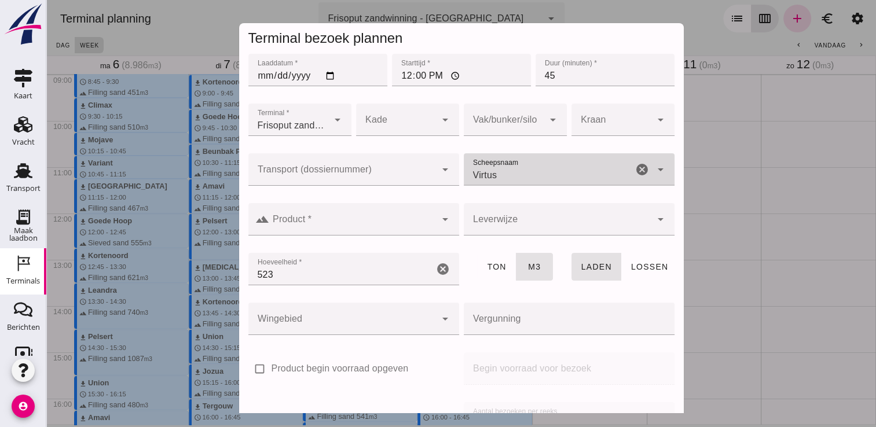
type input "Virtus"
click at [382, 206] on div at bounding box center [352, 219] width 167 height 32
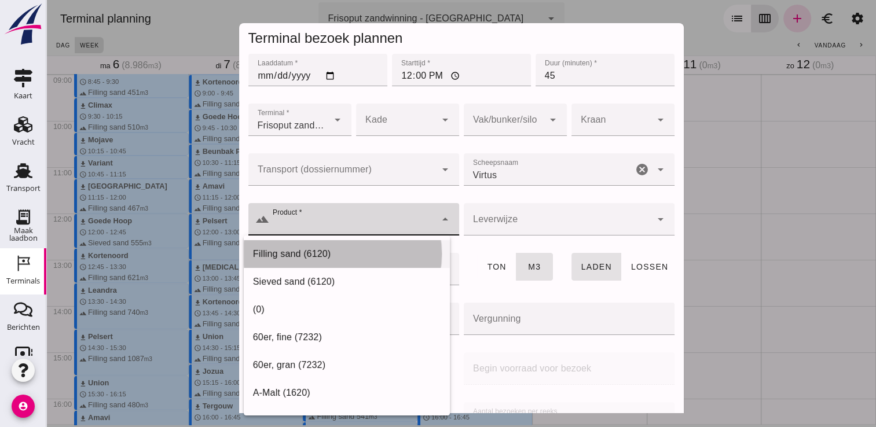
click at [314, 248] on div "Filling sand (6120)" at bounding box center [347, 254] width 188 height 14
type input "Filling sand (6120)"
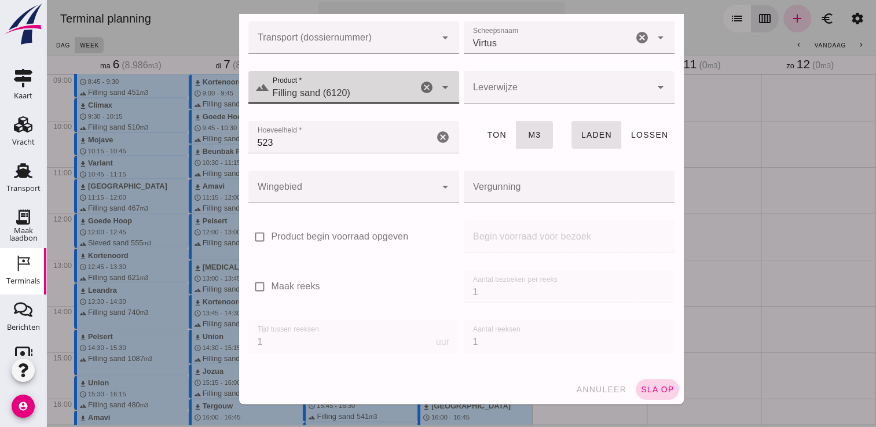
click at [641, 390] on span "sla op" at bounding box center [657, 389] width 34 height 9
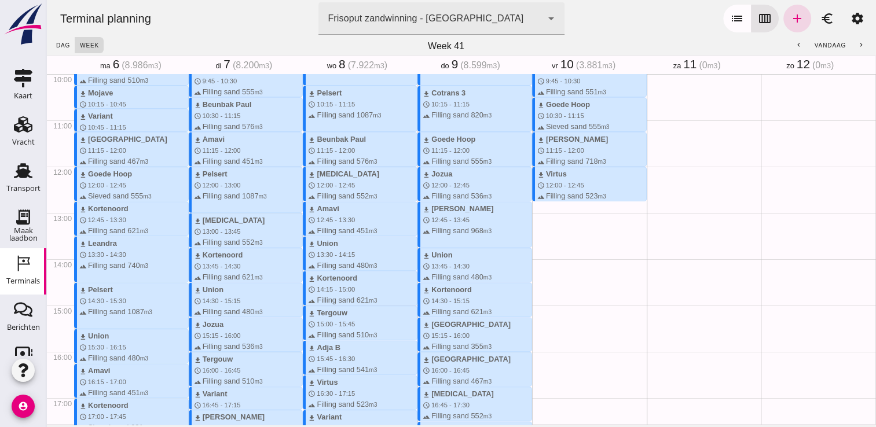
scroll to position [467, 0]
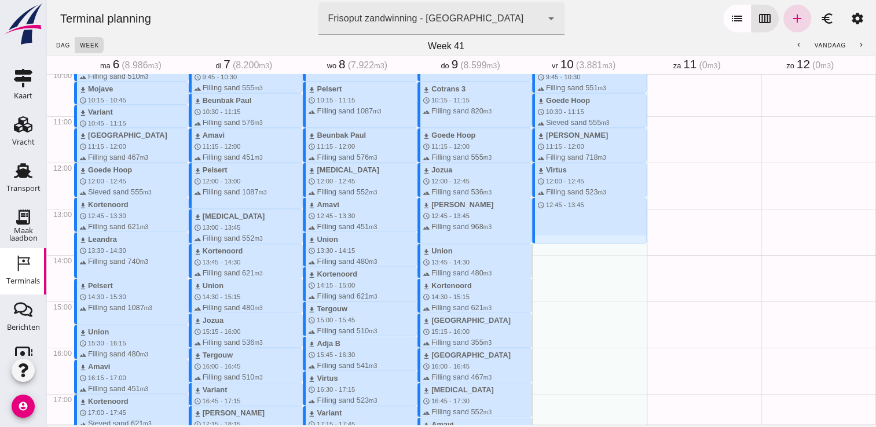
drag, startPoint x: 566, startPoint y: 197, endPoint x: 568, endPoint y: 240, distance: 42.3
click at [568, 240] on div "download Kortenoord schedule 7:45 - 8:30 terrain Filling sand 621 m3 download B…" at bounding box center [589, 162] width 115 height 1111
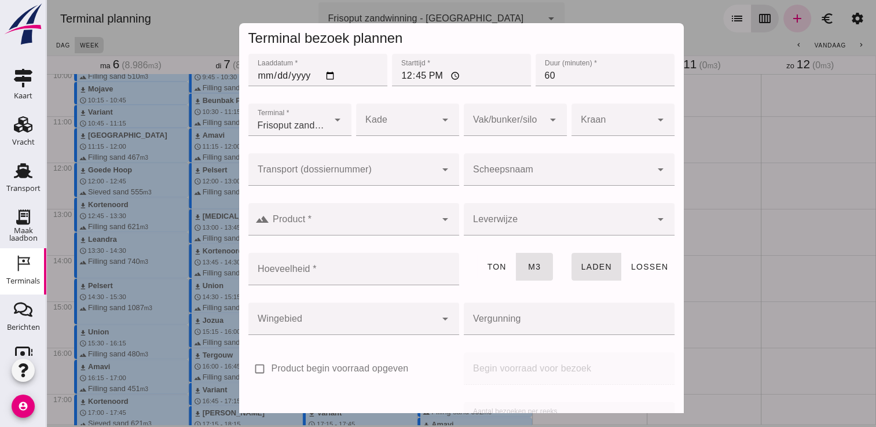
click at [565, 168] on input "Scheepsnaam" at bounding box center [558, 175] width 188 height 14
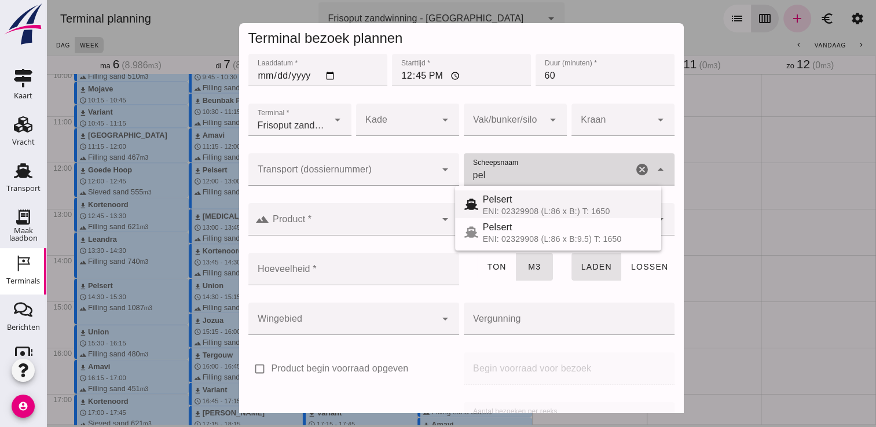
click at [529, 196] on div "Pelsert" at bounding box center [567, 200] width 169 height 14
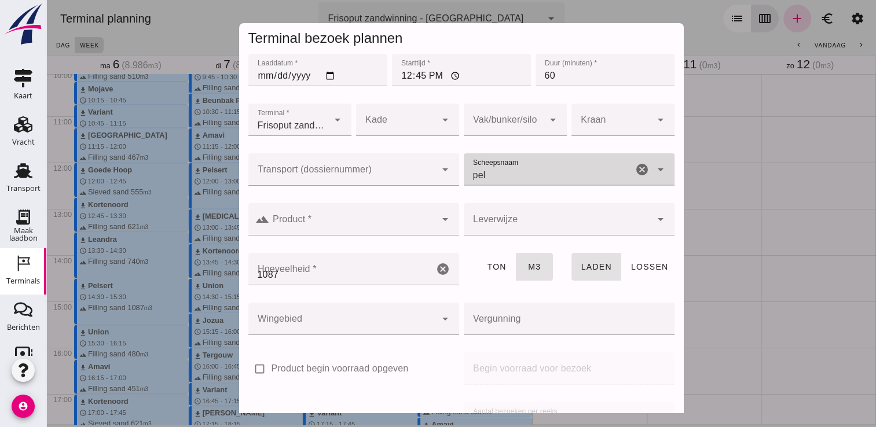
type input "Pelsert"
type input "1087"
type input "Pelsert"
click at [335, 226] on input "Product *" at bounding box center [352, 225] width 167 height 14
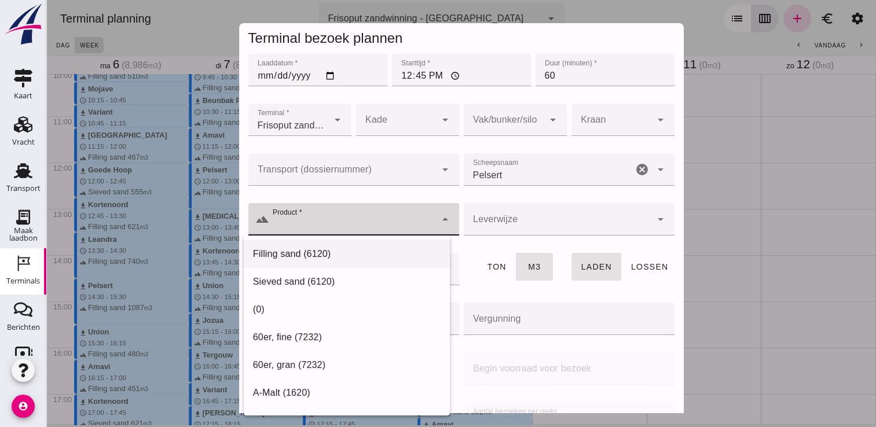
click at [288, 266] on div "Filling sand (6120)" at bounding box center [347, 254] width 206 height 28
type input "Filling sand (6120)"
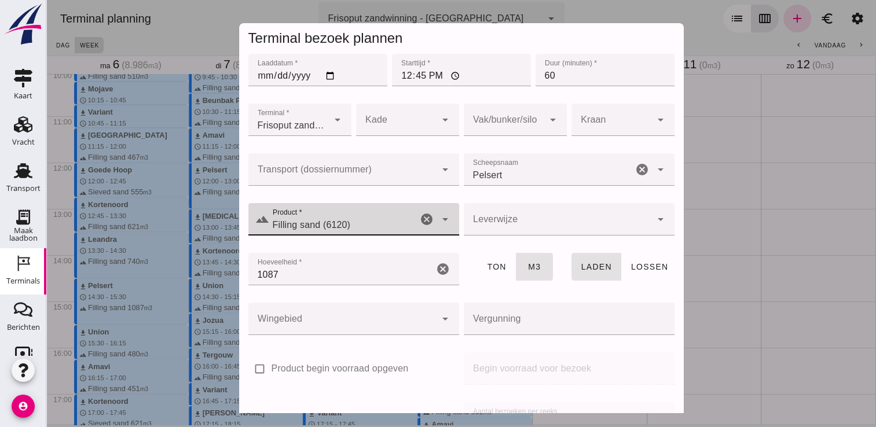
scroll to position [132, 0]
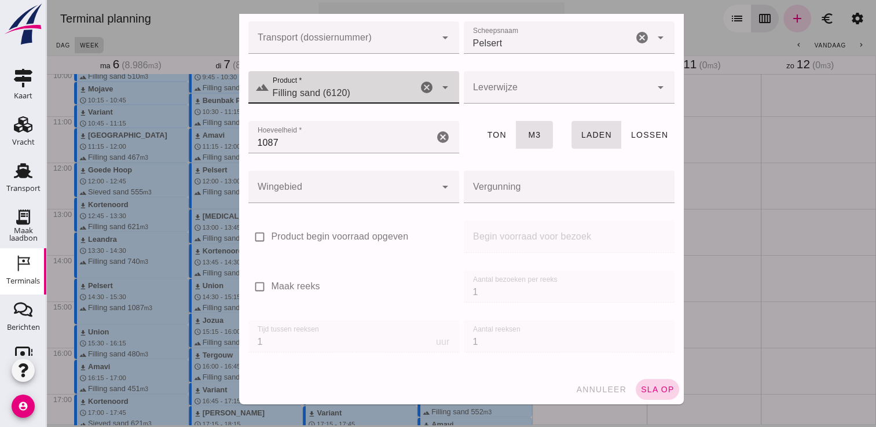
click at [643, 392] on span "sla op" at bounding box center [657, 389] width 34 height 9
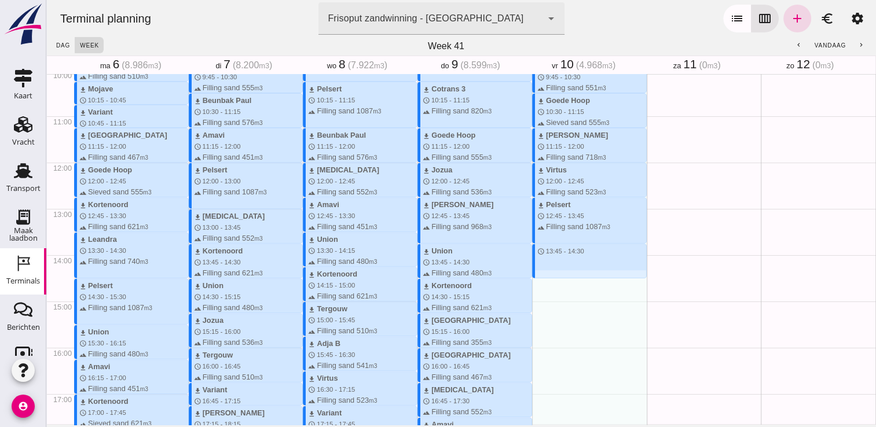
drag, startPoint x: 537, startPoint y: 249, endPoint x: 537, endPoint y: 284, distance: 34.7
click at [537, 284] on div "download Kortenoord schedule 7:45 - 8:30 terrain Filling sand 621 m3 download B…" at bounding box center [589, 162] width 115 height 1111
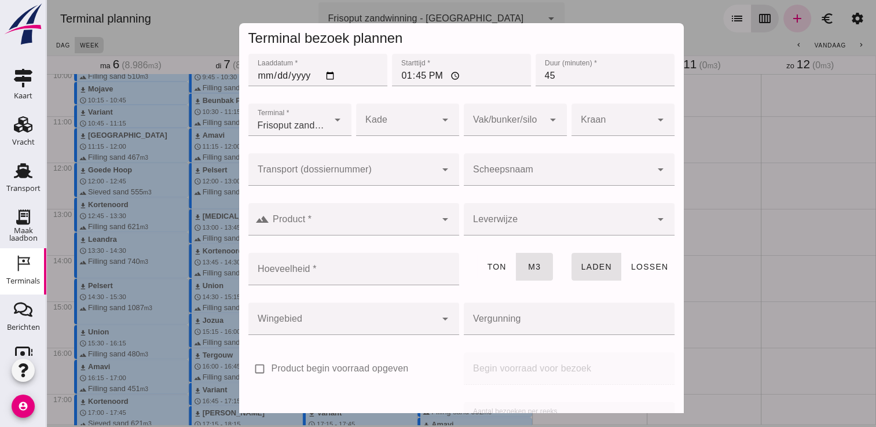
click at [540, 170] on input "Scheepsnaam" at bounding box center [558, 175] width 188 height 14
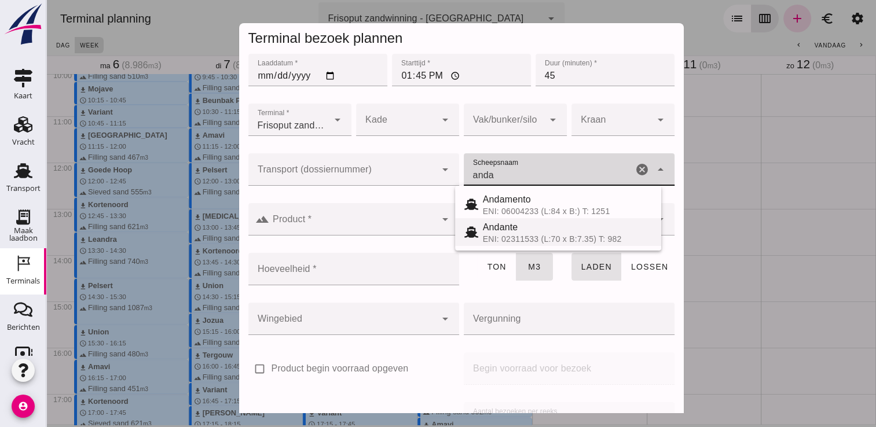
click at [521, 237] on div "ENI: 02311533 (L:70 x B:7.35) T: 982" at bounding box center [567, 238] width 169 height 9
type input "Andante"
type input "485"
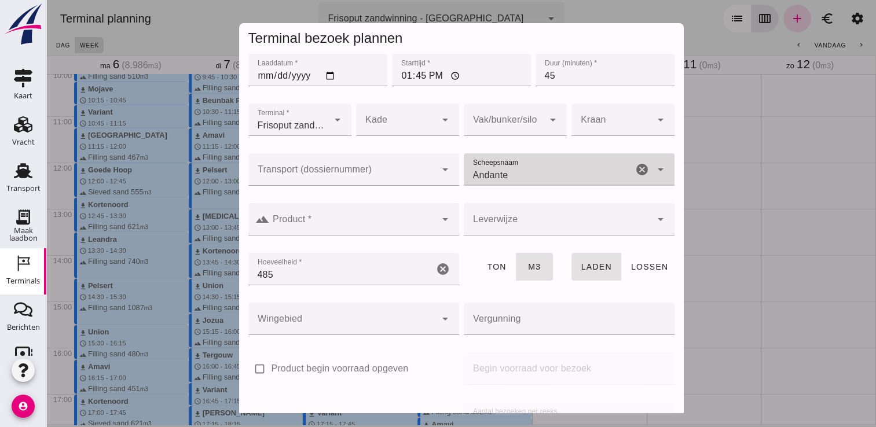
type input "Andante"
click at [388, 226] on input "Product *" at bounding box center [352, 225] width 167 height 14
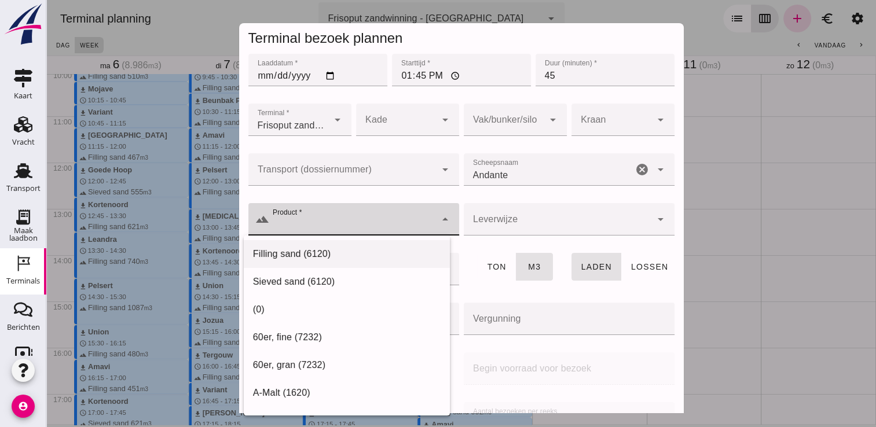
click at [322, 262] on div "Filling sand (6120)" at bounding box center [347, 254] width 206 height 28
type input "Filling sand (6120)"
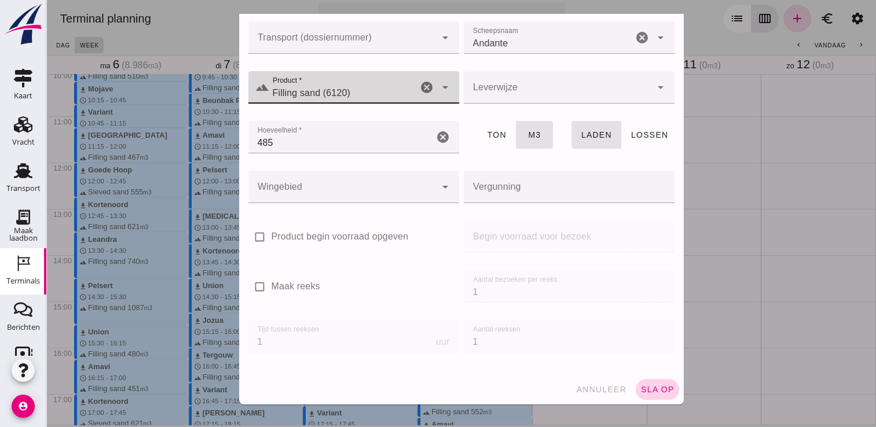
click at [636, 383] on button "sla op" at bounding box center [657, 389] width 43 height 21
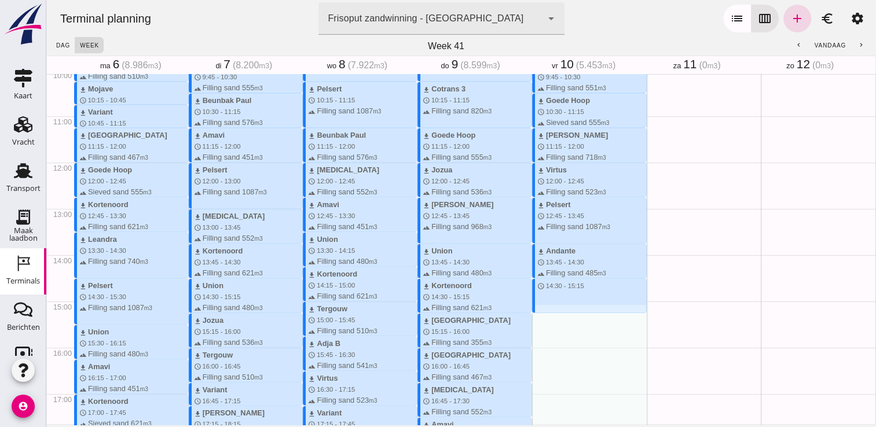
drag, startPoint x: 544, startPoint y: 283, endPoint x: 544, endPoint y: 316, distance: 33.0
click at [544, 316] on div "download Kortenoord schedule 7:45 - 8:30 terrain Filling sand 621 m3 download B…" at bounding box center [589, 162] width 115 height 1111
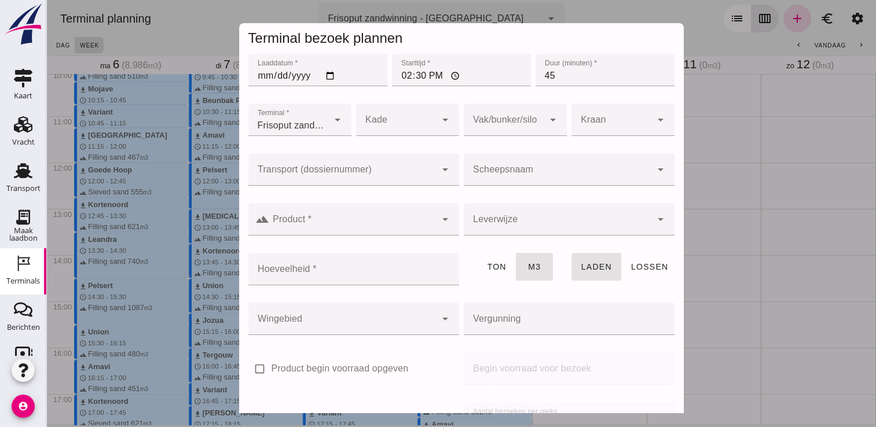
click at [519, 173] on input "Scheepsnaam" at bounding box center [558, 175] width 188 height 14
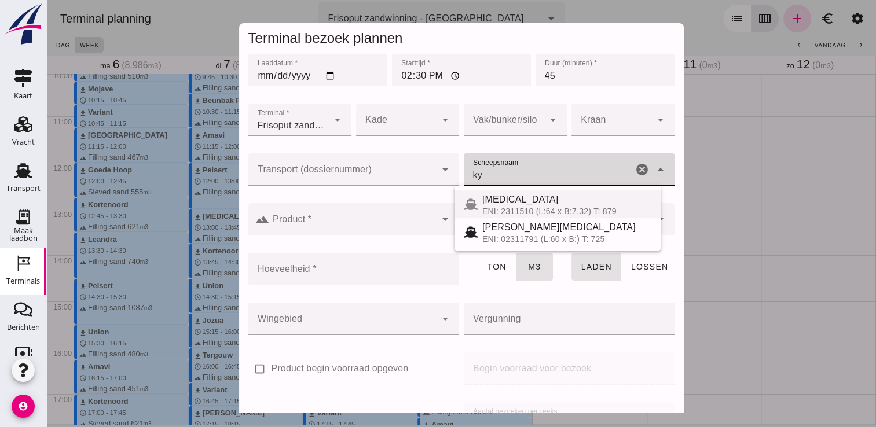
click at [530, 199] on div "[MEDICAL_DATA]" at bounding box center [566, 200] width 169 height 14
type input "[MEDICAL_DATA]"
type input "552"
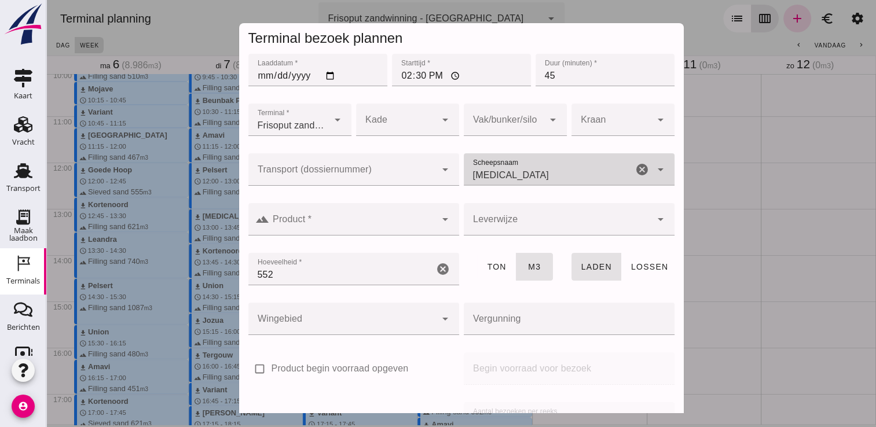
type input "[MEDICAL_DATA]"
click at [377, 228] on input "Product *" at bounding box center [352, 225] width 167 height 14
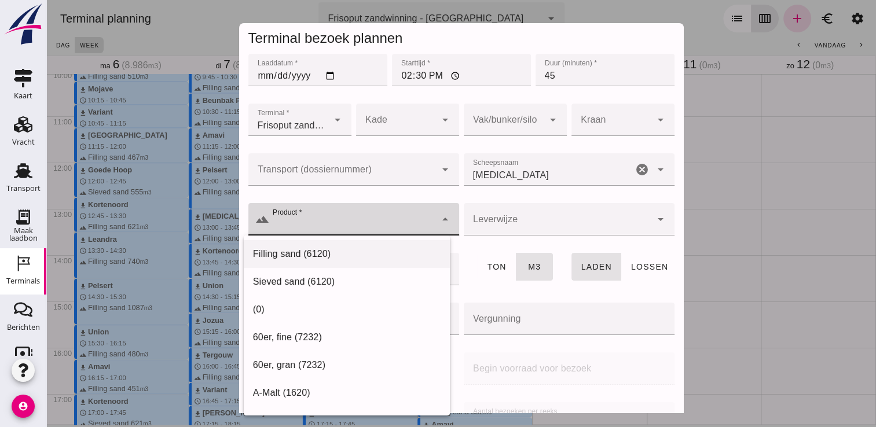
click at [302, 254] on div "Filling sand (6120)" at bounding box center [347, 254] width 188 height 14
type input "Filling sand (6120)"
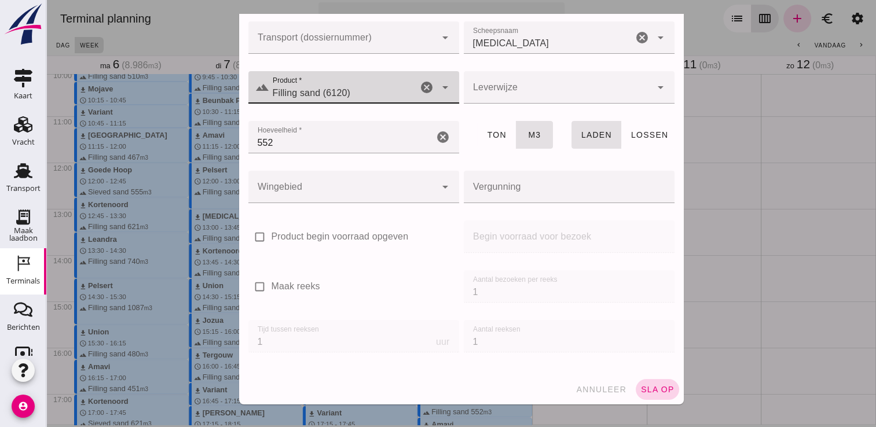
click at [655, 397] on button "sla op" at bounding box center [657, 389] width 43 height 21
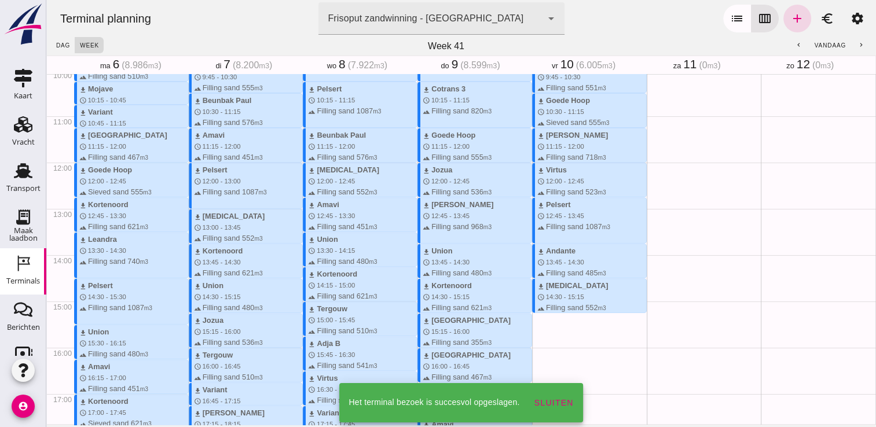
scroll to position [595, 0]
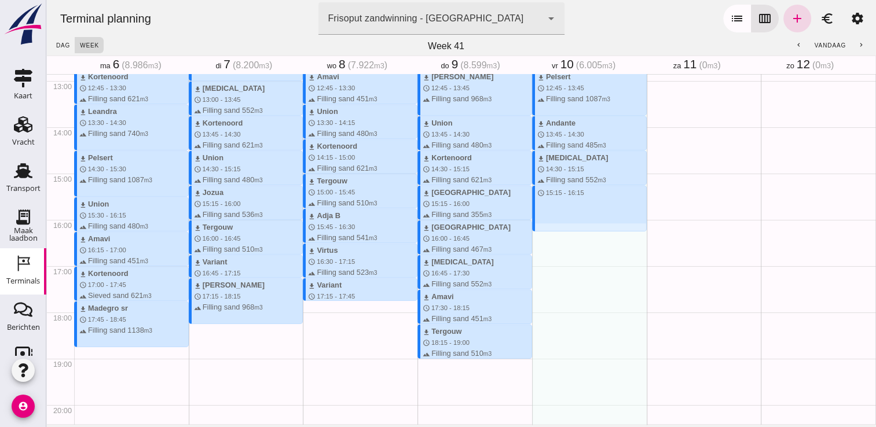
drag, startPoint x: 530, startPoint y: 186, endPoint x: 533, endPoint y: 228, distance: 41.8
click at [533, 228] on div "download Kortenoord schedule 7:45 - 8:30 terrain Filling sand 621 m3 download B…" at bounding box center [589, 34] width 115 height 1111
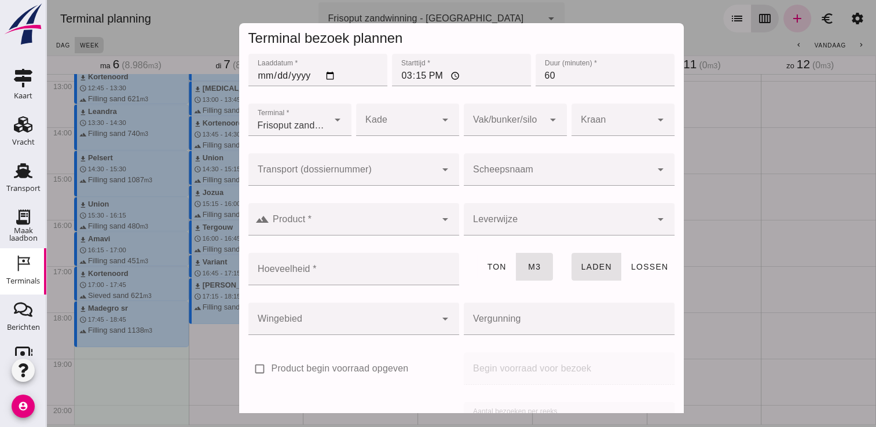
click at [549, 172] on input "Scheepsnaam" at bounding box center [558, 175] width 188 height 14
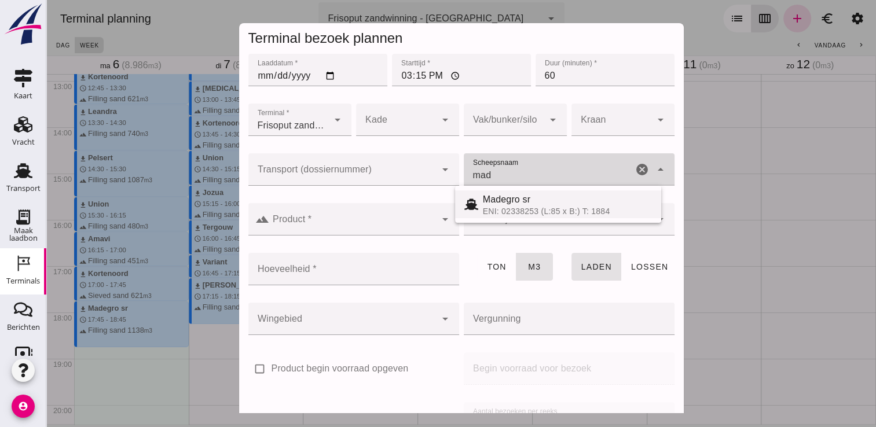
click at [520, 197] on span "Madegro sr" at bounding box center [506, 200] width 47 height 10
type input "Madegro sr"
type input "1138"
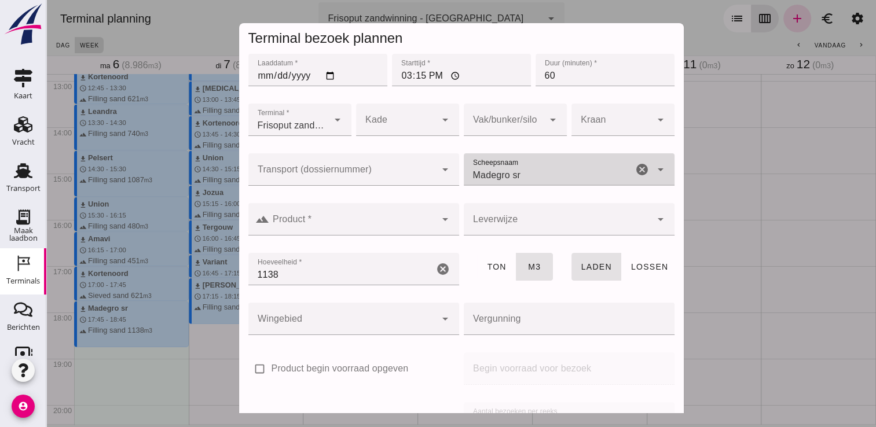
type input "Madegro sr"
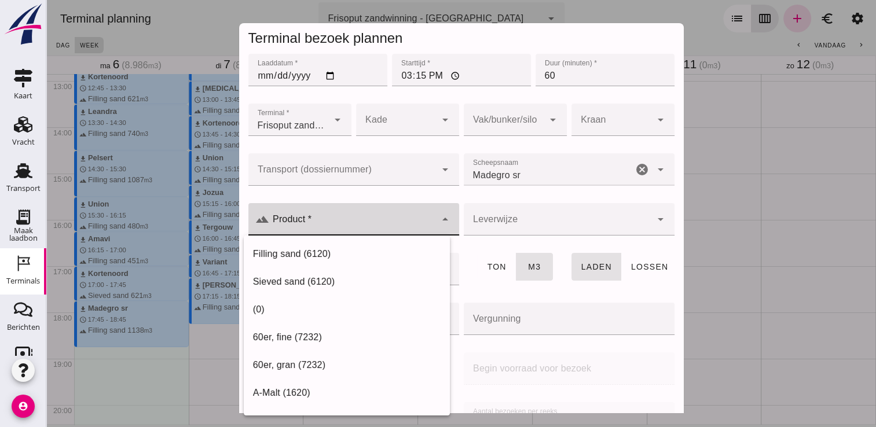
click at [345, 230] on input "Product *" at bounding box center [352, 225] width 167 height 14
click at [299, 255] on div "Filling sand (6120)" at bounding box center [347, 254] width 188 height 14
type input "Filling sand (6120)"
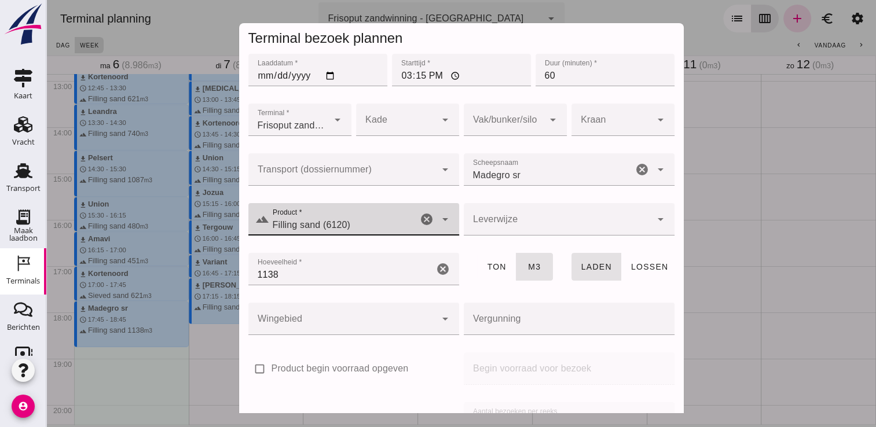
scroll to position [132, 0]
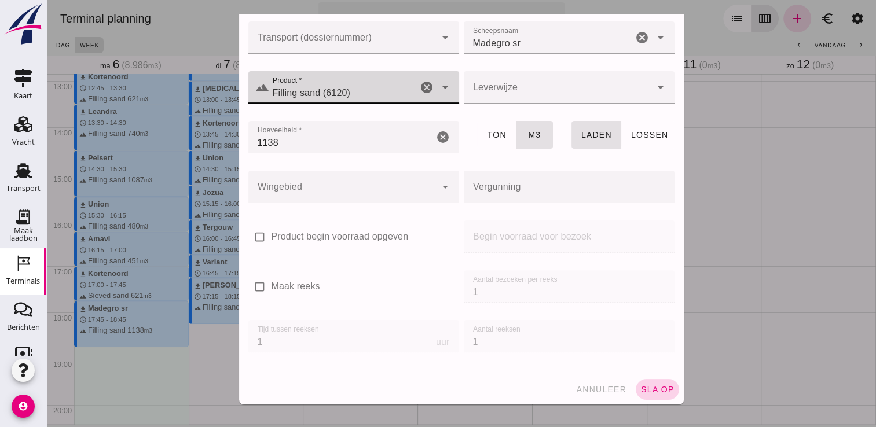
click at [637, 380] on button "sla op" at bounding box center [657, 389] width 43 height 21
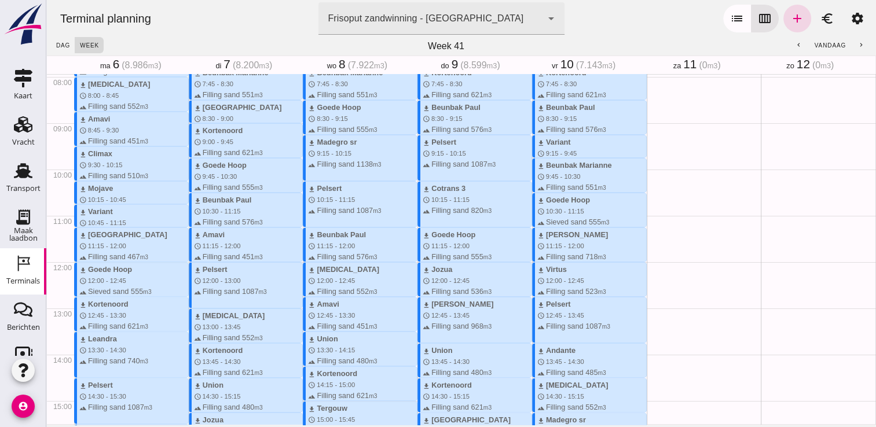
scroll to position [372, 0]
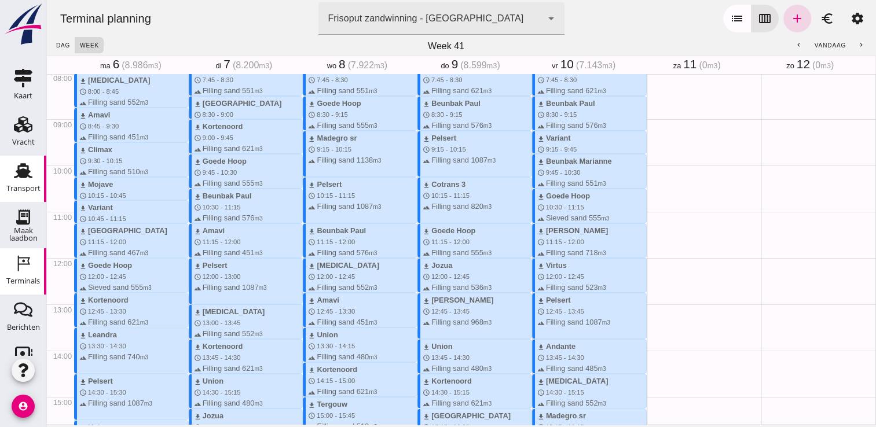
click at [14, 171] on icon "Transport" at bounding box center [23, 171] width 19 height 19
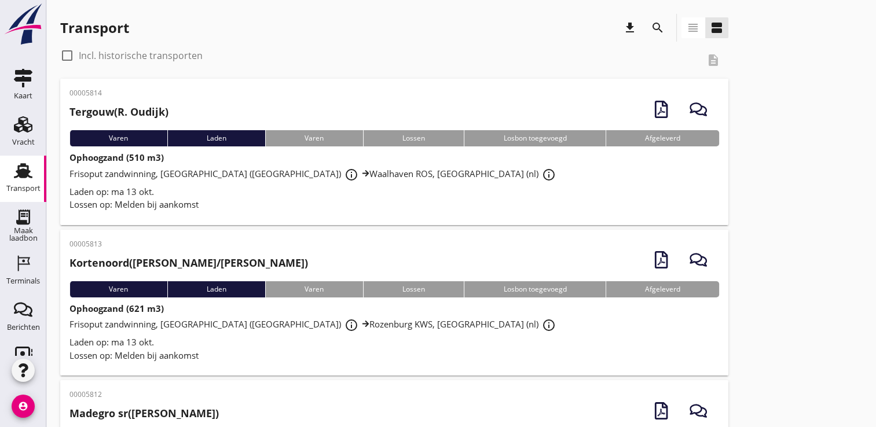
click at [21, 409] on icon "account_circle" at bounding box center [23, 406] width 23 height 23
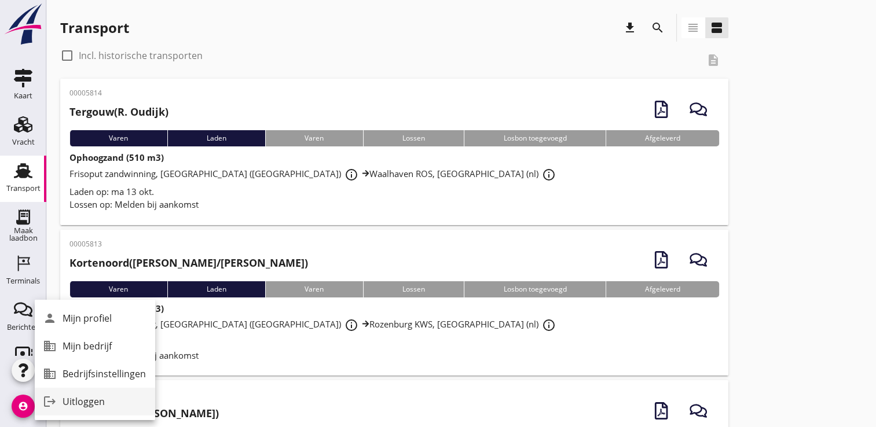
click at [81, 405] on div "Uitloggen" at bounding box center [104, 402] width 83 height 14
